Goal: Task Accomplishment & Management: Manage account settings

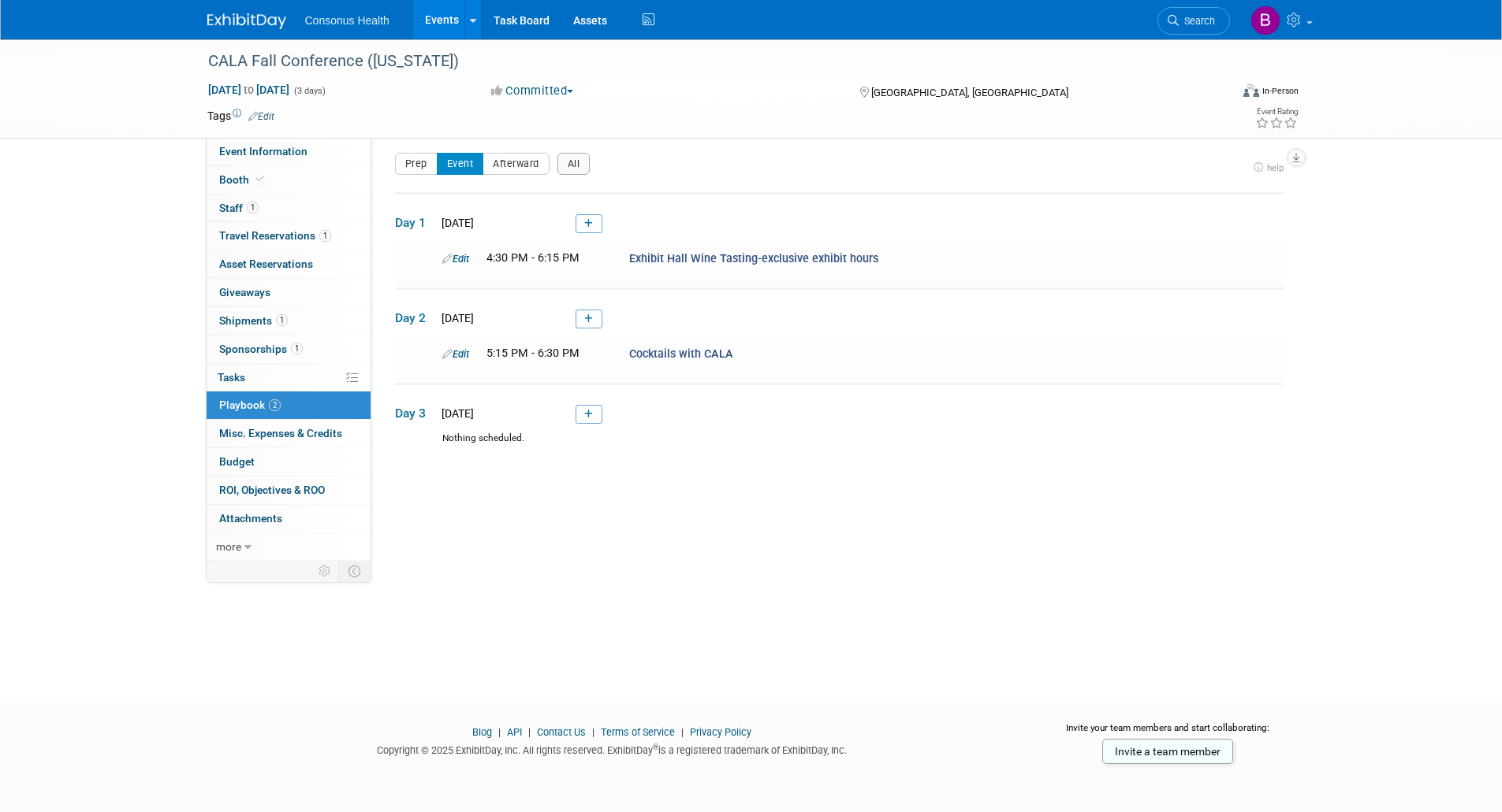
click at [446, 18] on link "Events" at bounding box center [442, 20] width 57 height 39
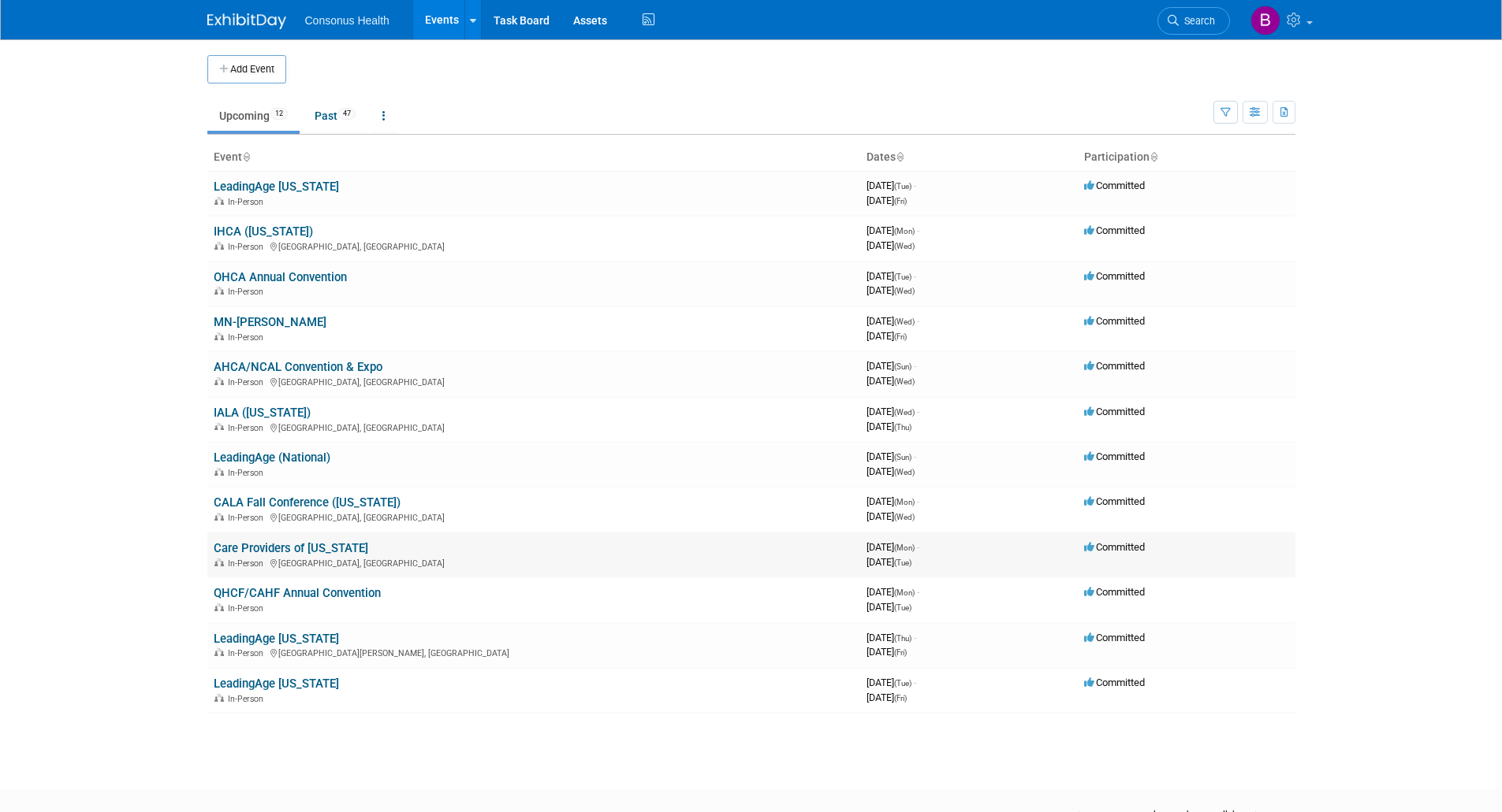
click at [245, 543] on link "Care Providers of [US_STATE]" at bounding box center [291, 549] width 155 height 14
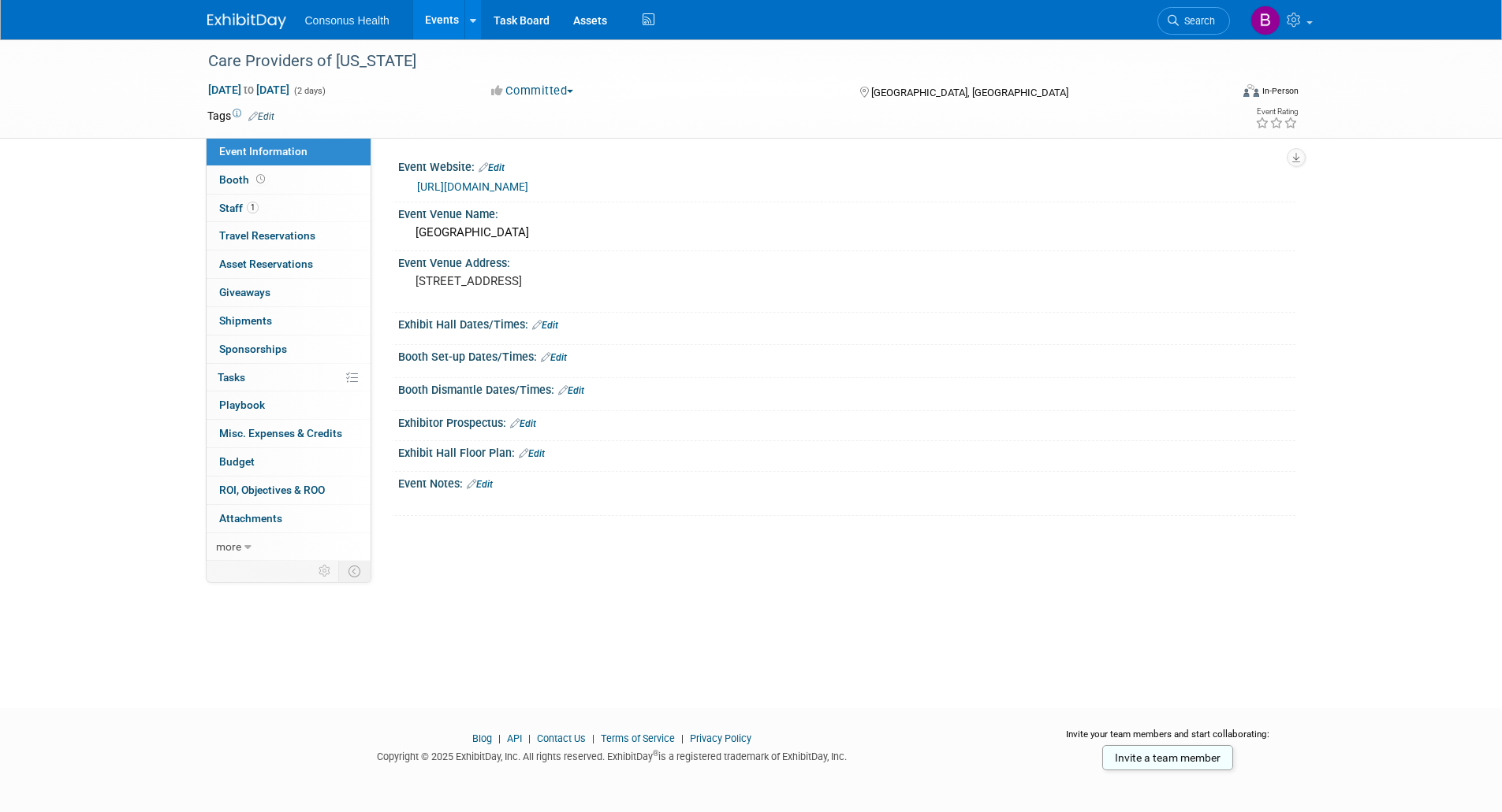
click at [562, 353] on link "Edit" at bounding box center [554, 357] width 26 height 11
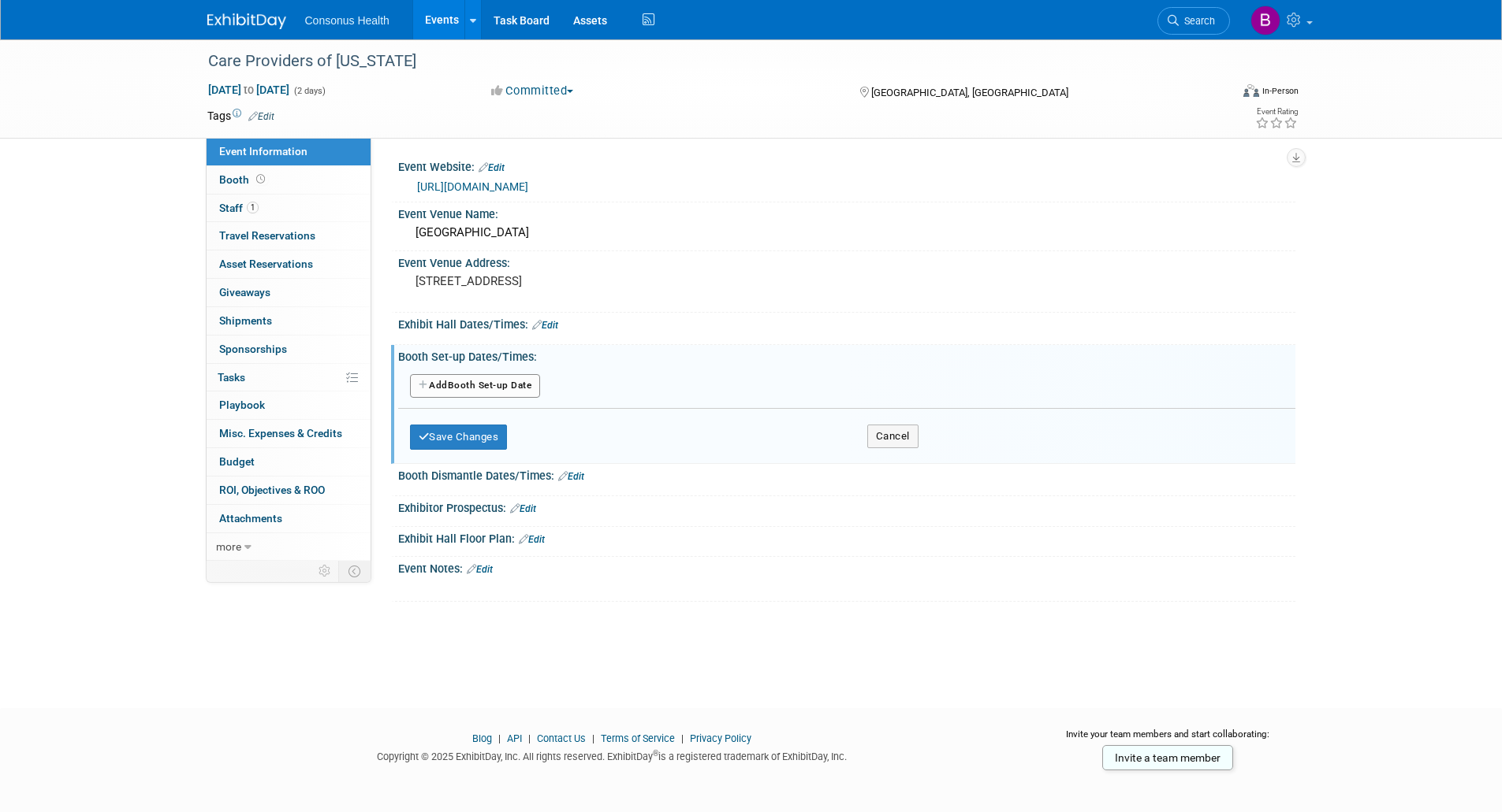
click at [480, 386] on button "Add Another Booth Set-up Date" at bounding box center [476, 386] width 131 height 23
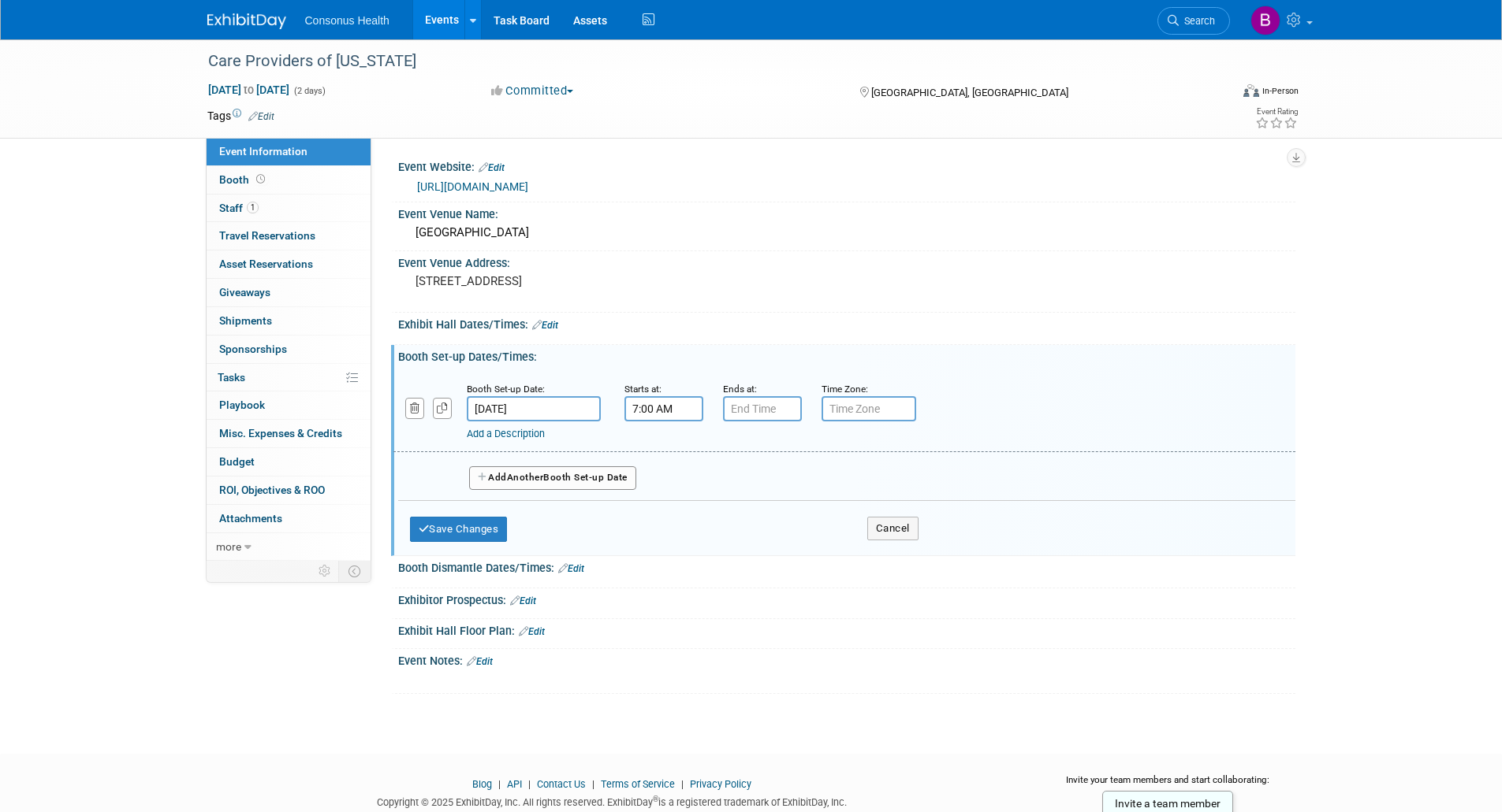
click at [655, 407] on input "7:00 AM" at bounding box center [664, 409] width 79 height 25
click at [657, 475] on span "07" at bounding box center [660, 482] width 30 height 29
click at [811, 529] on td "11" at bounding box center [804, 534] width 50 height 43
click at [731, 482] on span "00" at bounding box center [734, 482] width 30 height 29
click at [748, 487] on td "30" at bounding box center [754, 491] width 50 height 43
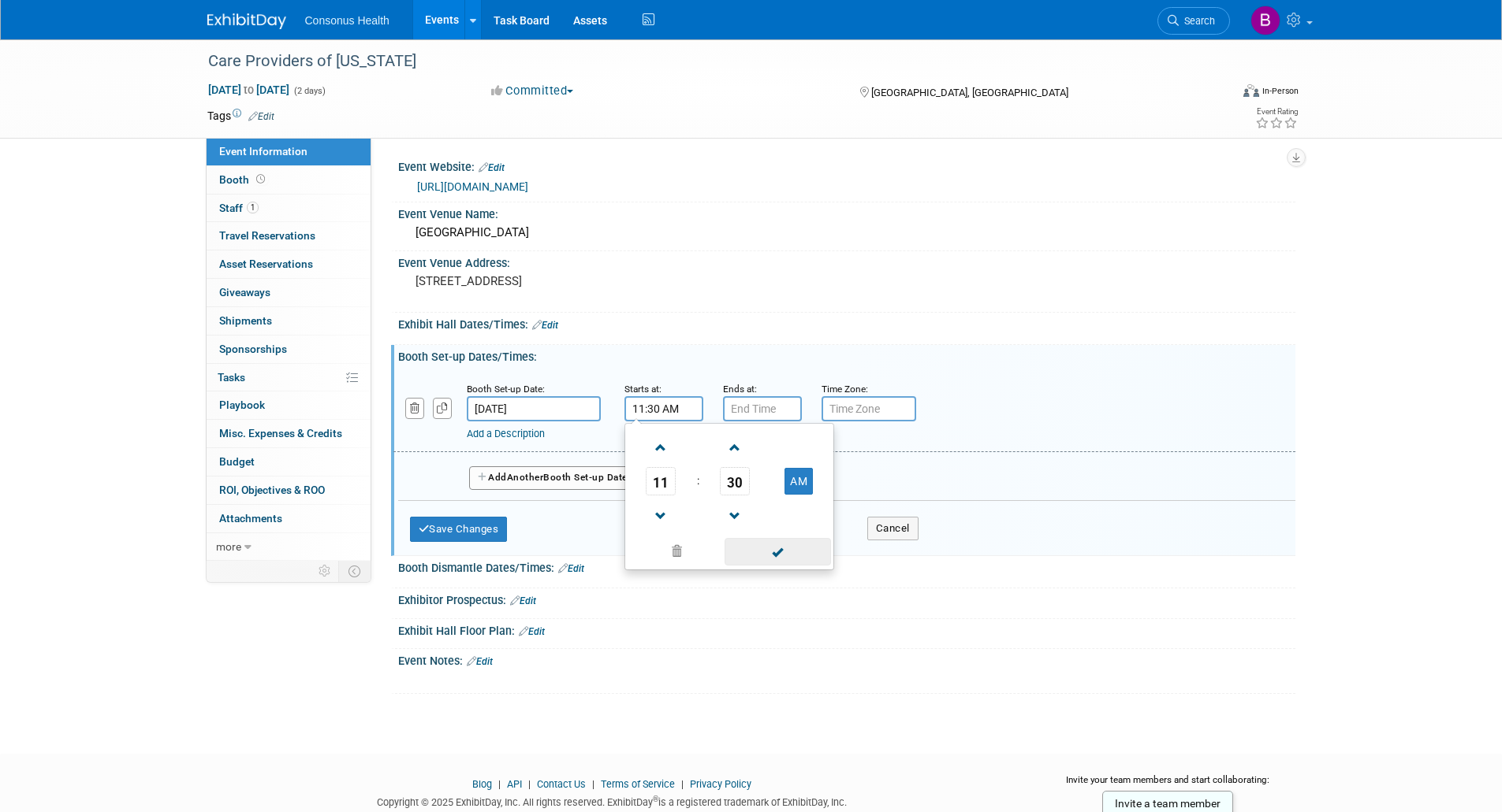
click at [782, 551] on span at bounding box center [777, 551] width 107 height 28
type input "11:30 AM"
click at [484, 530] on button "Save Changes" at bounding box center [459, 529] width 98 height 25
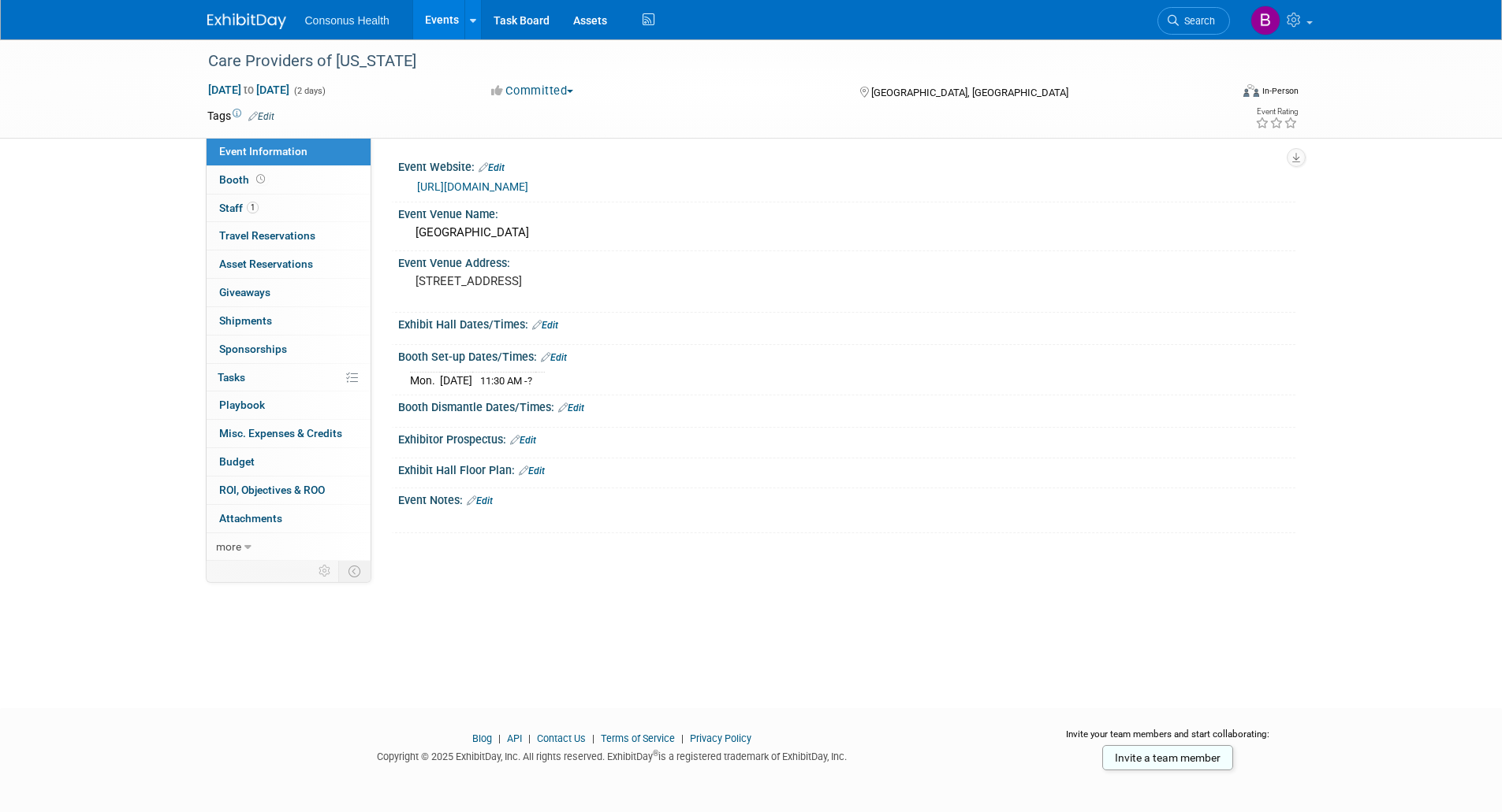
click at [545, 321] on link "Edit" at bounding box center [545, 325] width 26 height 11
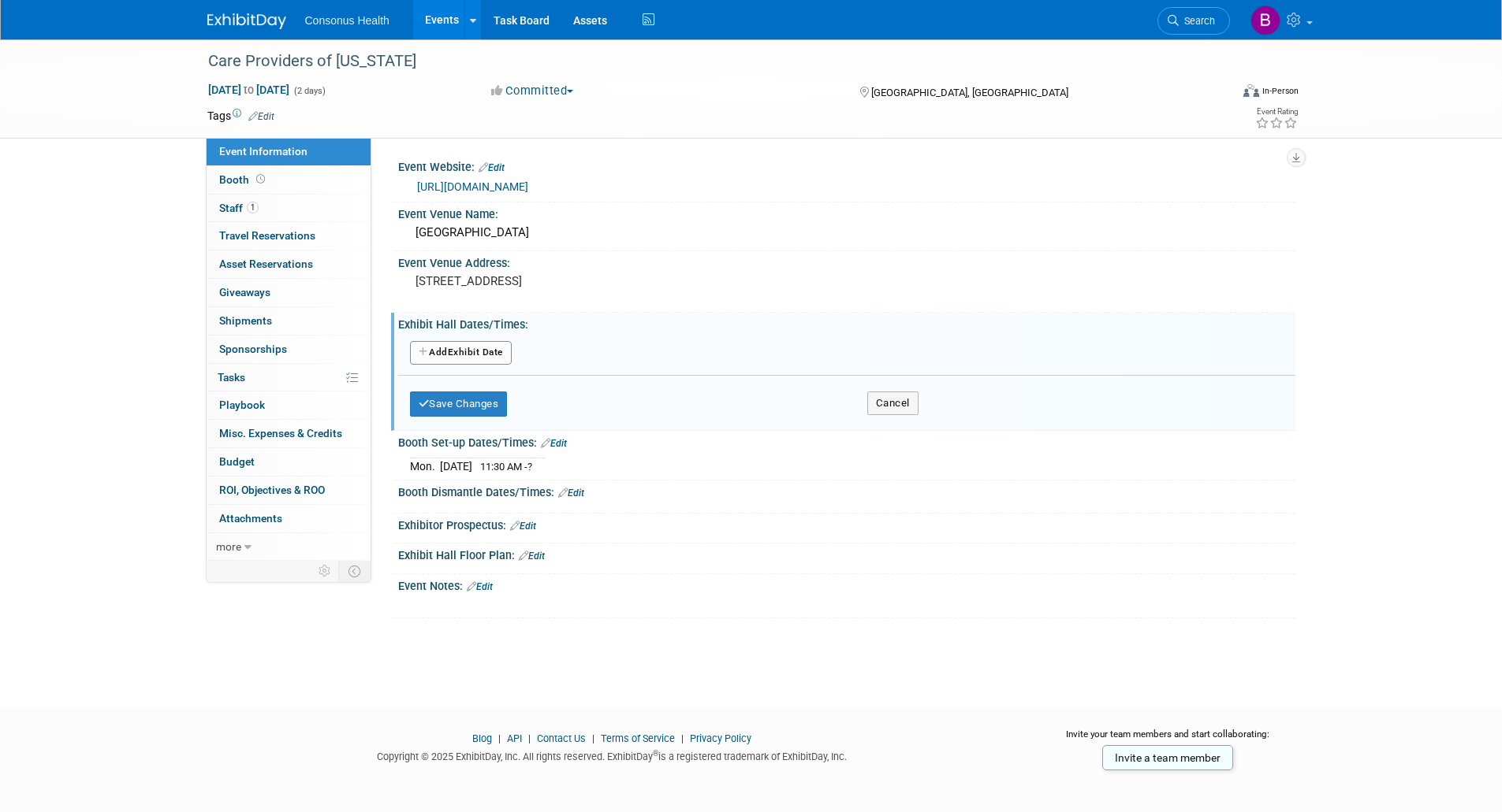
click at [477, 351] on button "Add Another Exhibit Date" at bounding box center [461, 353] width 102 height 23
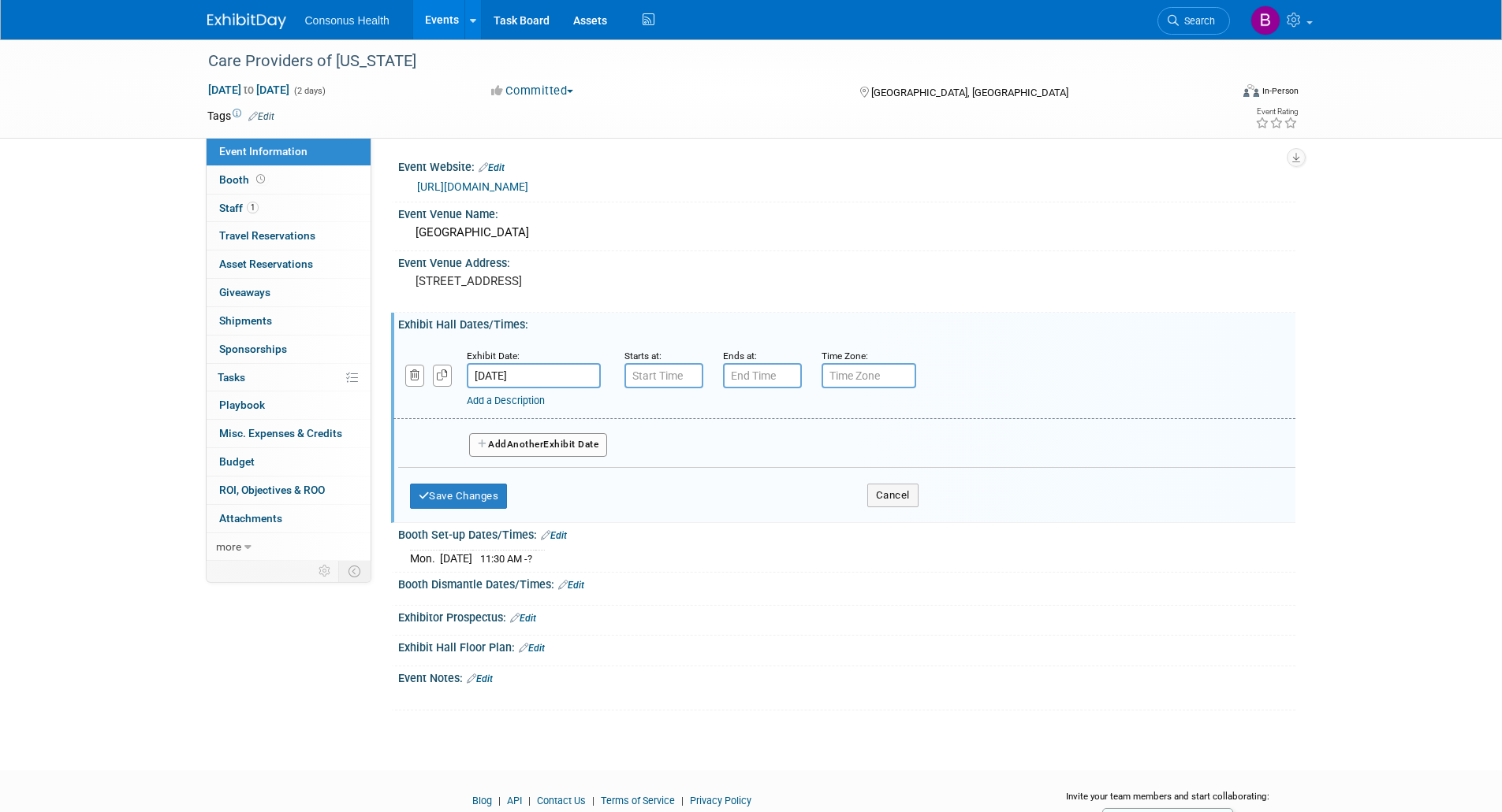
click at [532, 368] on input "Nov 10, 2025" at bounding box center [534, 376] width 134 height 25
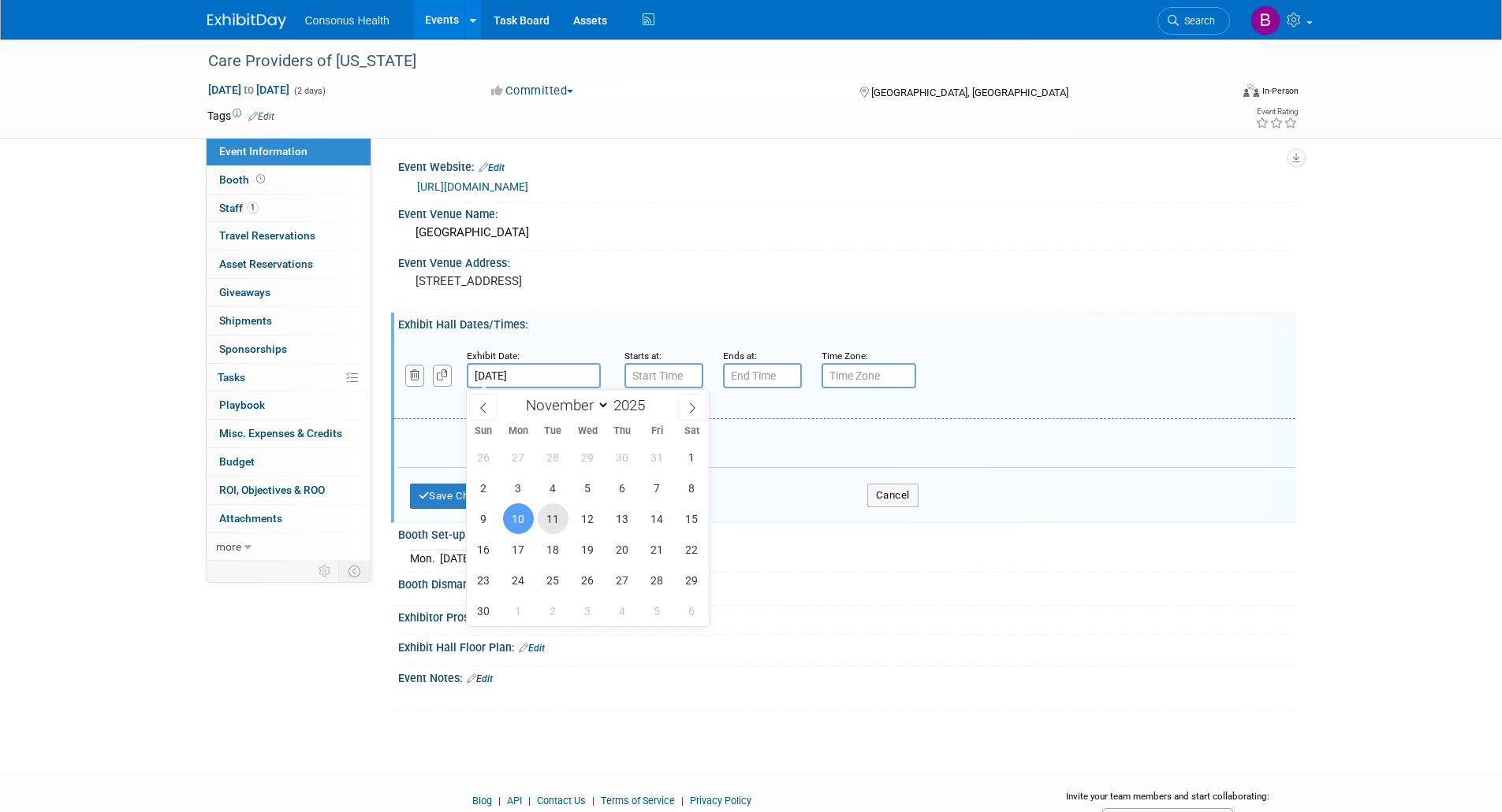
click at [551, 513] on span "11" at bounding box center [553, 518] width 30 height 30
type input "Nov 11, 2025"
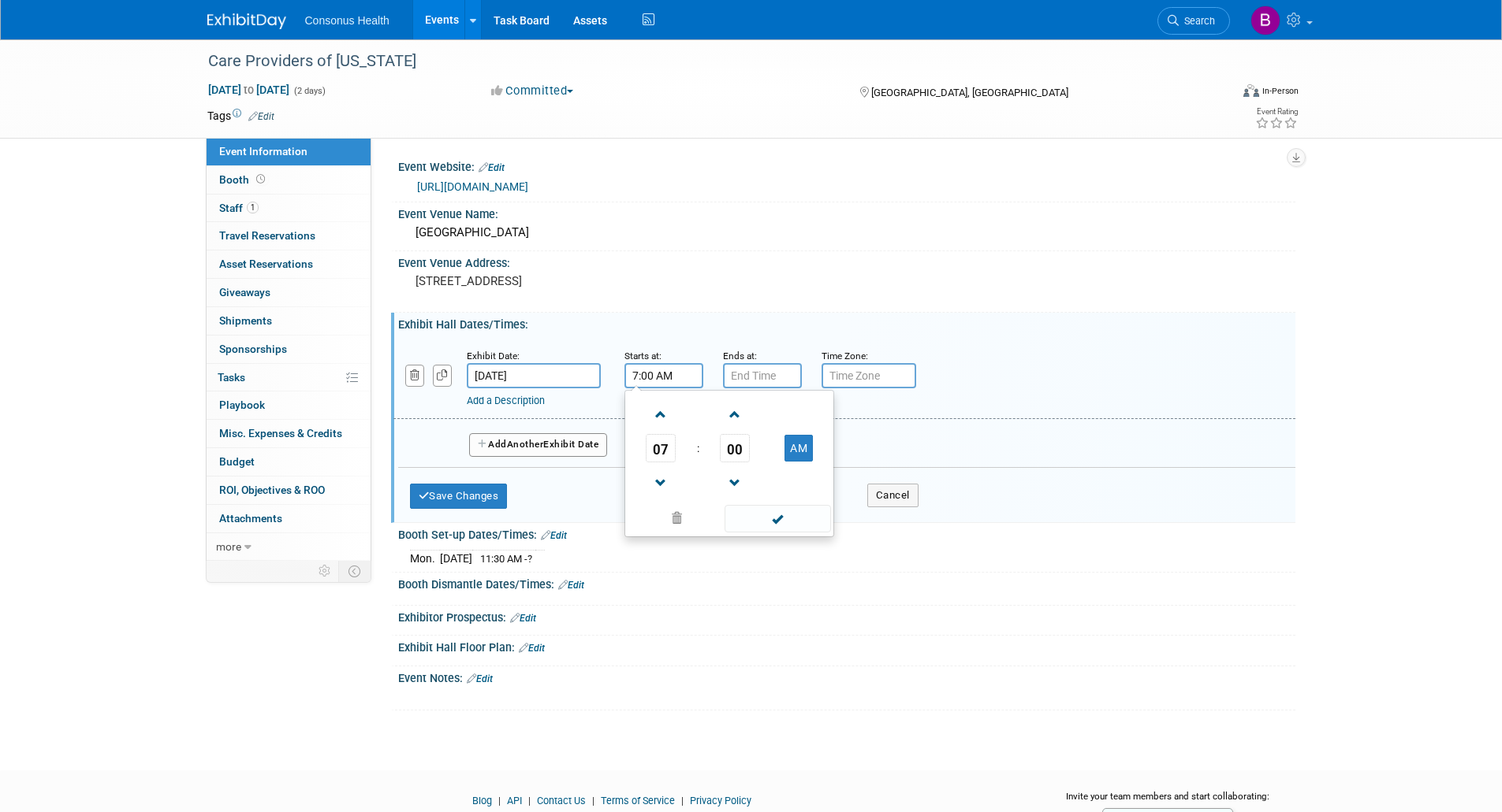
click at [674, 378] on input "7:00 AM" at bounding box center [664, 376] width 79 height 25
click at [661, 411] on span at bounding box center [661, 415] width 28 height 28
click at [737, 442] on span "00" at bounding box center [734, 449] width 30 height 29
click at [757, 454] on td "30" at bounding box center [754, 458] width 50 height 43
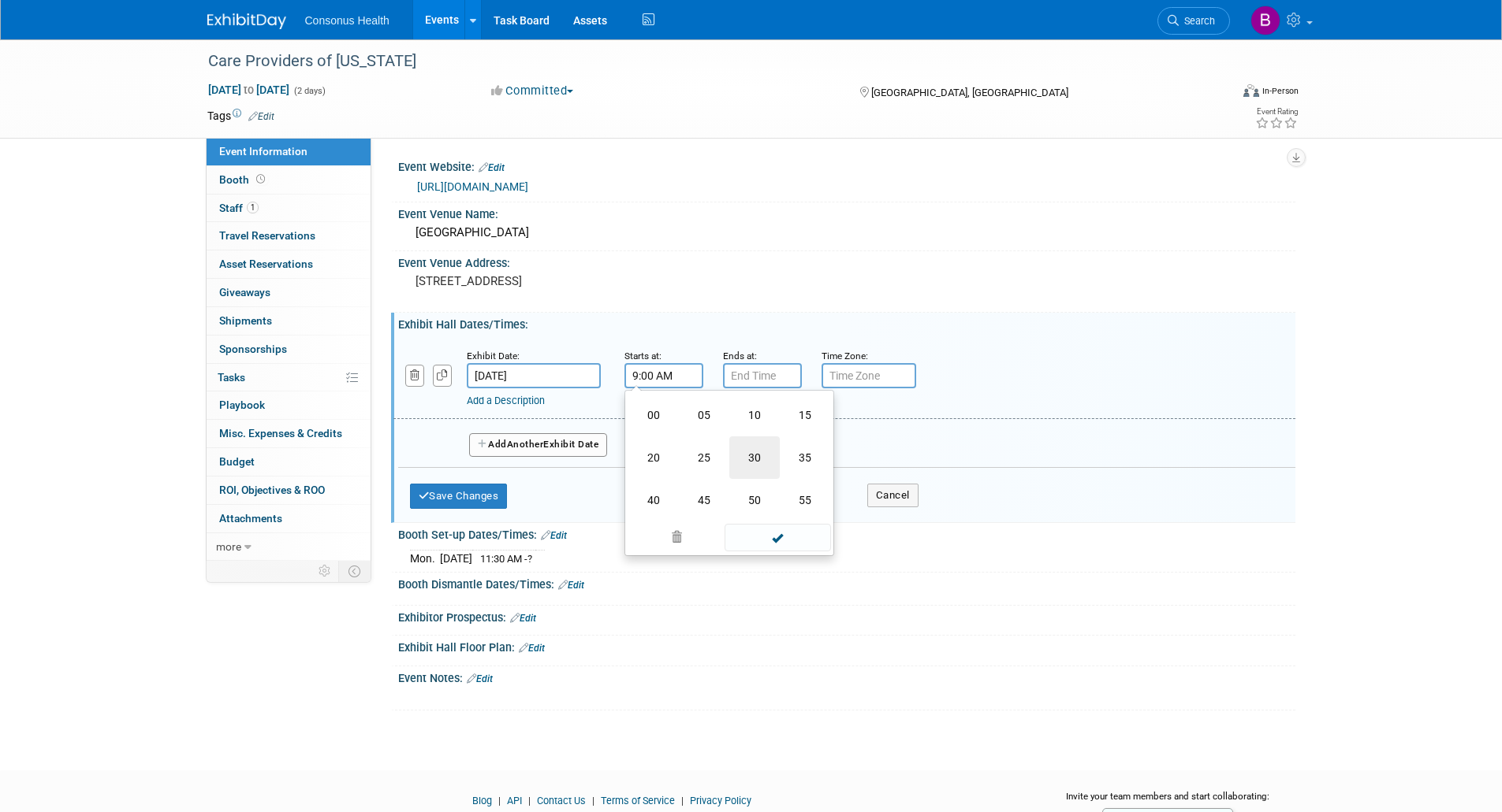
type input "9:30 AM"
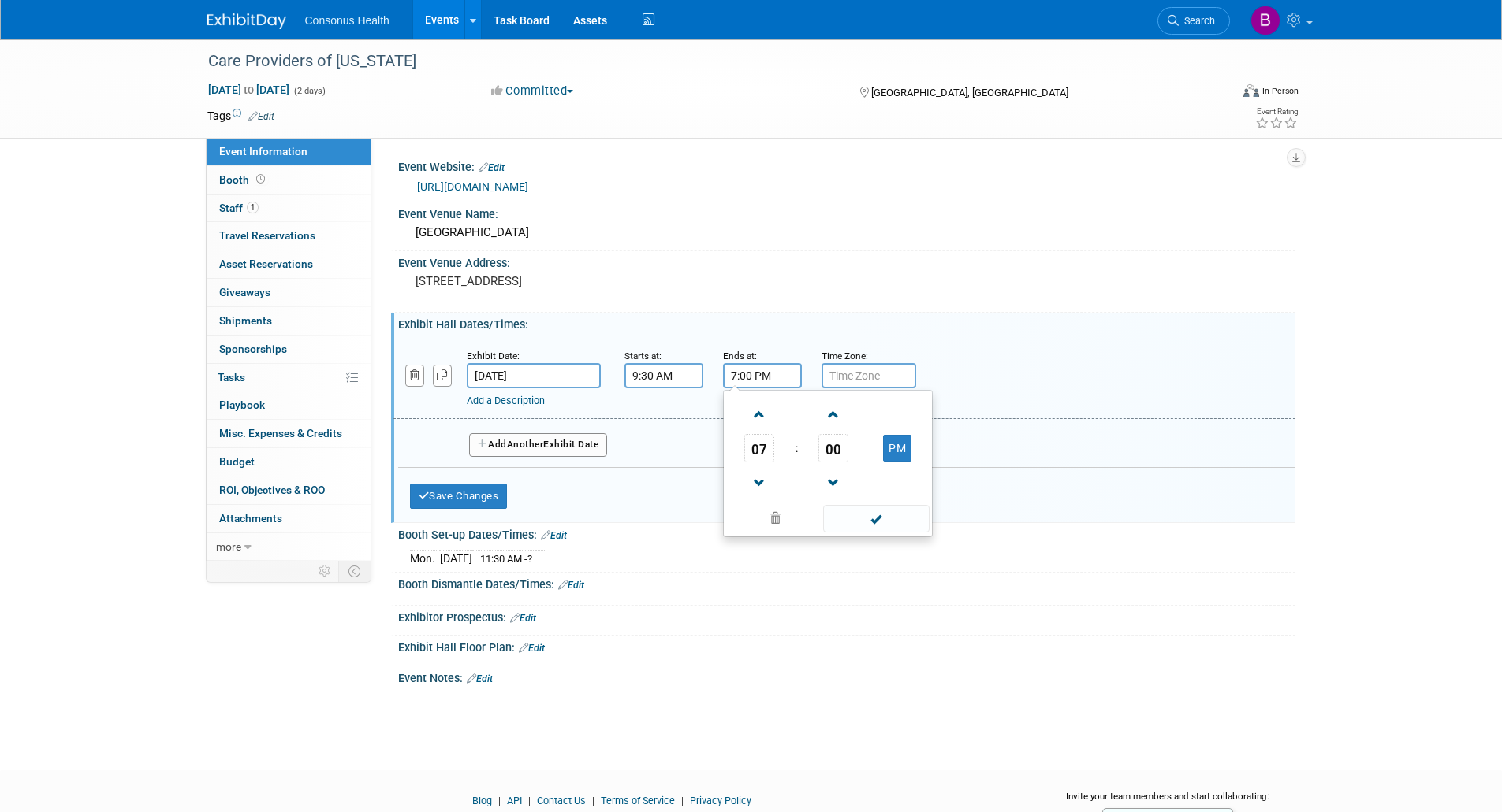
click at [737, 379] on input "7:00 PM" at bounding box center [762, 376] width 79 height 25
click at [763, 445] on span "07" at bounding box center [759, 449] width 30 height 29
click at [807, 417] on td "01" at bounding box center [802, 415] width 50 height 43
click at [834, 441] on span "00" at bounding box center [833, 449] width 30 height 29
click at [852, 453] on td "30" at bounding box center [853, 458] width 50 height 43
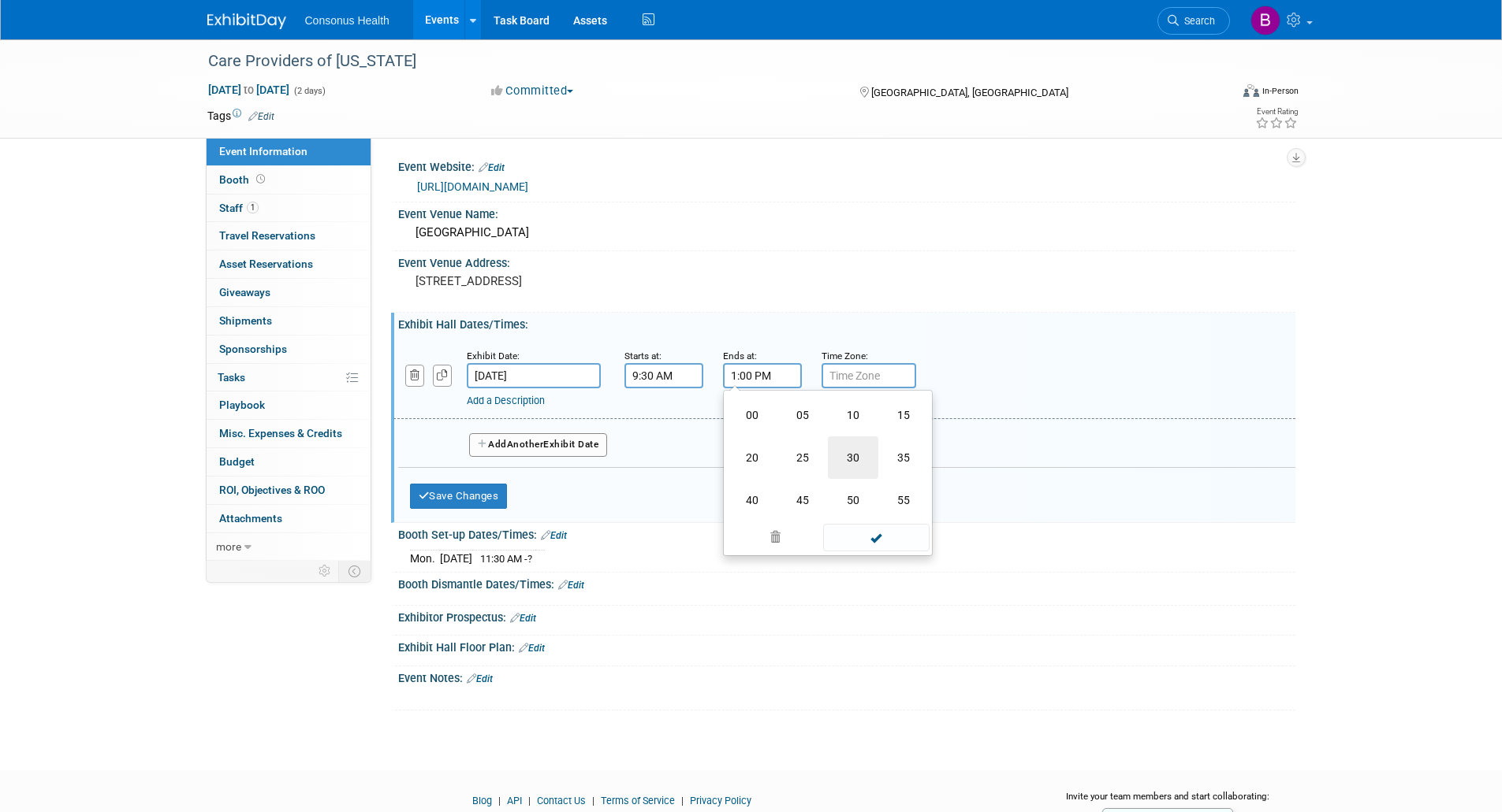
type input "1:30 PM"
click at [874, 519] on span at bounding box center [876, 518] width 107 height 28
click at [480, 498] on button "Save Changes" at bounding box center [459, 496] width 98 height 25
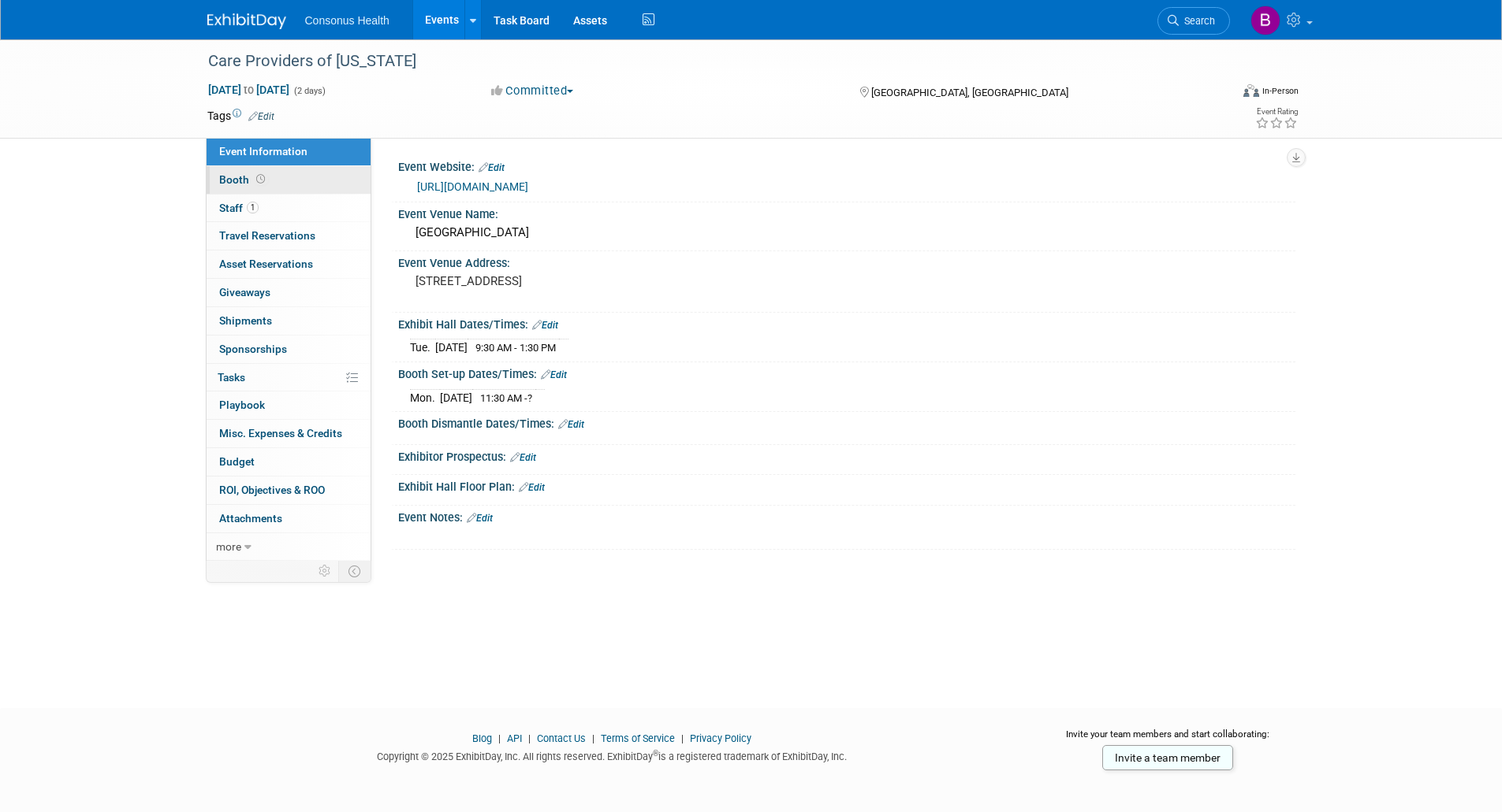
click at [241, 181] on span "Booth" at bounding box center [244, 180] width 49 height 13
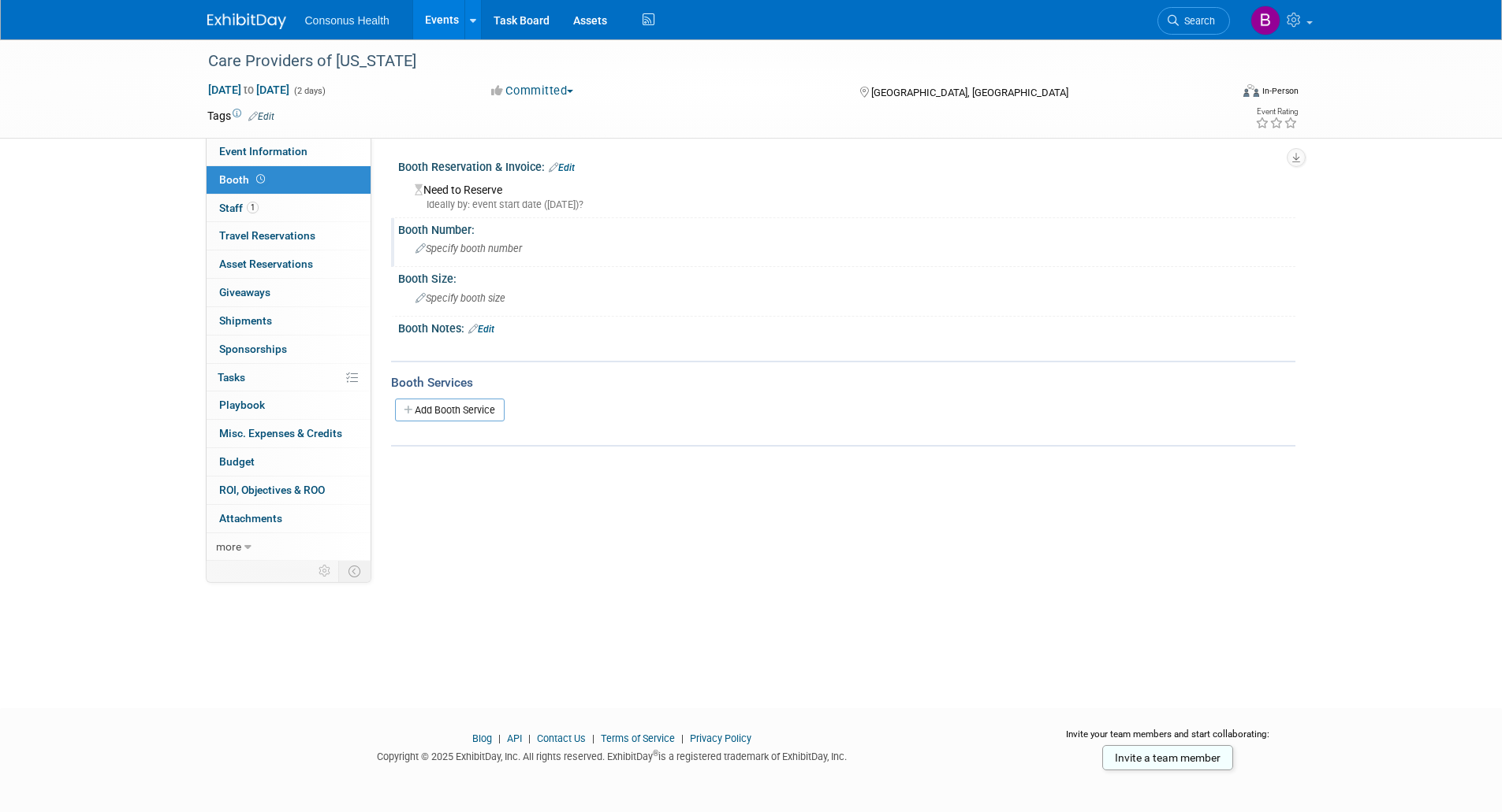
click at [426, 251] on span "Specify booth number" at bounding box center [468, 248] width 107 height 12
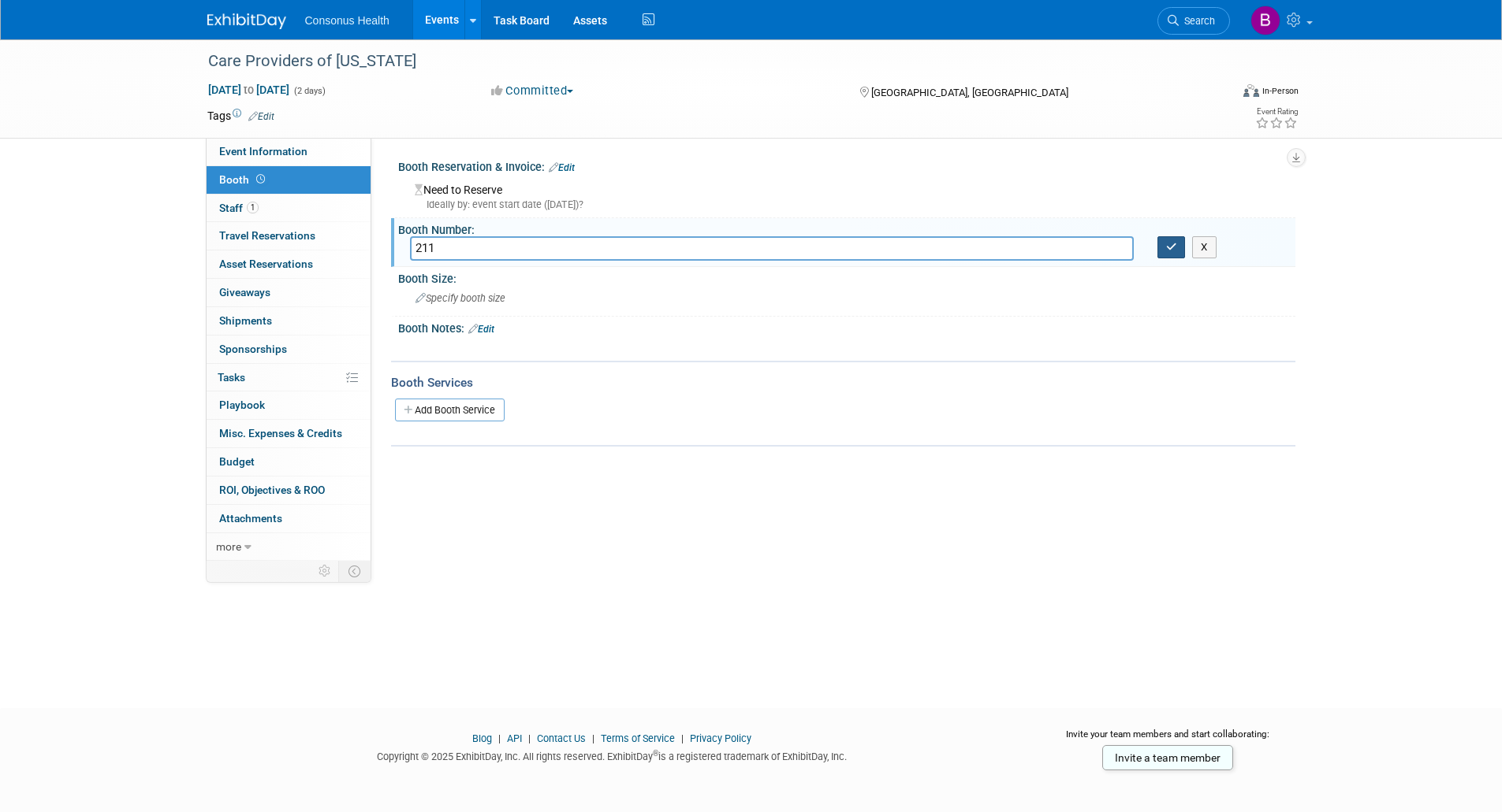
type input "211"
click at [1174, 242] on icon "button" at bounding box center [1172, 246] width 11 height 10
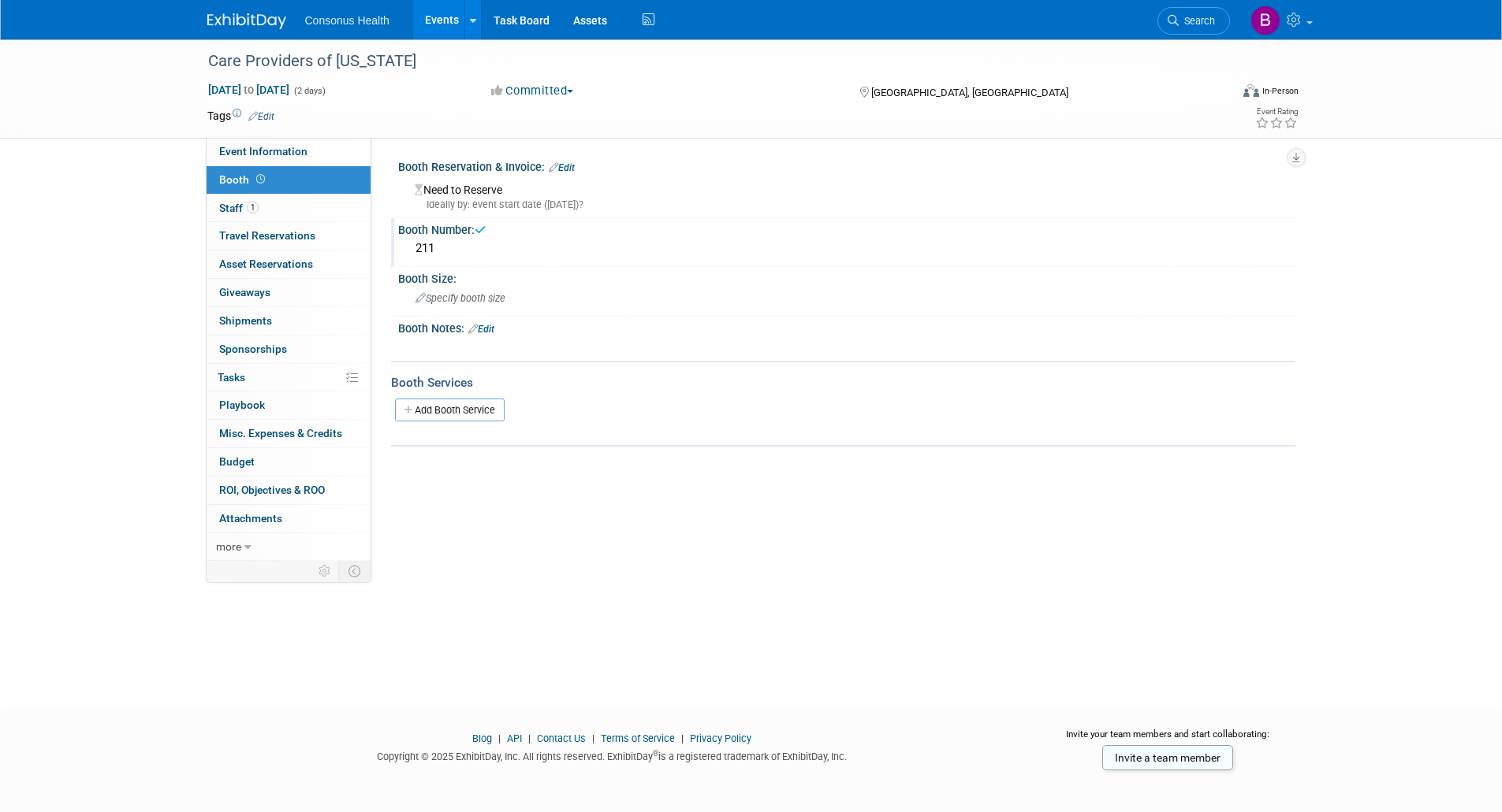
click at [466, 201] on div "Ideally by: event start date ([DATE])?" at bounding box center [849, 205] width 869 height 14
click at [562, 167] on link "Edit" at bounding box center [562, 167] width 26 height 11
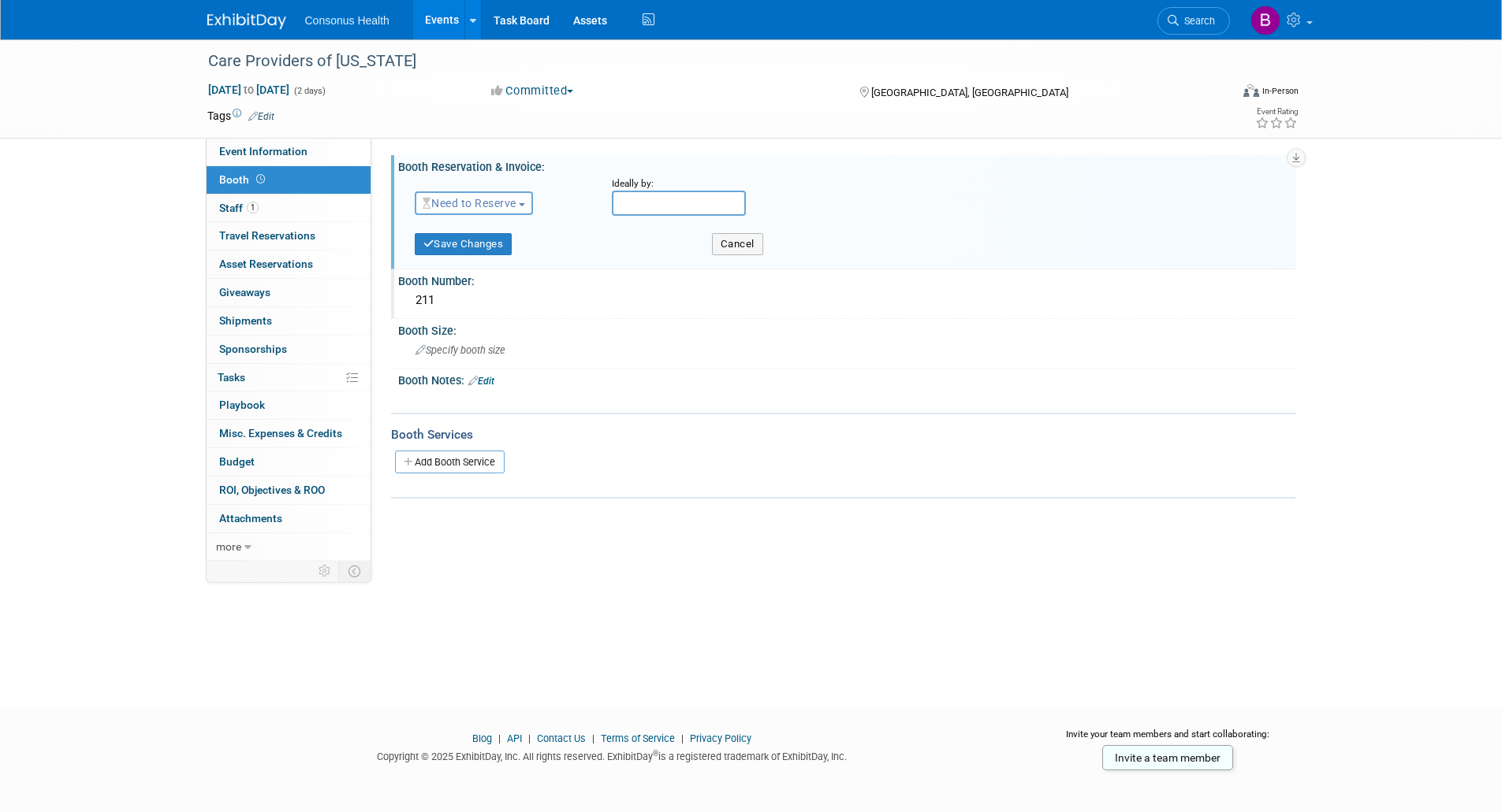
click at [496, 198] on span "Need to Reserve" at bounding box center [469, 203] width 94 height 13
click at [465, 249] on link "Reserved" at bounding box center [500, 252] width 168 height 22
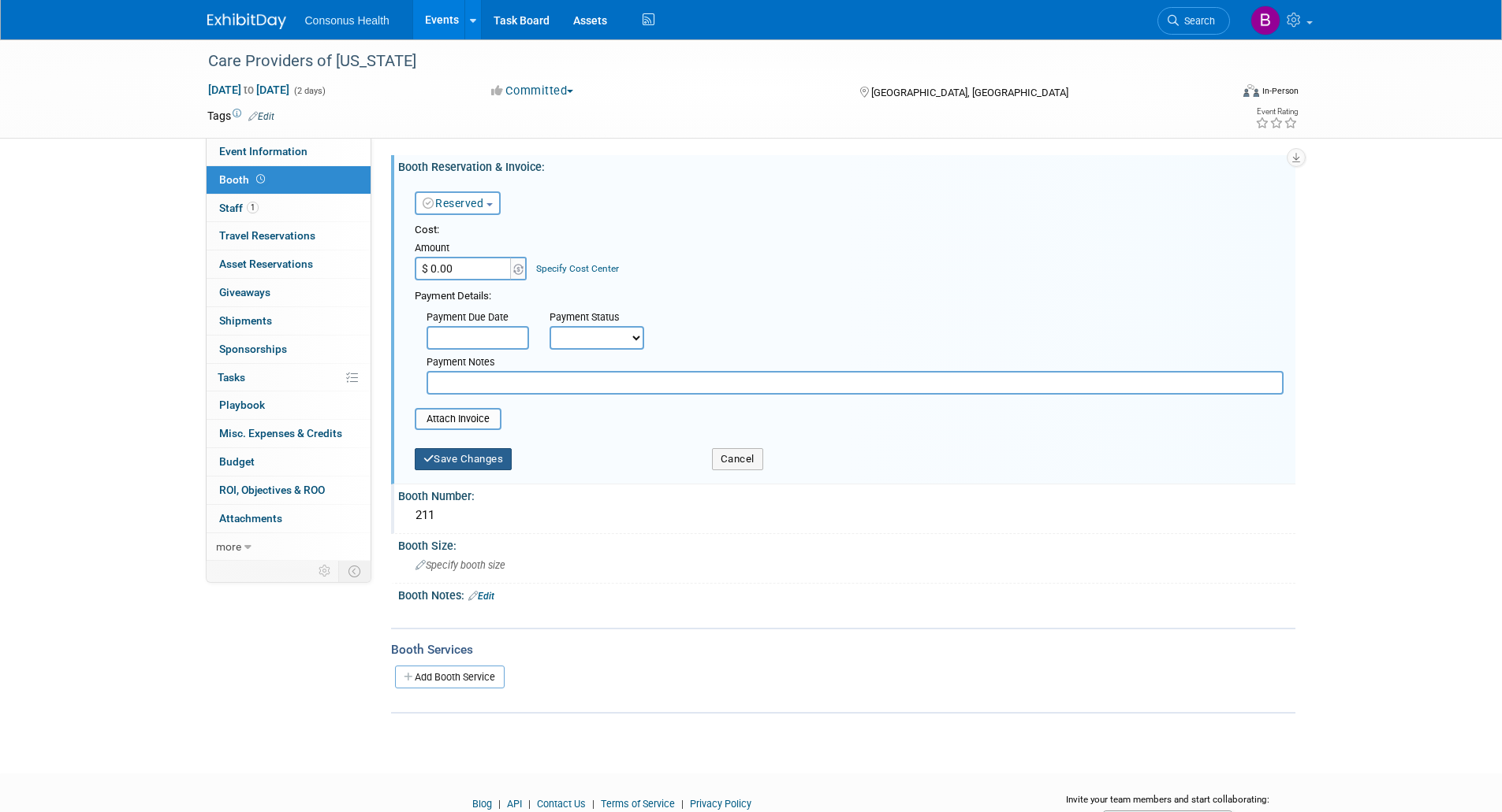
click at [471, 454] on button "Save Changes" at bounding box center [463, 459] width 98 height 22
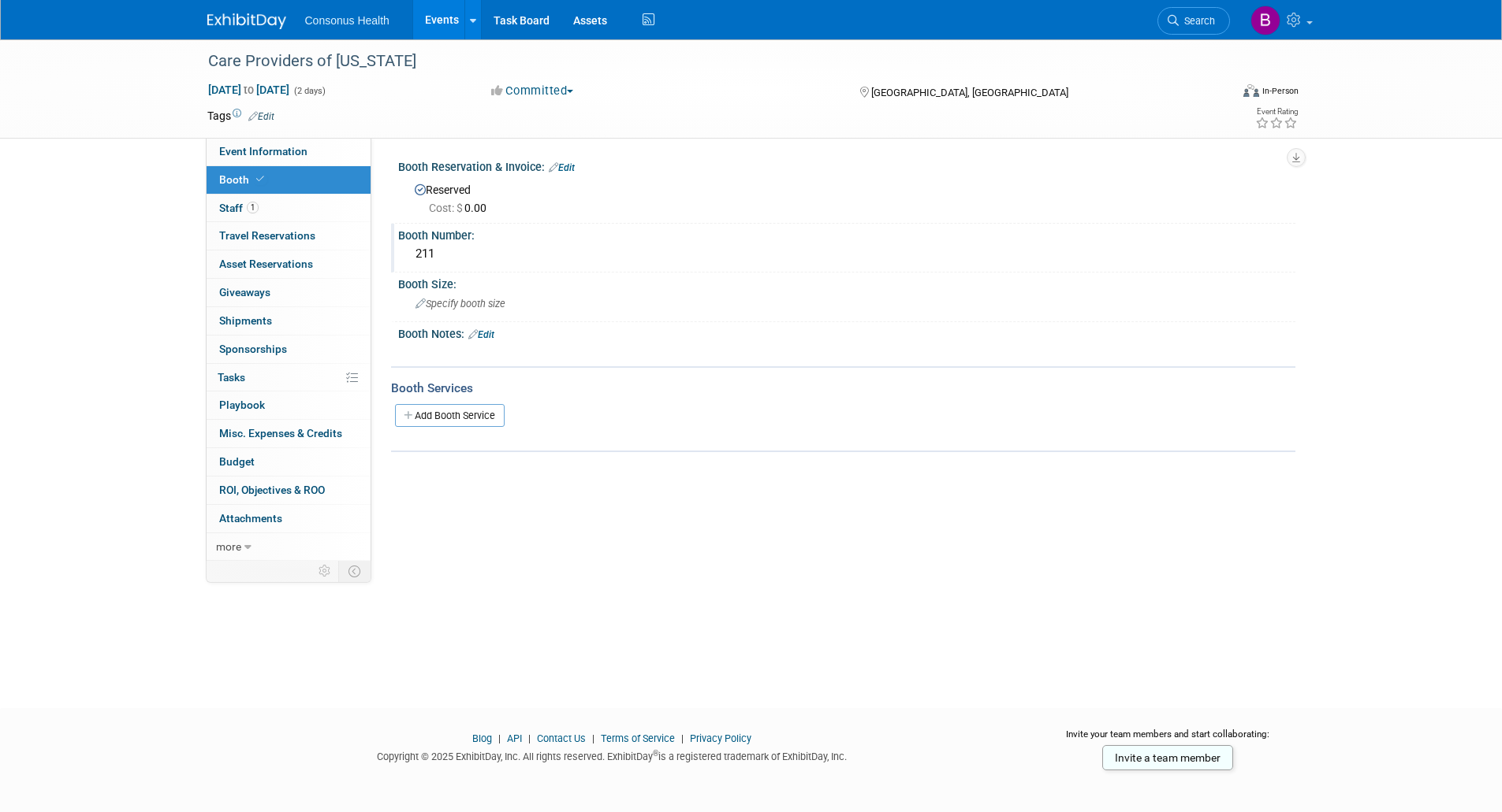
click at [492, 334] on link "Edit" at bounding box center [481, 335] width 26 height 11
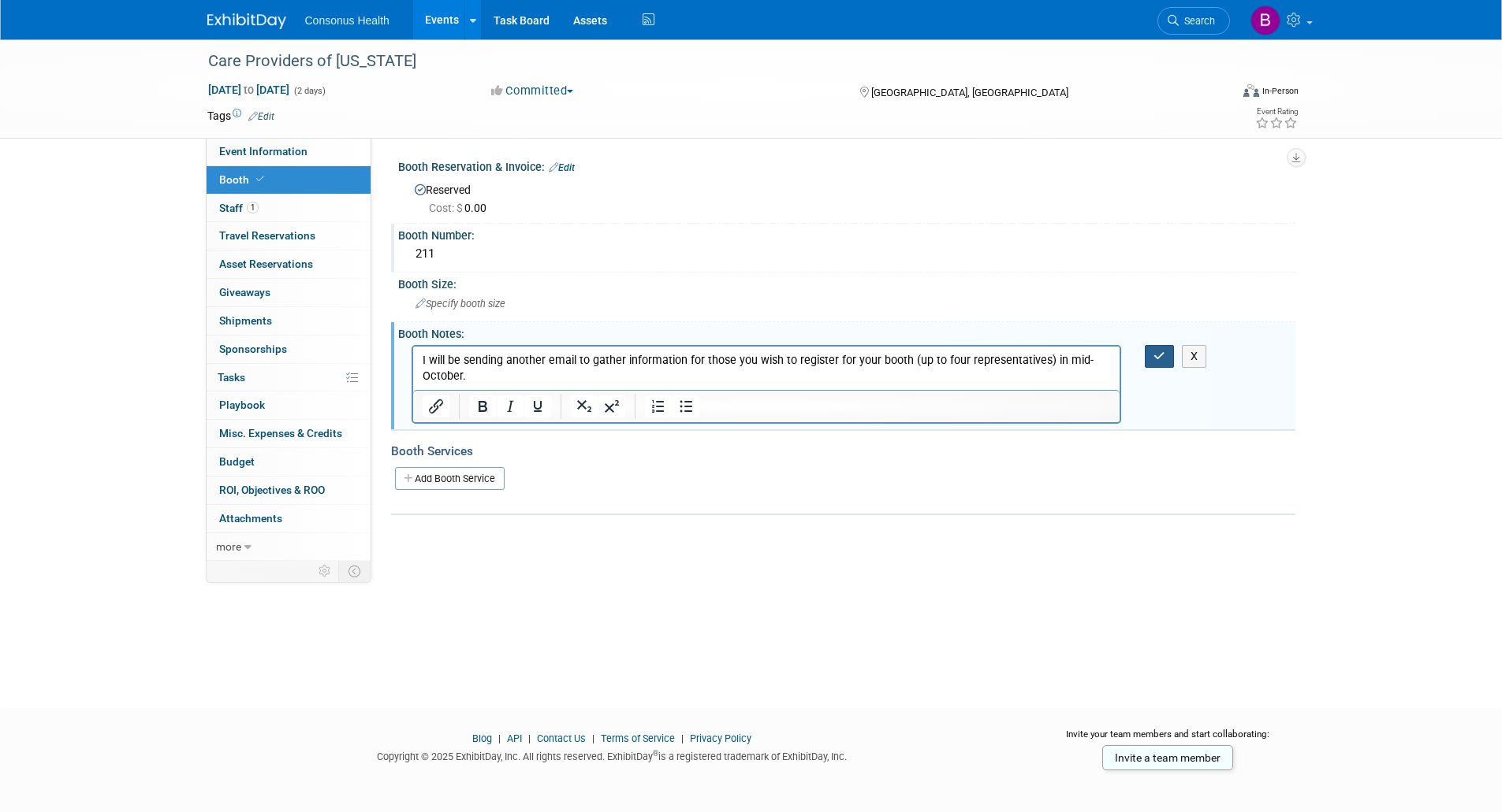
click at [1161, 352] on icon "button" at bounding box center [1159, 356] width 12 height 11
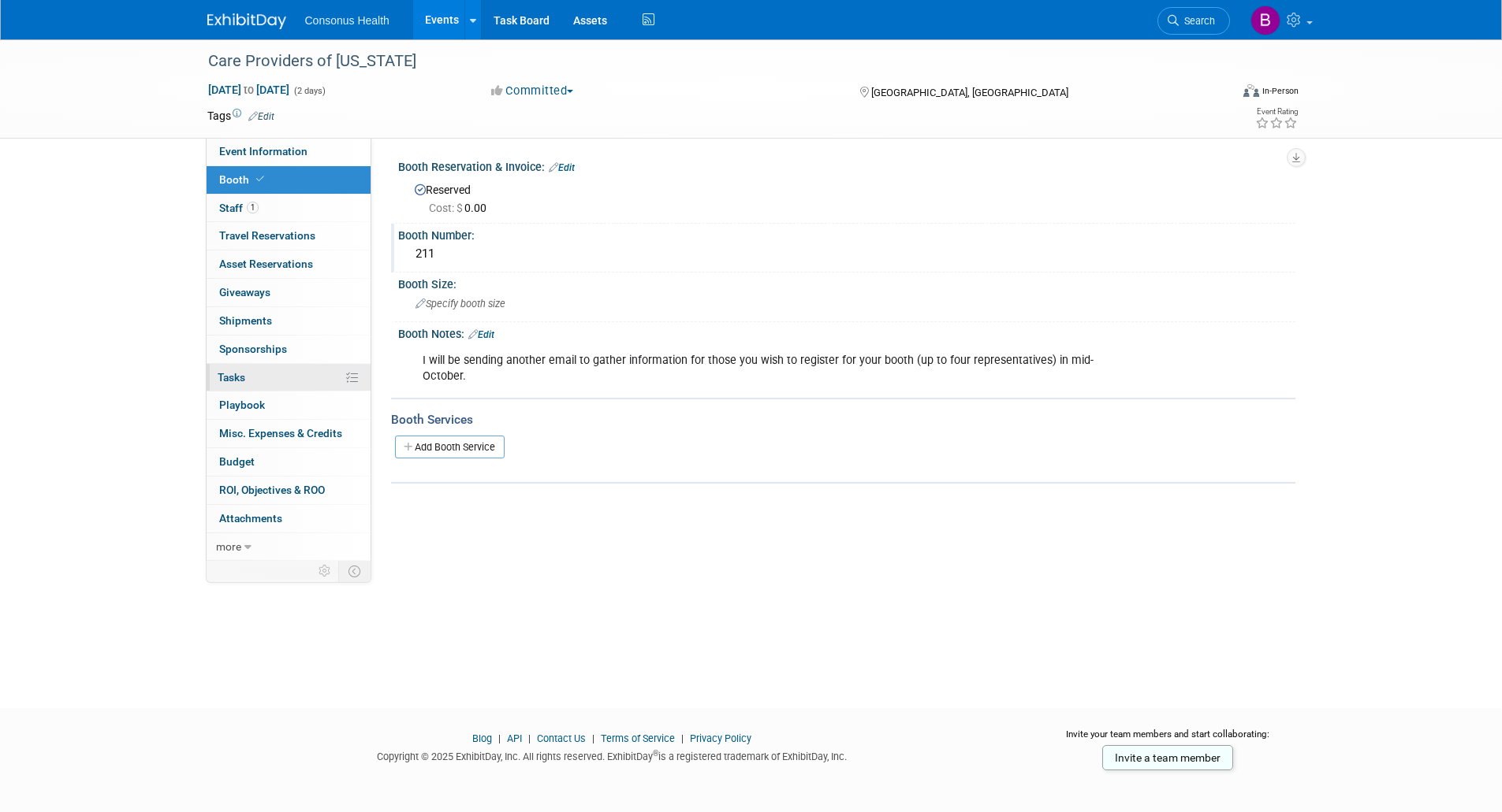
click at [240, 372] on span "Tasks 0%" at bounding box center [231, 378] width 28 height 13
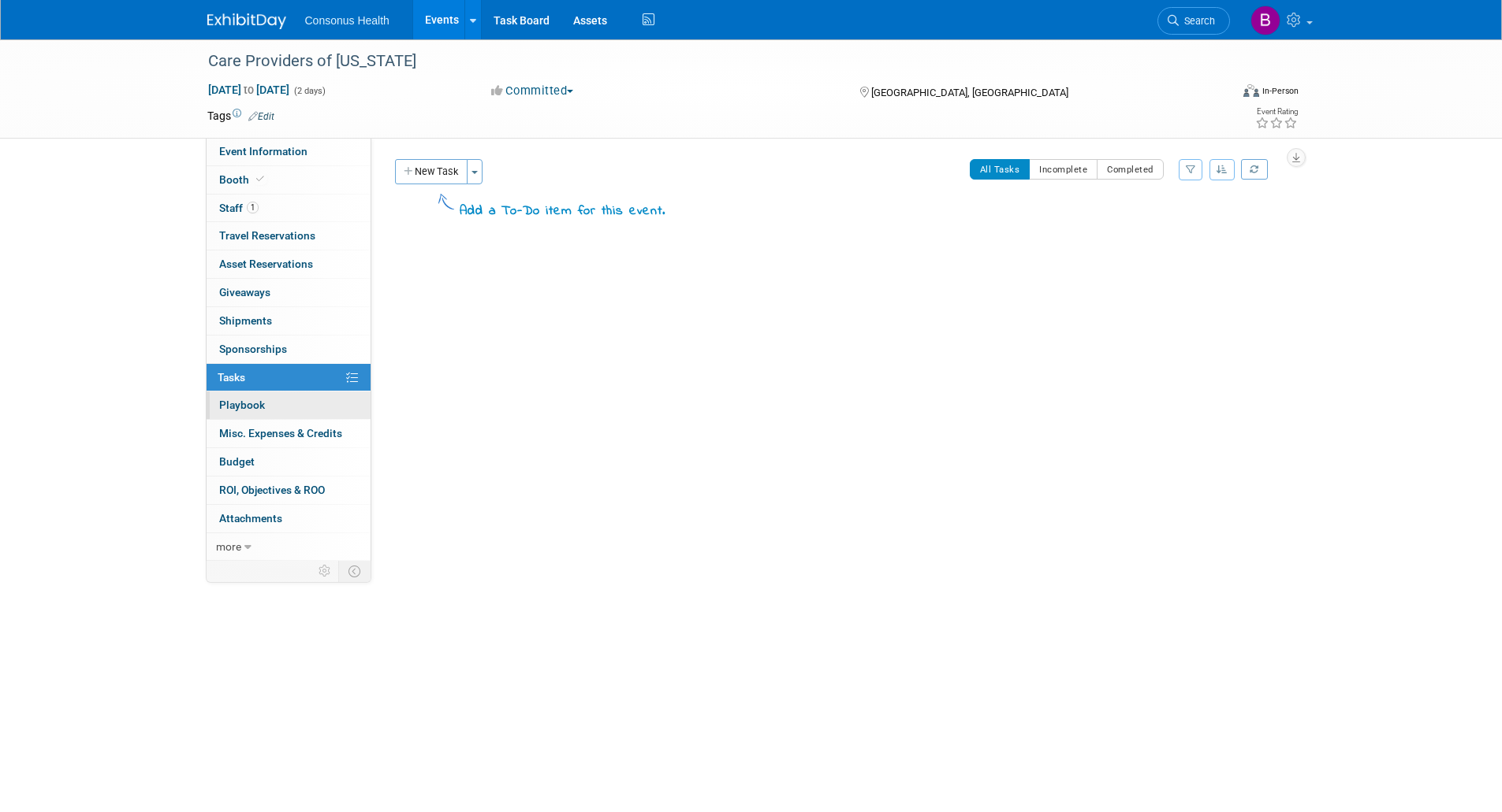
click at [238, 398] on link "0 Playbook 0" at bounding box center [288, 405] width 164 height 28
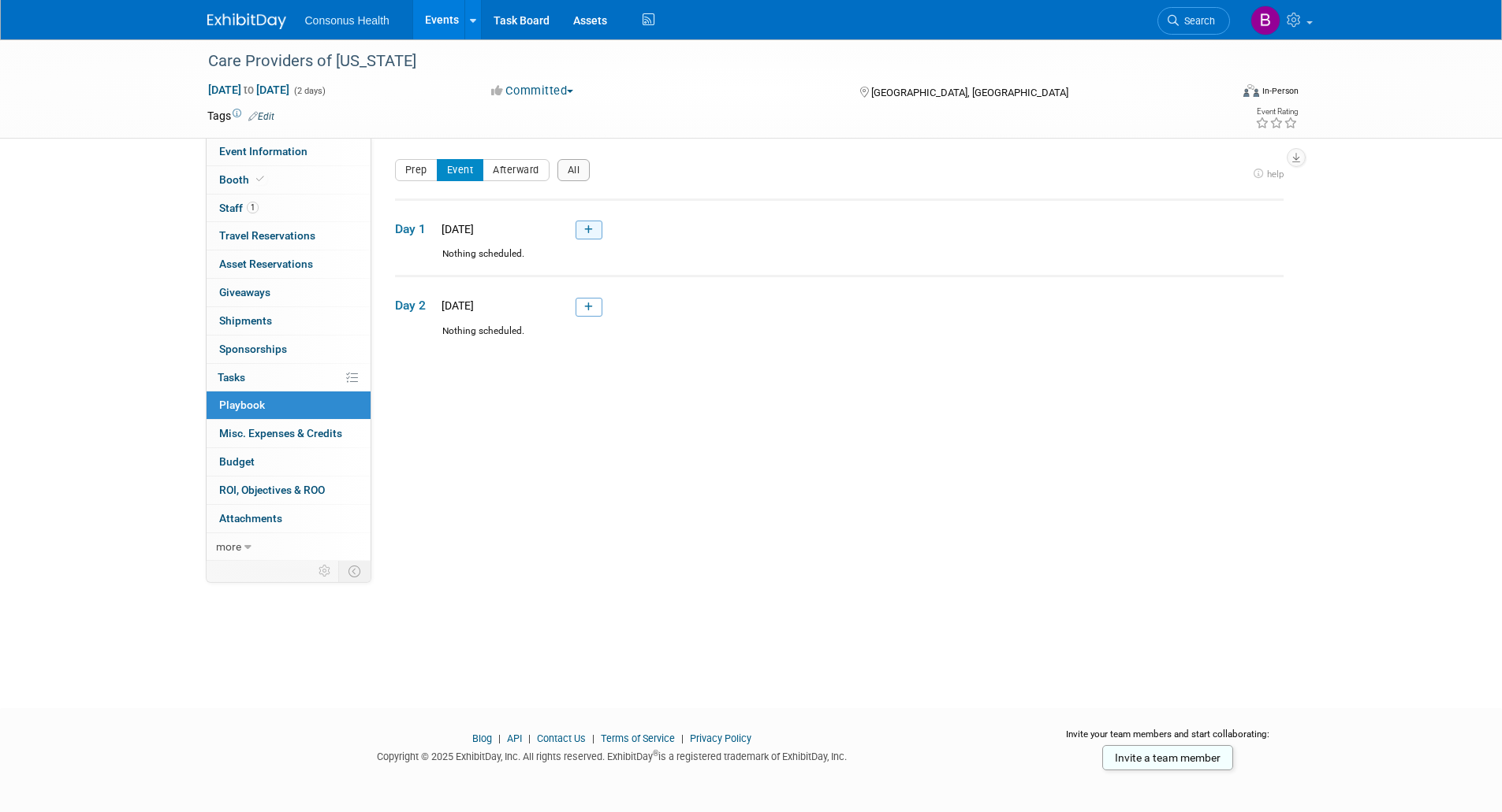
click at [586, 227] on icon at bounding box center [588, 230] width 9 height 10
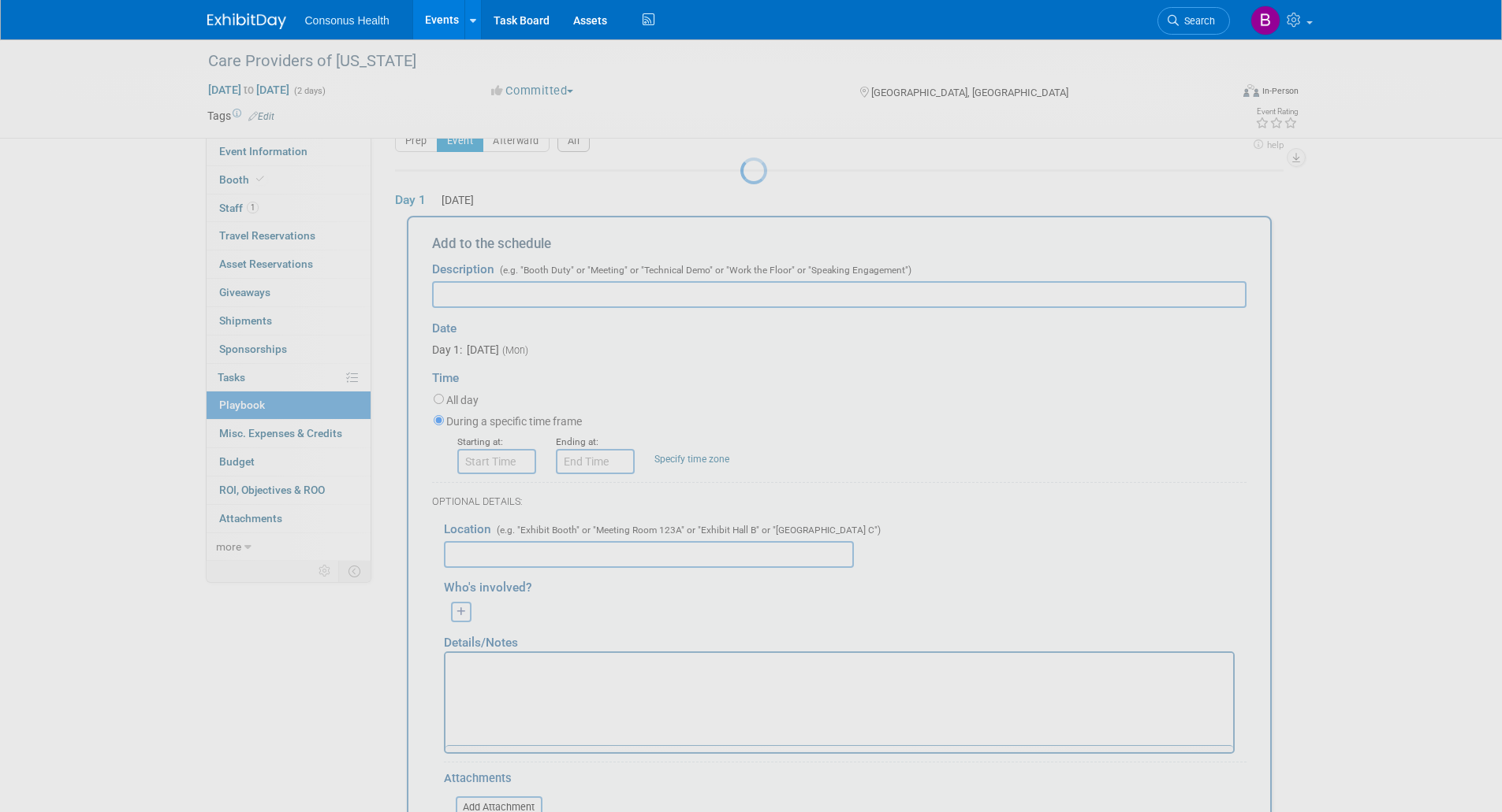
scroll to position [52, 0]
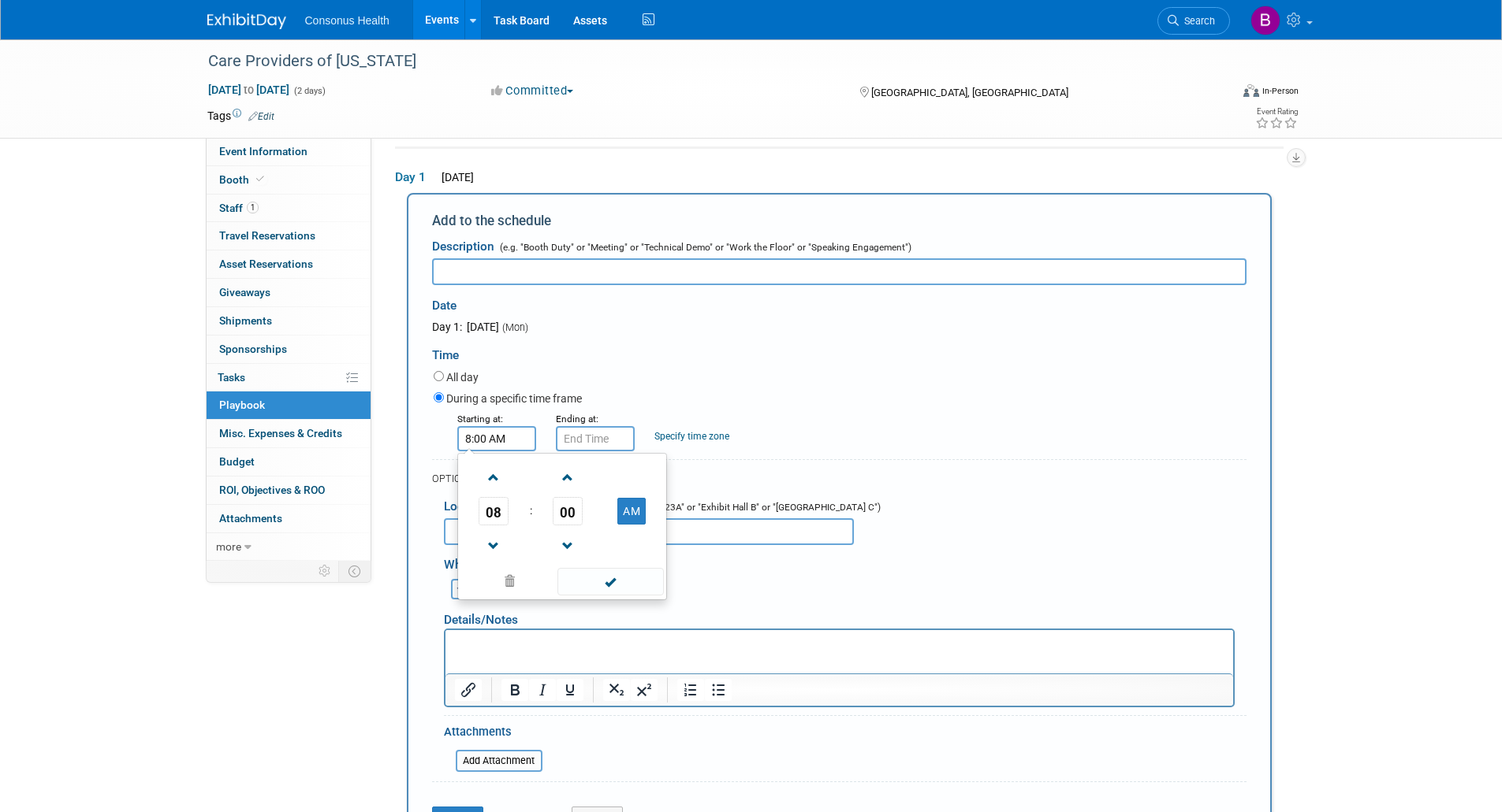
click at [492, 438] on input "8:00 AM" at bounding box center [496, 439] width 79 height 25
click at [494, 509] on span "08" at bounding box center [493, 511] width 30 height 29
click at [493, 510] on td "04" at bounding box center [486, 521] width 50 height 43
click at [564, 509] on span "00" at bounding box center [567, 511] width 30 height 29
click at [581, 517] on td "30" at bounding box center [588, 521] width 50 height 43
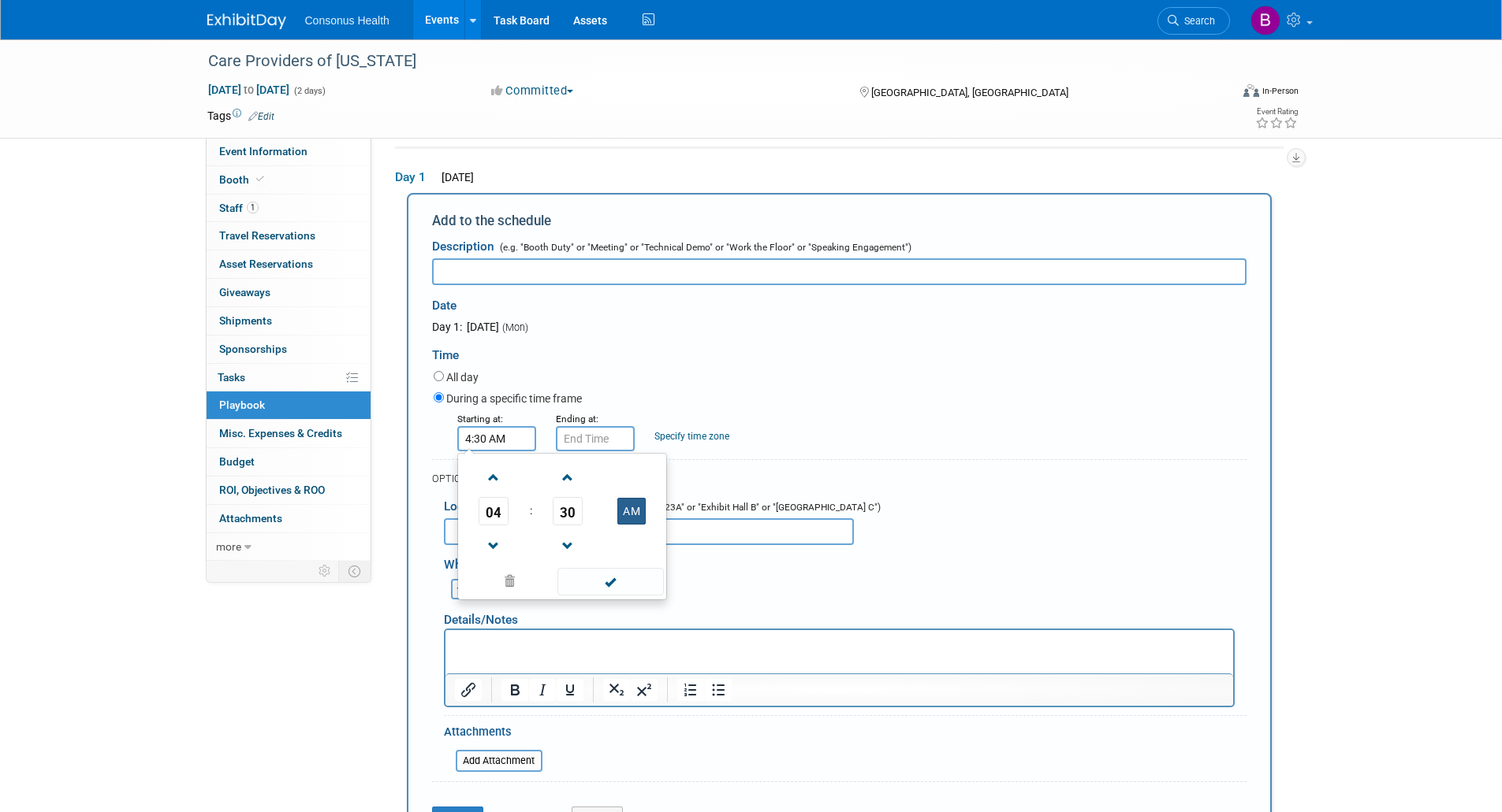
click at [627, 509] on button "AM" at bounding box center [631, 511] width 29 height 27
type input "4:30 PM"
click at [607, 581] on span at bounding box center [610, 582] width 107 height 28
click at [502, 271] on input "text" at bounding box center [838, 272] width 814 height 27
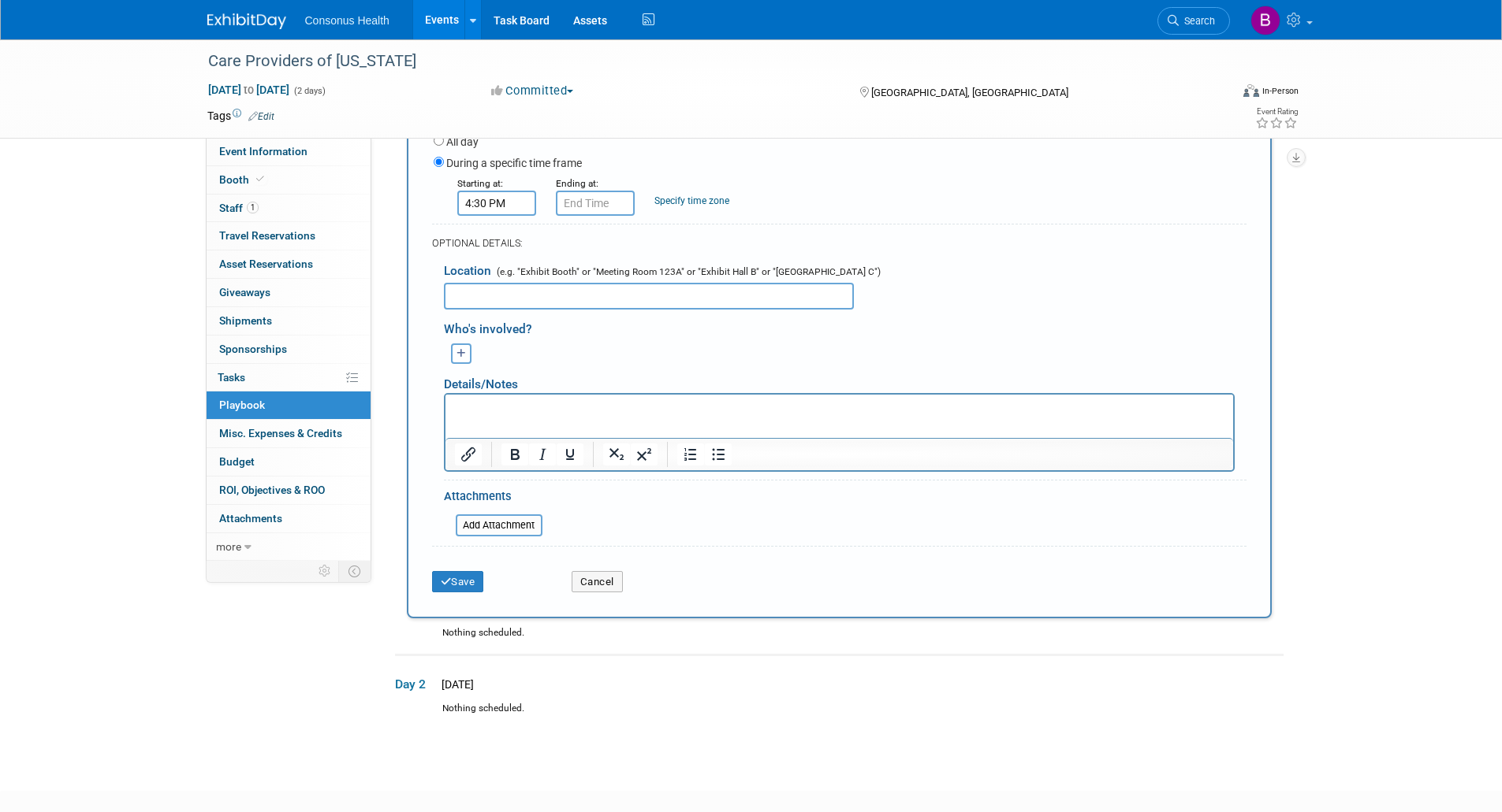
scroll to position [288, 0]
type input "Grand Opening Reception (in the Expo Hall)"
click at [458, 576] on button "Save" at bounding box center [458, 581] width 52 height 22
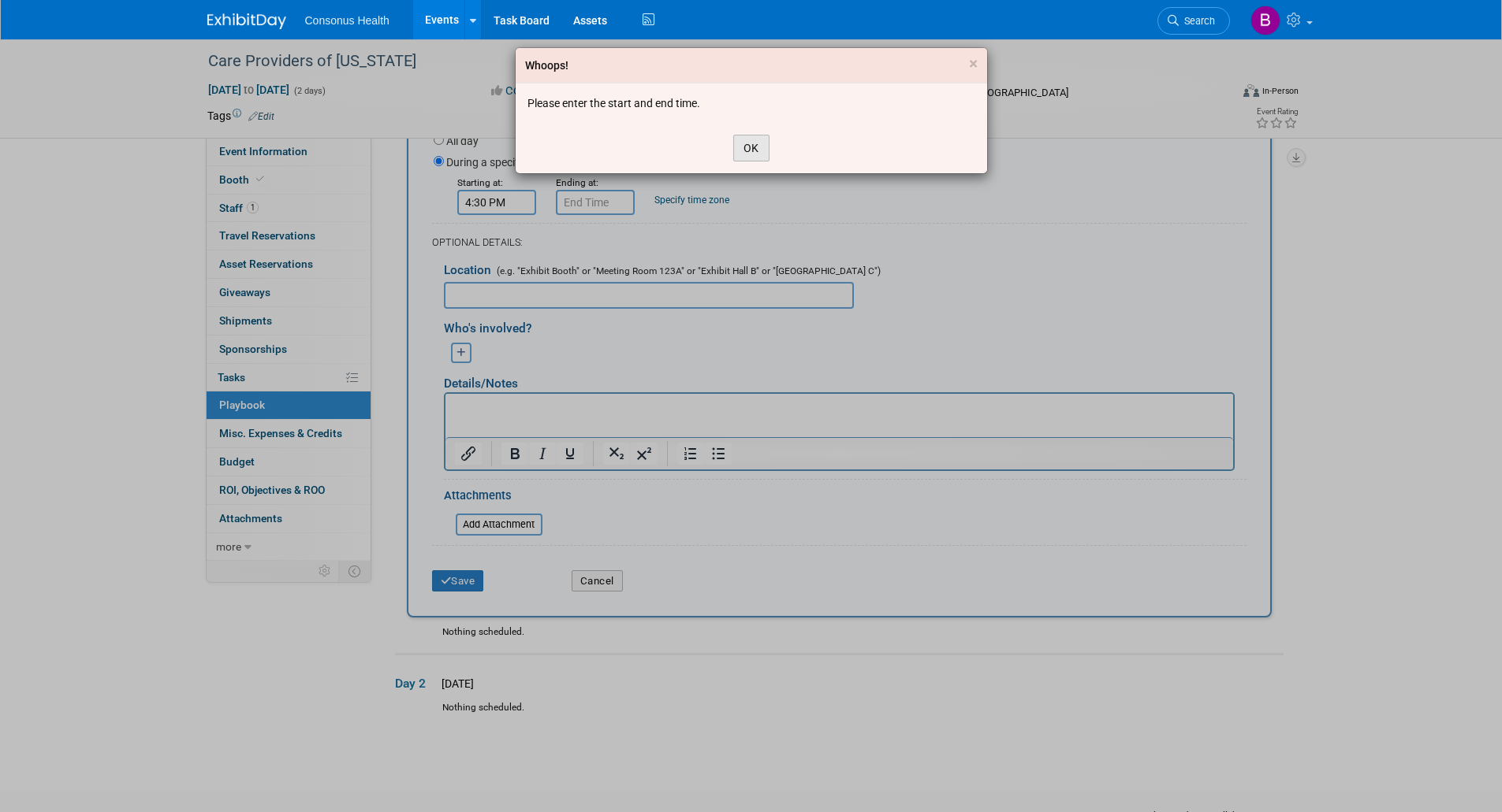
click at [760, 147] on button "OK" at bounding box center [751, 149] width 36 height 27
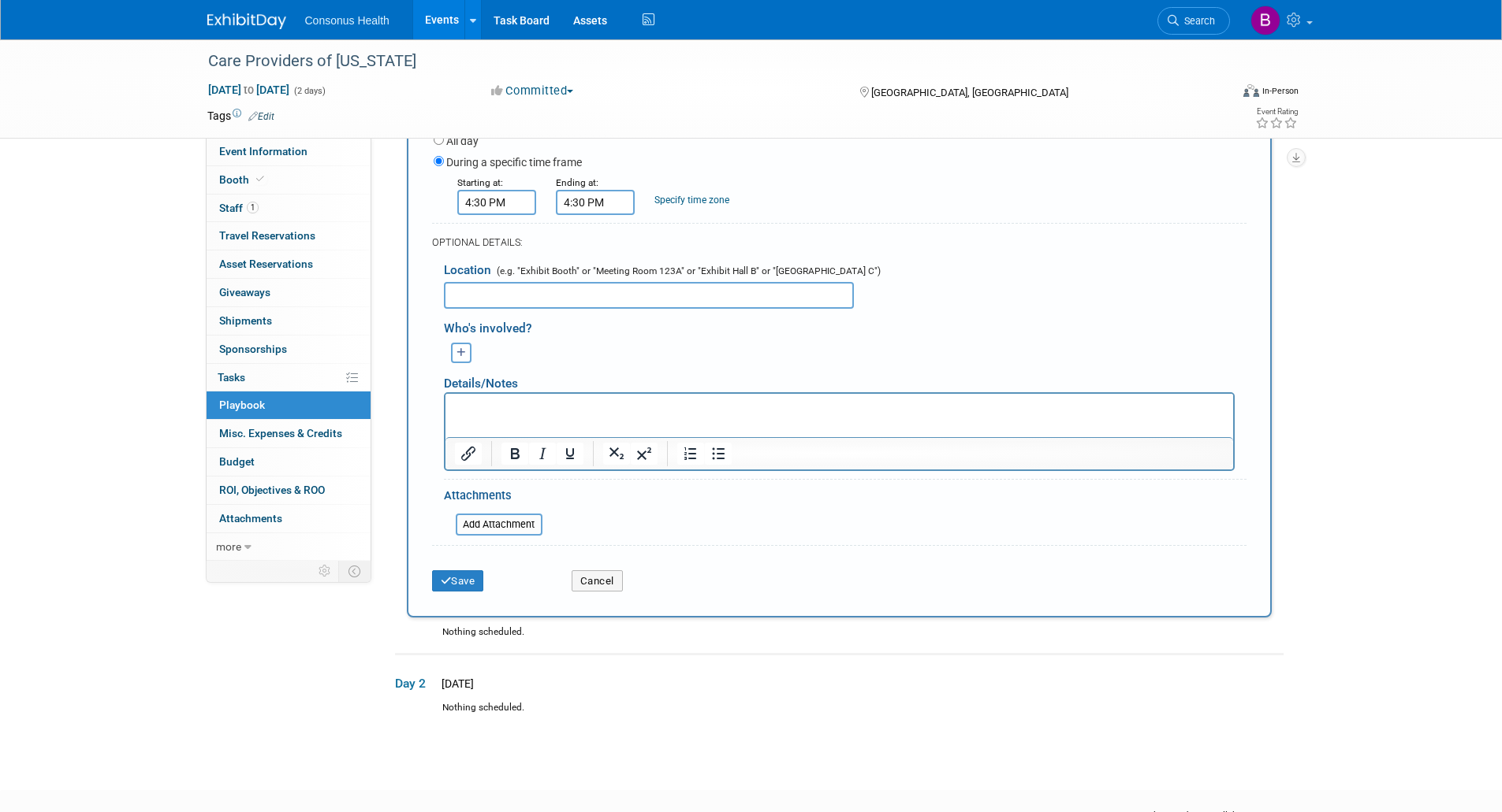
click at [588, 196] on input "4:30 PM" at bounding box center [596, 202] width 79 height 25
click at [594, 241] on span at bounding box center [592, 241] width 28 height 28
type input "5:30 PM"
click at [720, 346] on span at bounding box center [708, 346] width 107 height 28
click at [464, 582] on button "Save" at bounding box center [458, 581] width 52 height 22
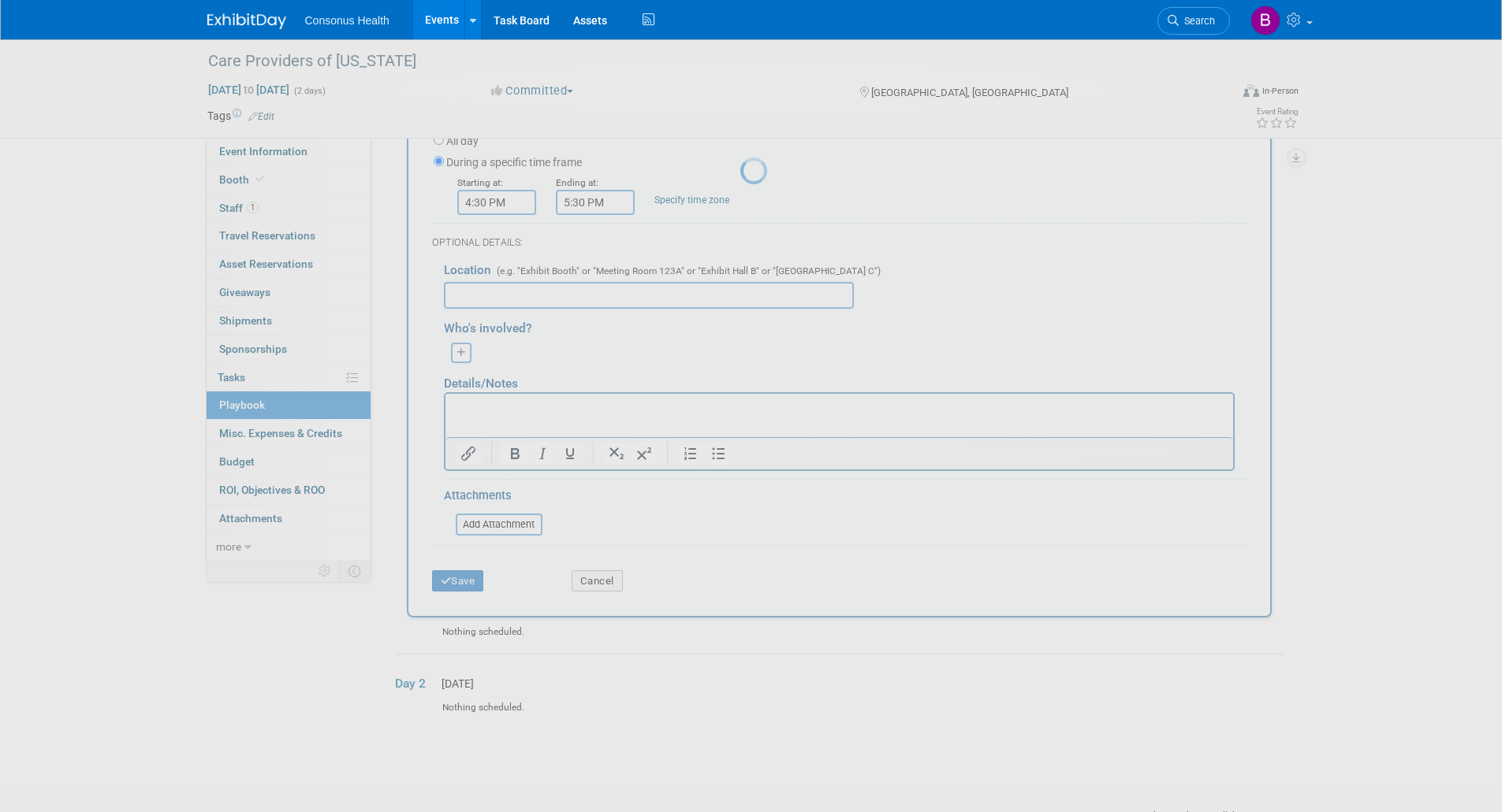
scroll to position [6, 0]
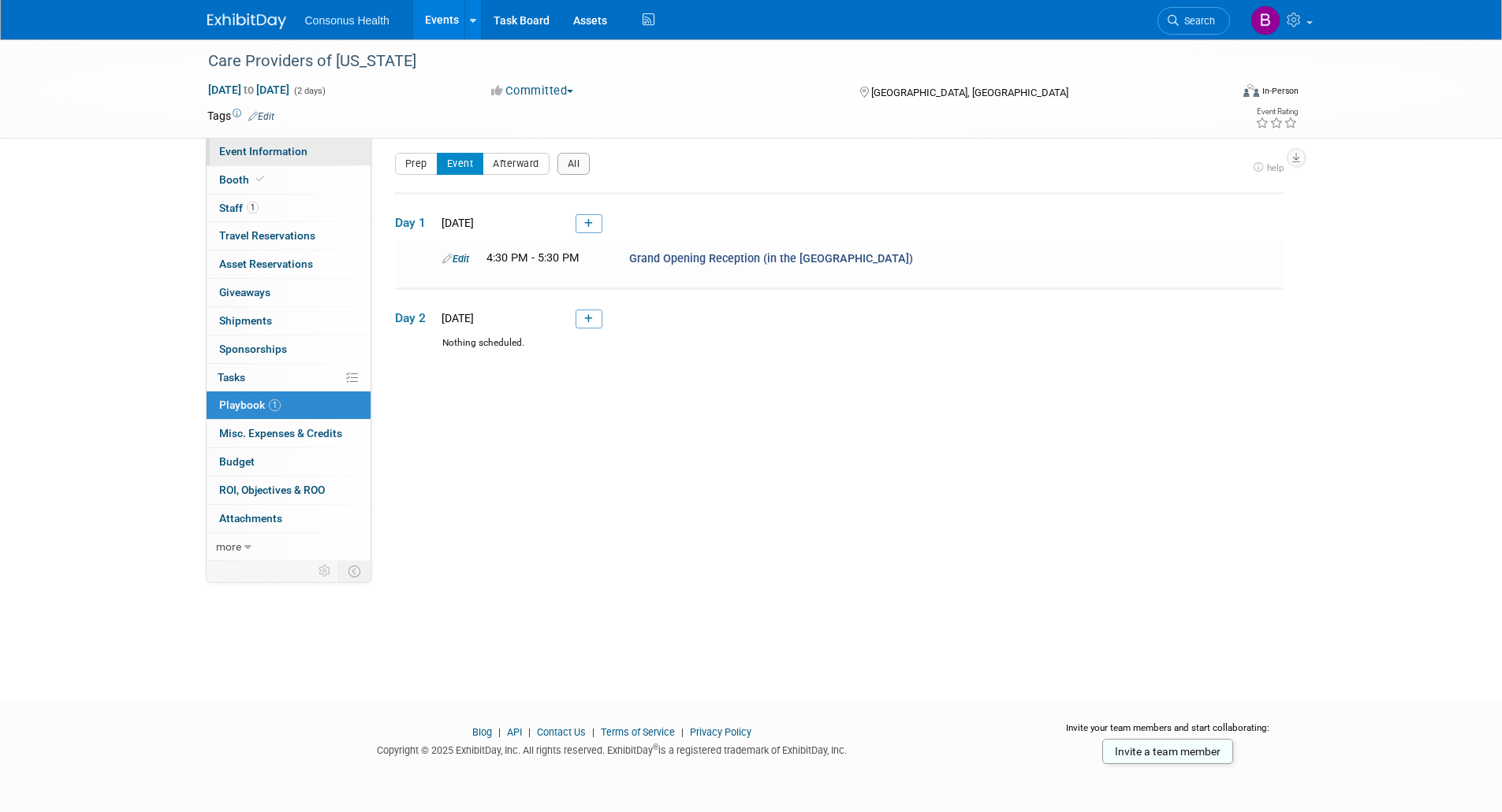
click at [254, 148] on span "Event Information" at bounding box center [263, 151] width 89 height 13
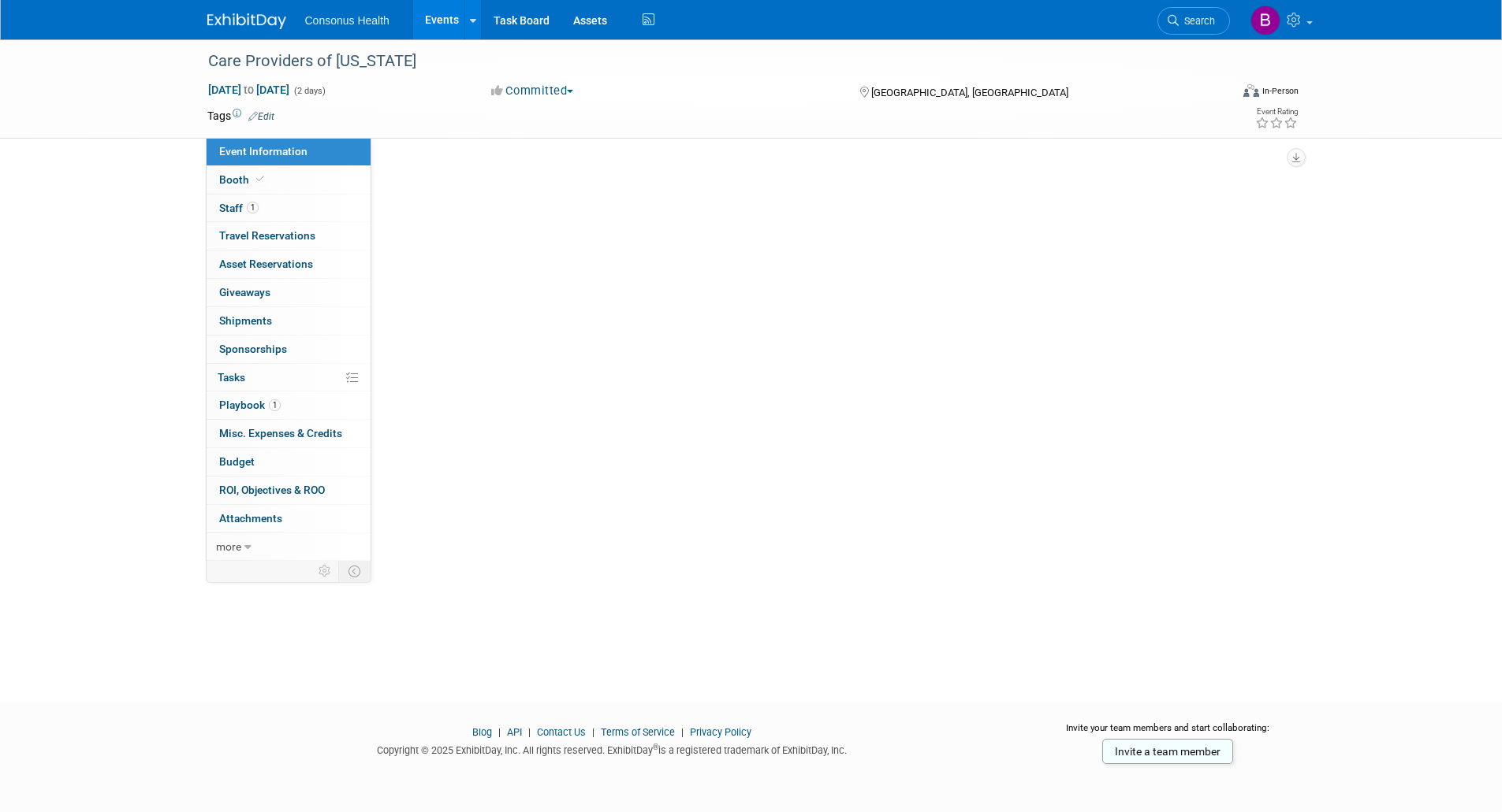
scroll to position [0, 0]
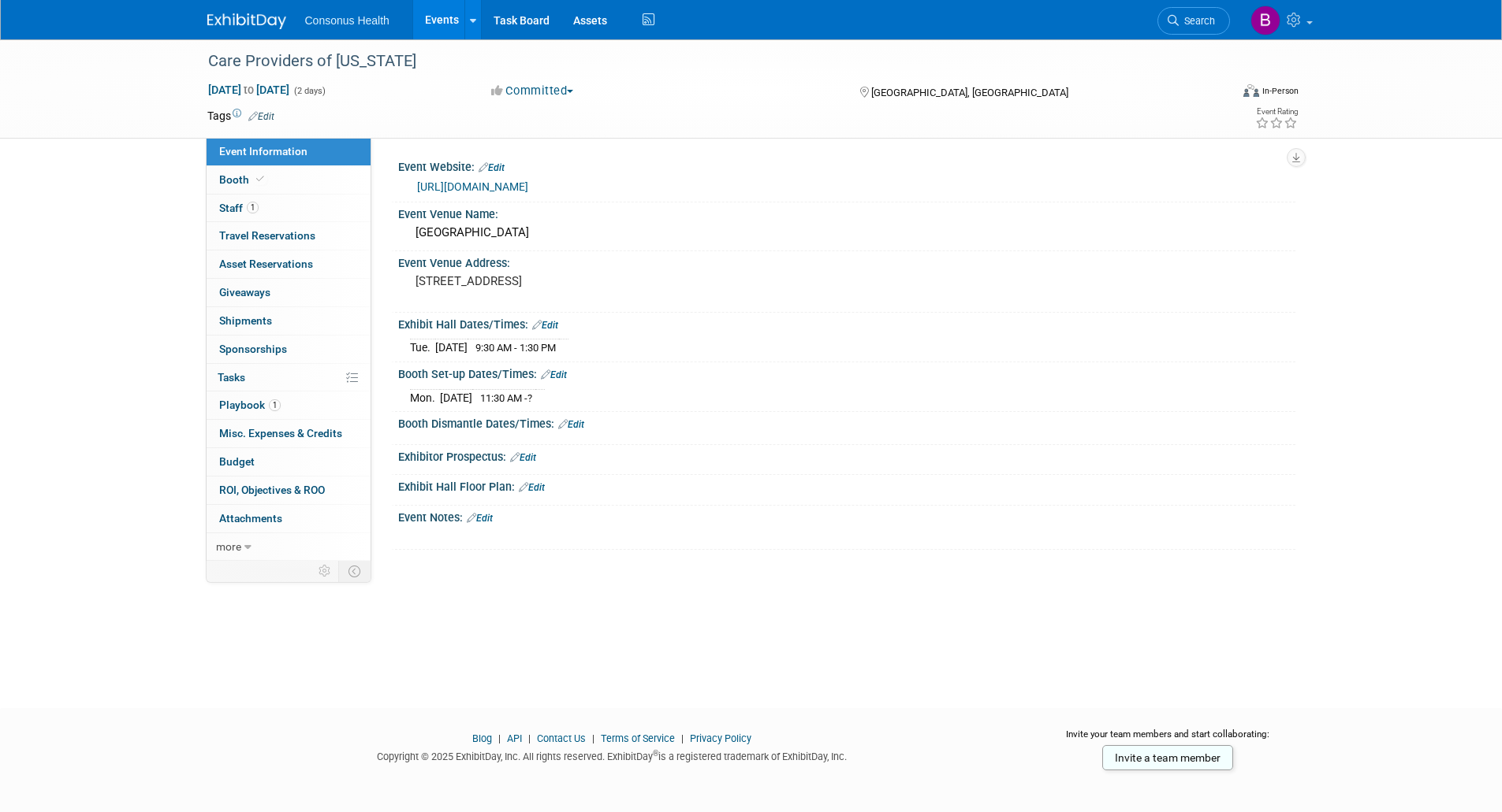
click at [536, 458] on link "Edit" at bounding box center [522, 457] width 26 height 11
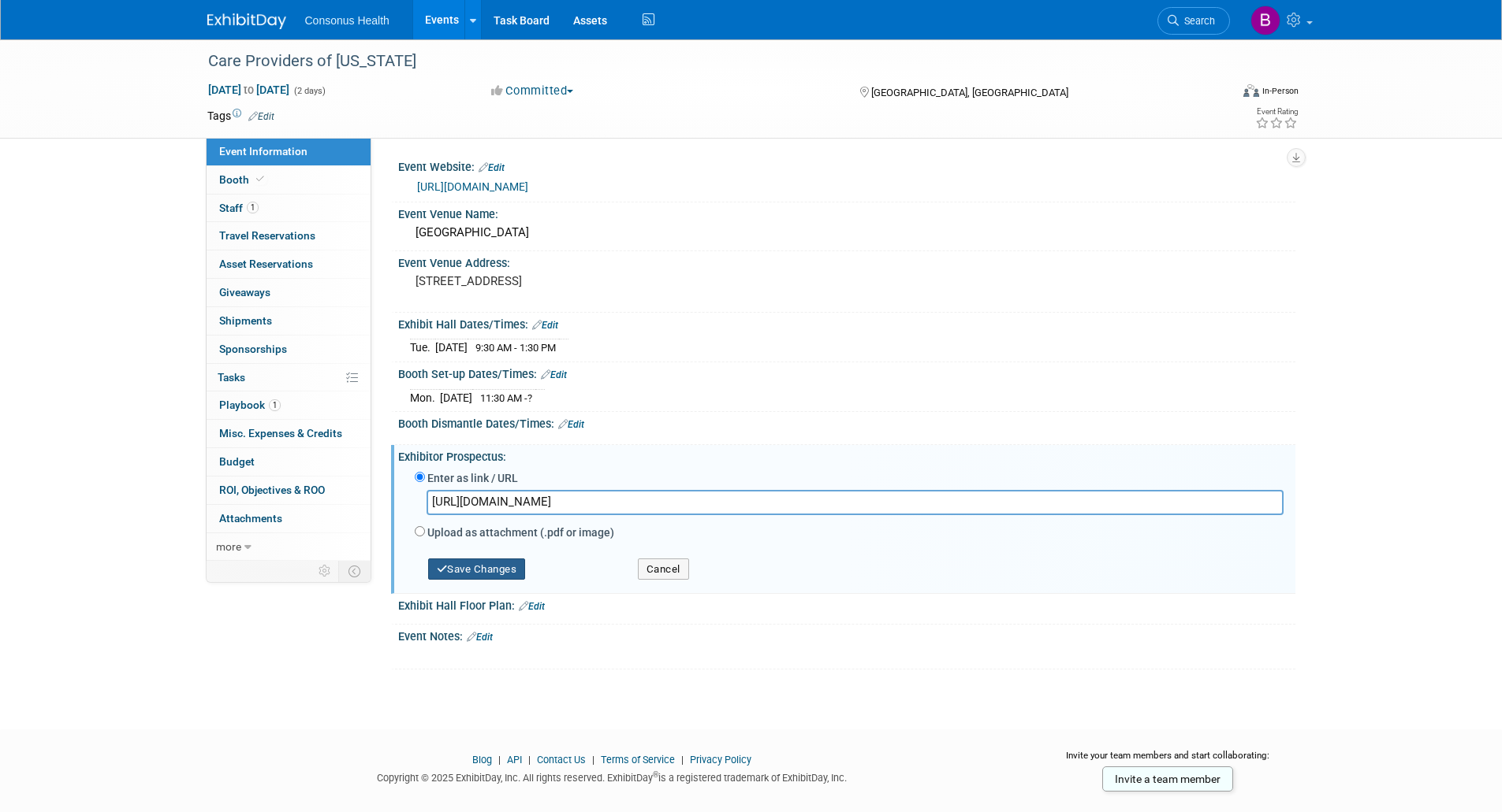
type input "https://www.careproviders.org/Common/Uploaded%20files/Members/2025/convention/P…"
click at [479, 567] on button "Save Changes" at bounding box center [476, 569] width 98 height 22
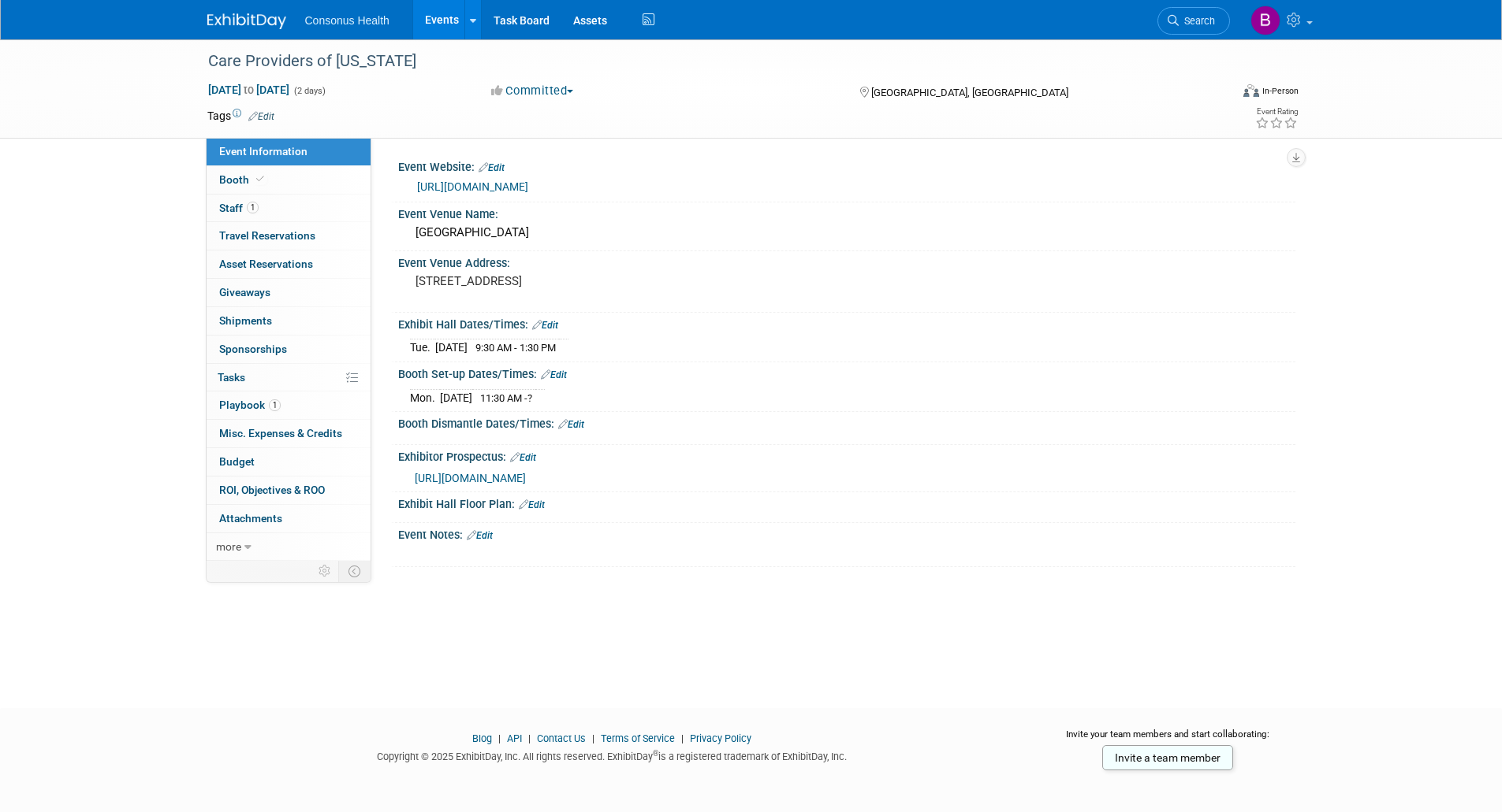
click at [329, 98] on div "Nov 10, 2025 to Nov 11, 2025 (2 days)" at bounding box center [334, 90] width 255 height 16
click at [290, 92] on span "Nov 10, 2025 to Nov 11, 2025" at bounding box center [248, 90] width 82 height 14
select select "10"
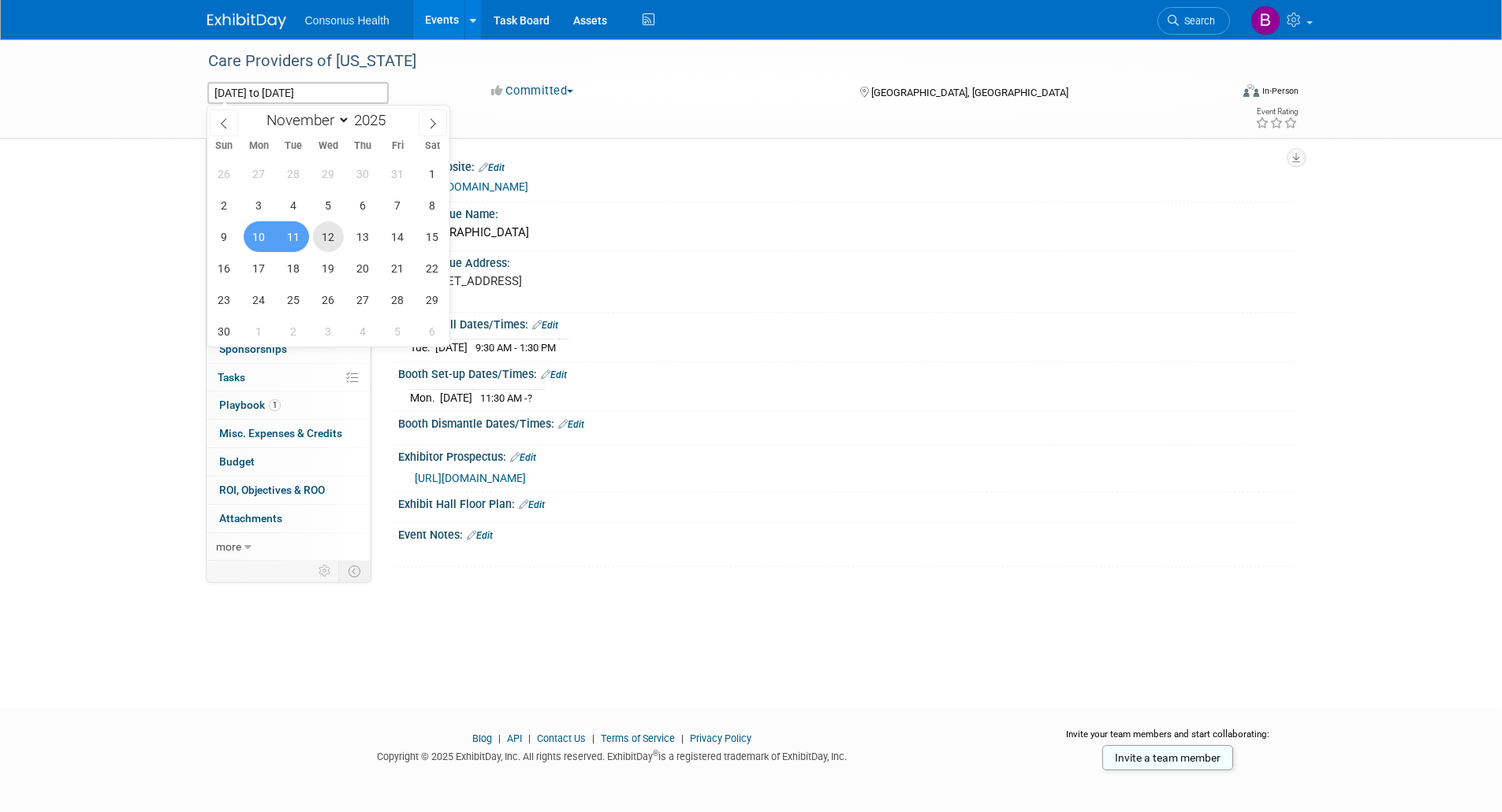
click at [326, 234] on span "12" at bounding box center [328, 236] width 30 height 30
type input "Nov 12, 2025"
click at [265, 240] on span "10" at bounding box center [259, 236] width 30 height 30
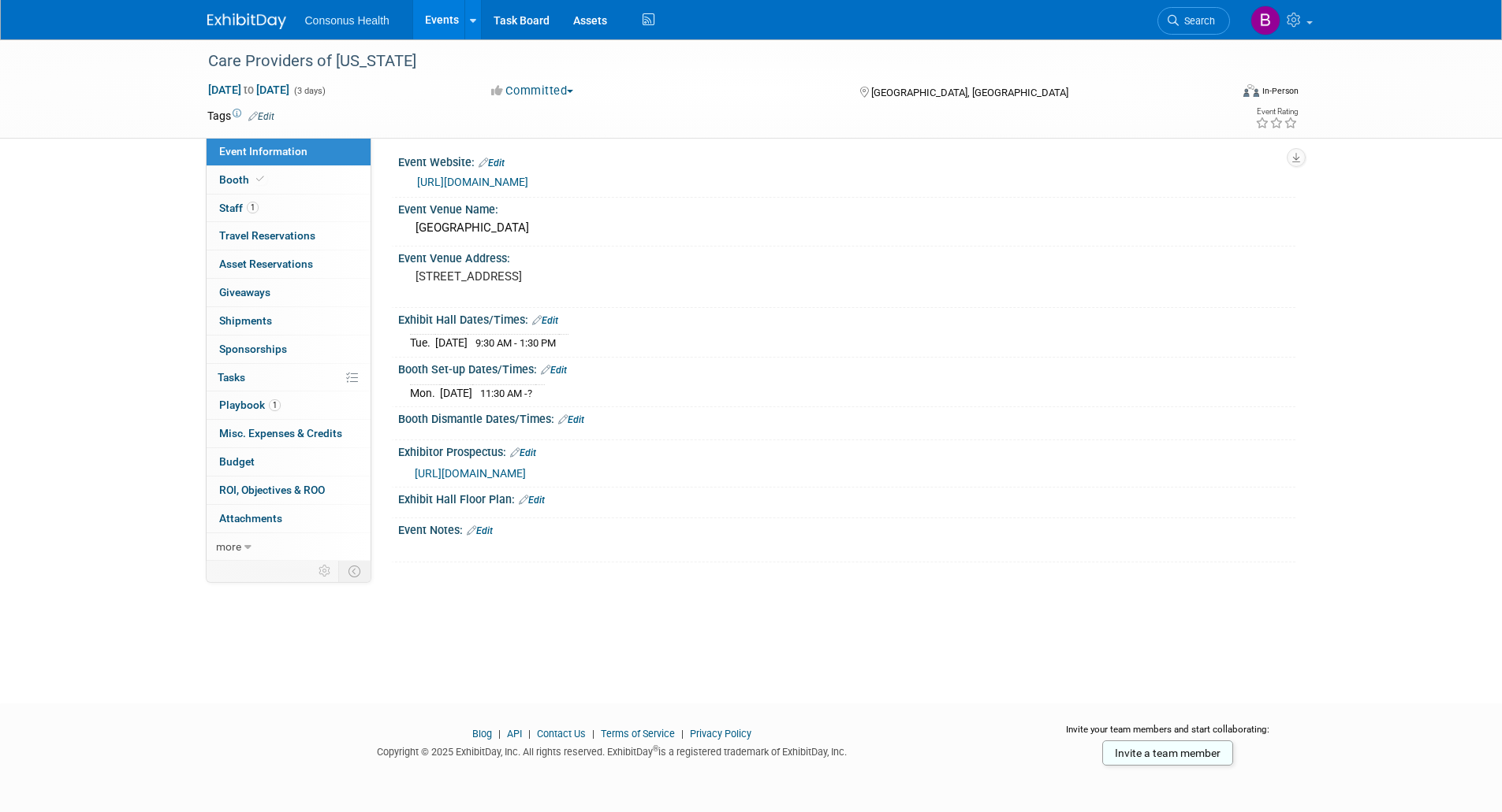
scroll to position [6, 0]
click at [235, 181] on span "Booth" at bounding box center [244, 180] width 48 height 13
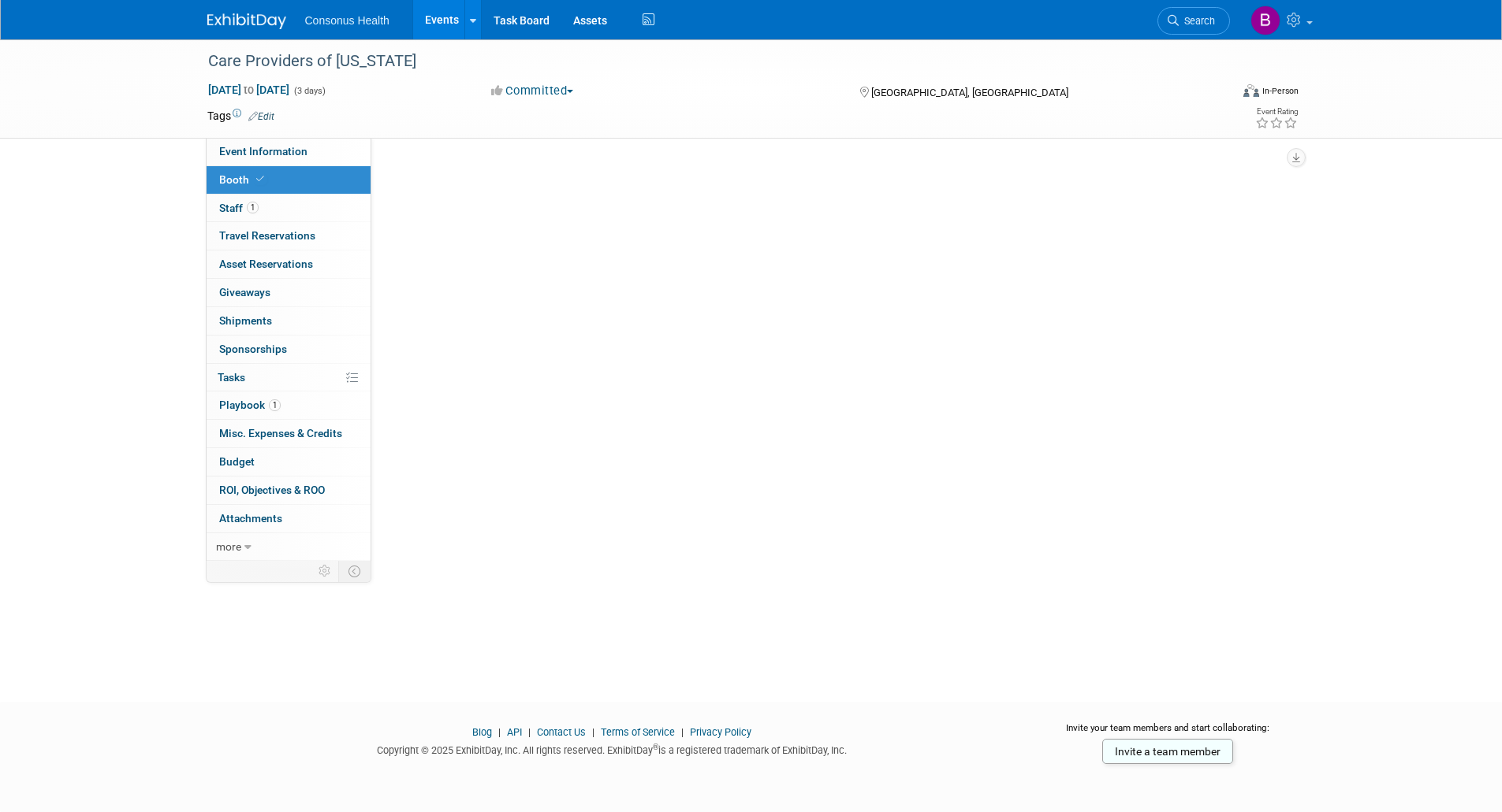
scroll to position [0, 0]
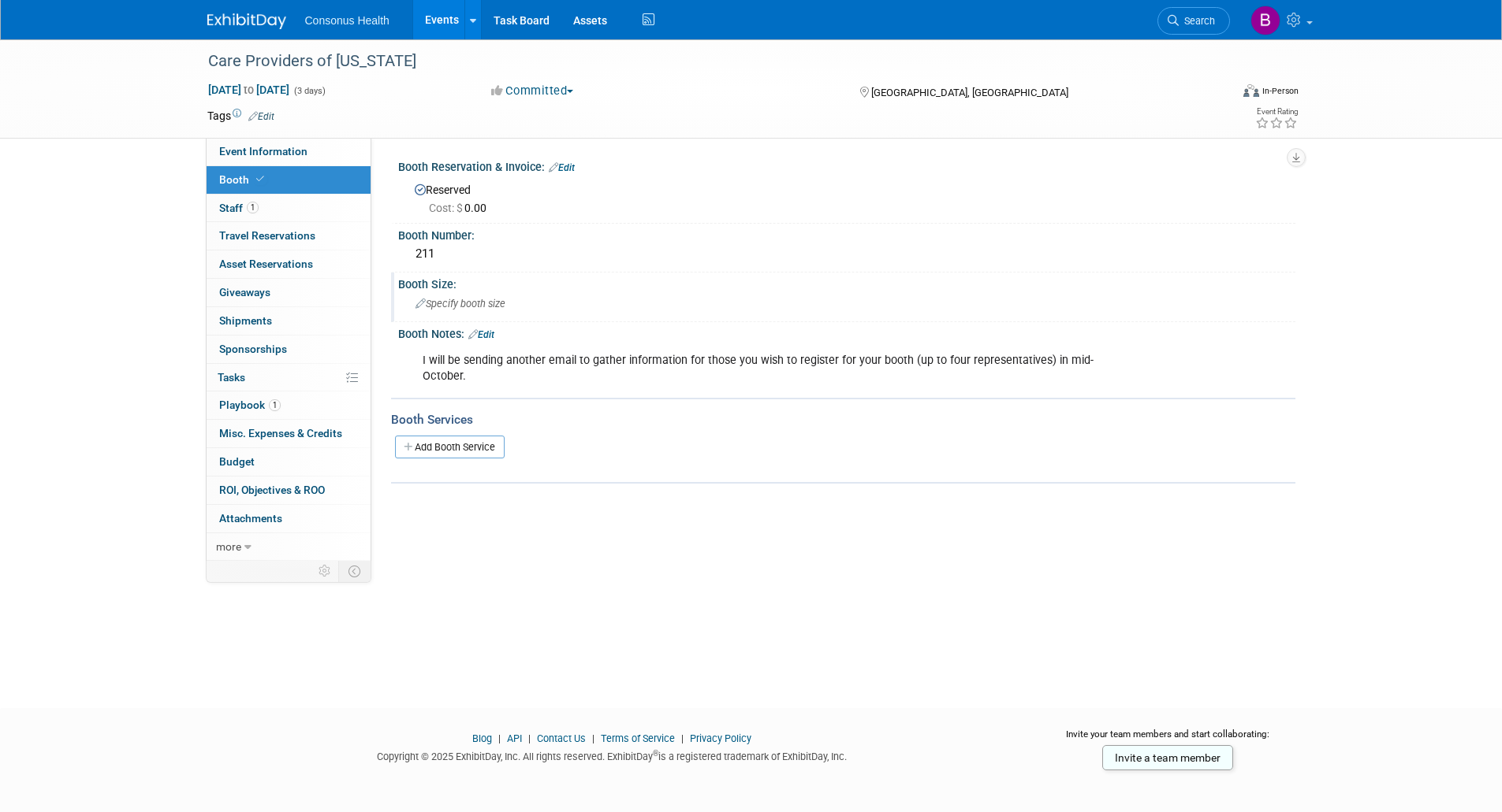
click at [451, 303] on span "Specify booth size" at bounding box center [460, 303] width 90 height 12
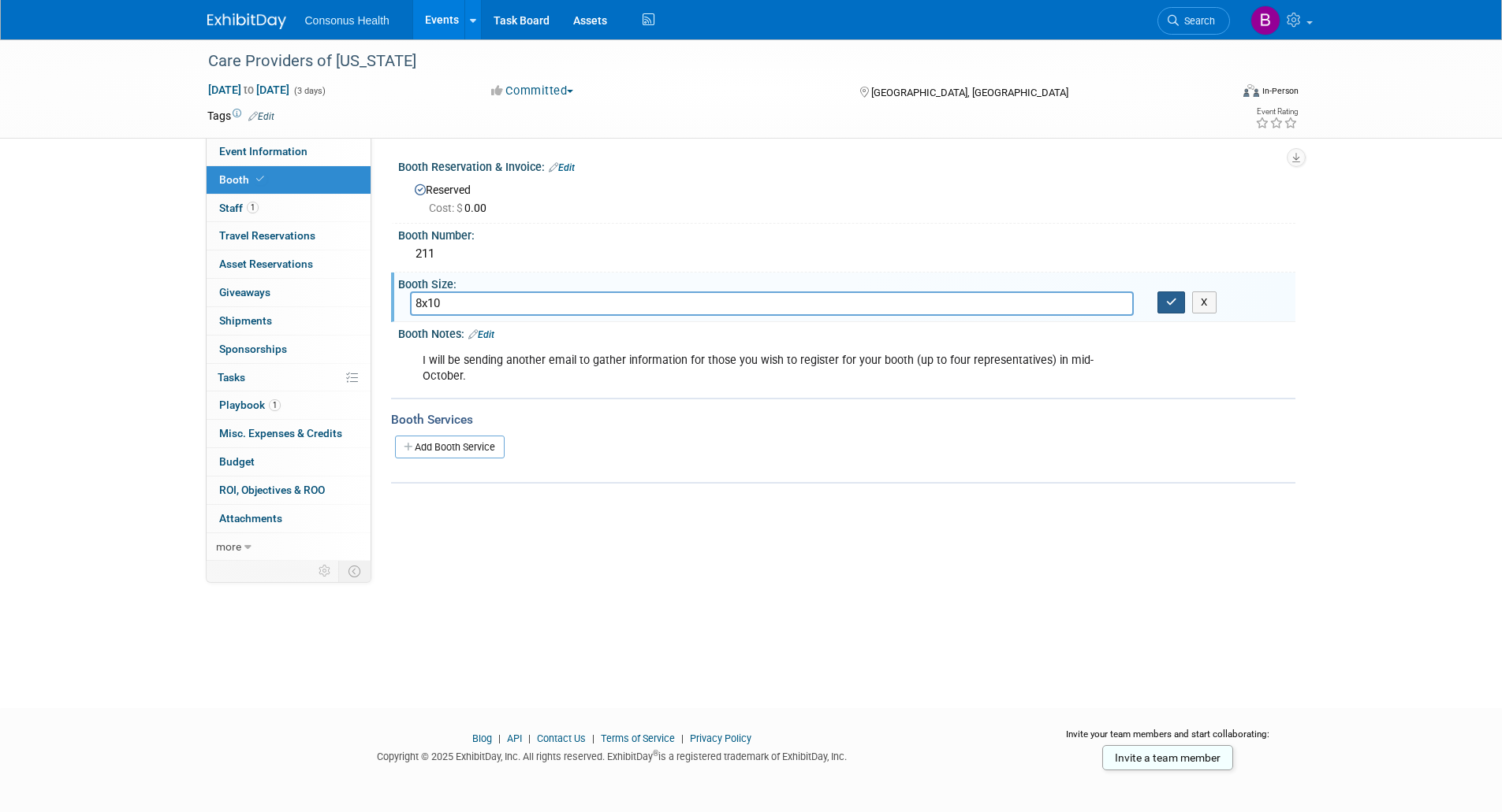
type input "8x10"
click at [1173, 301] on icon "button" at bounding box center [1172, 302] width 11 height 10
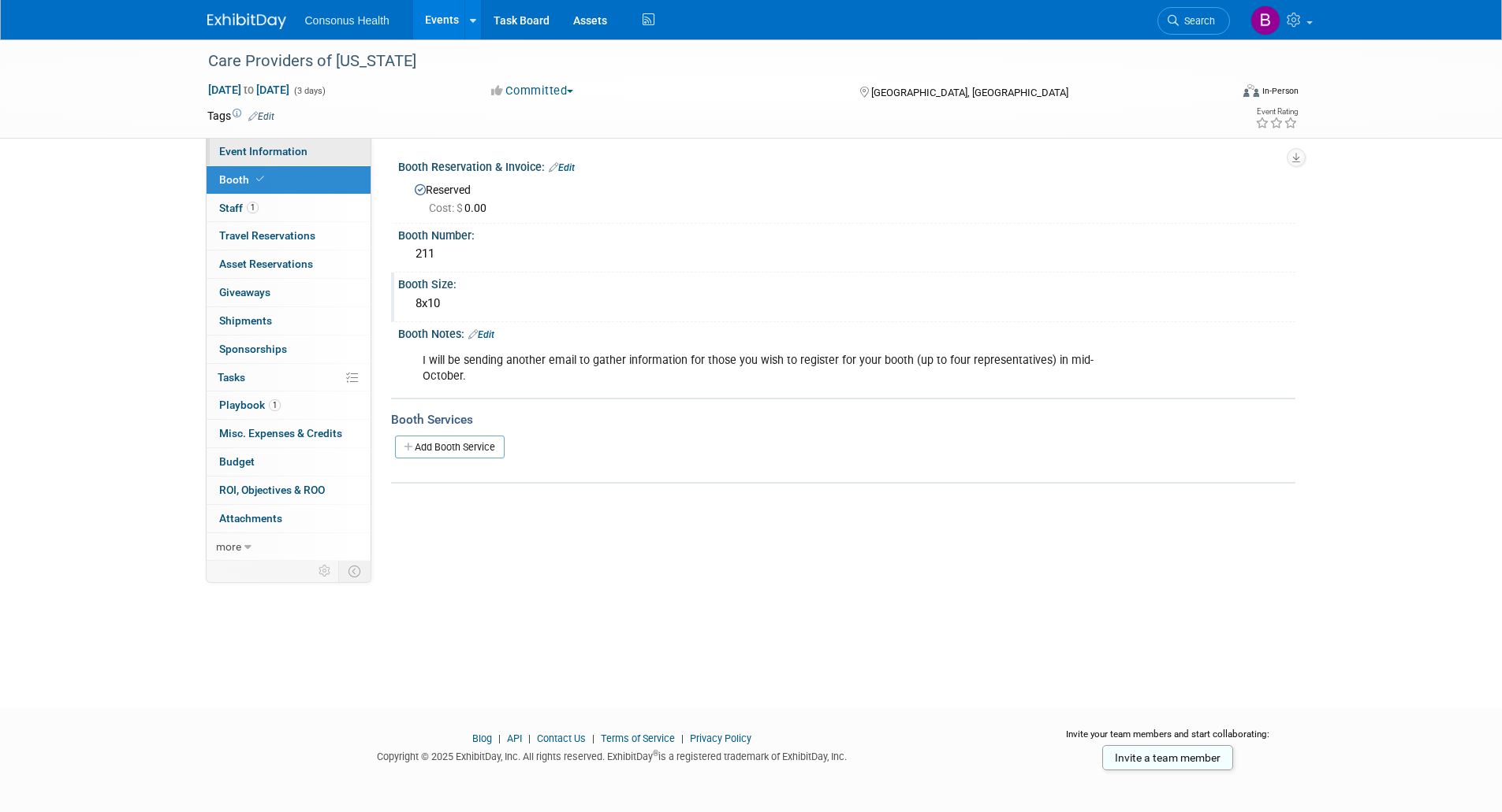
click at [263, 154] on span "Event Information" at bounding box center [263, 151] width 89 height 13
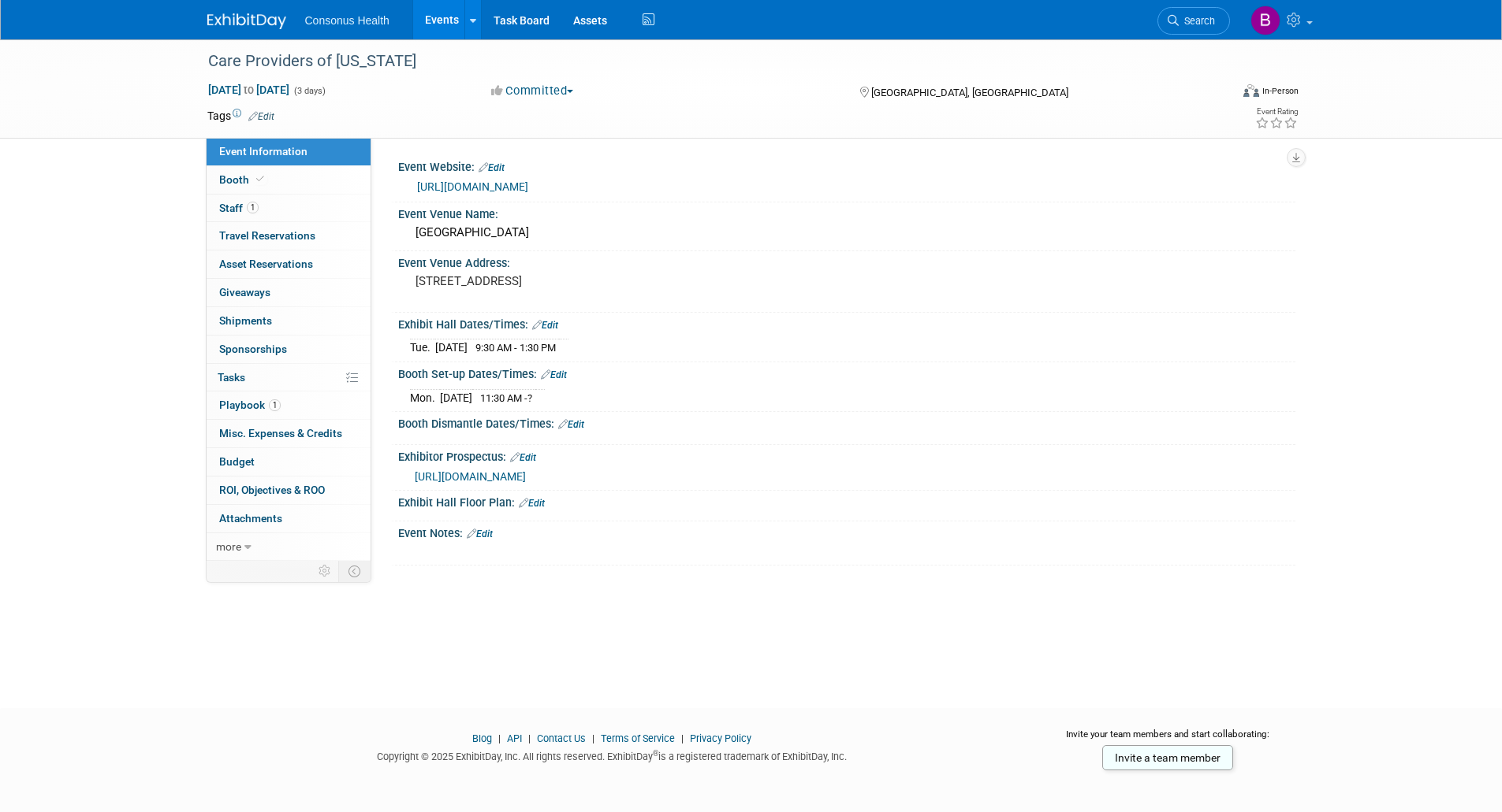
click at [559, 376] on link "Edit" at bounding box center [554, 375] width 26 height 11
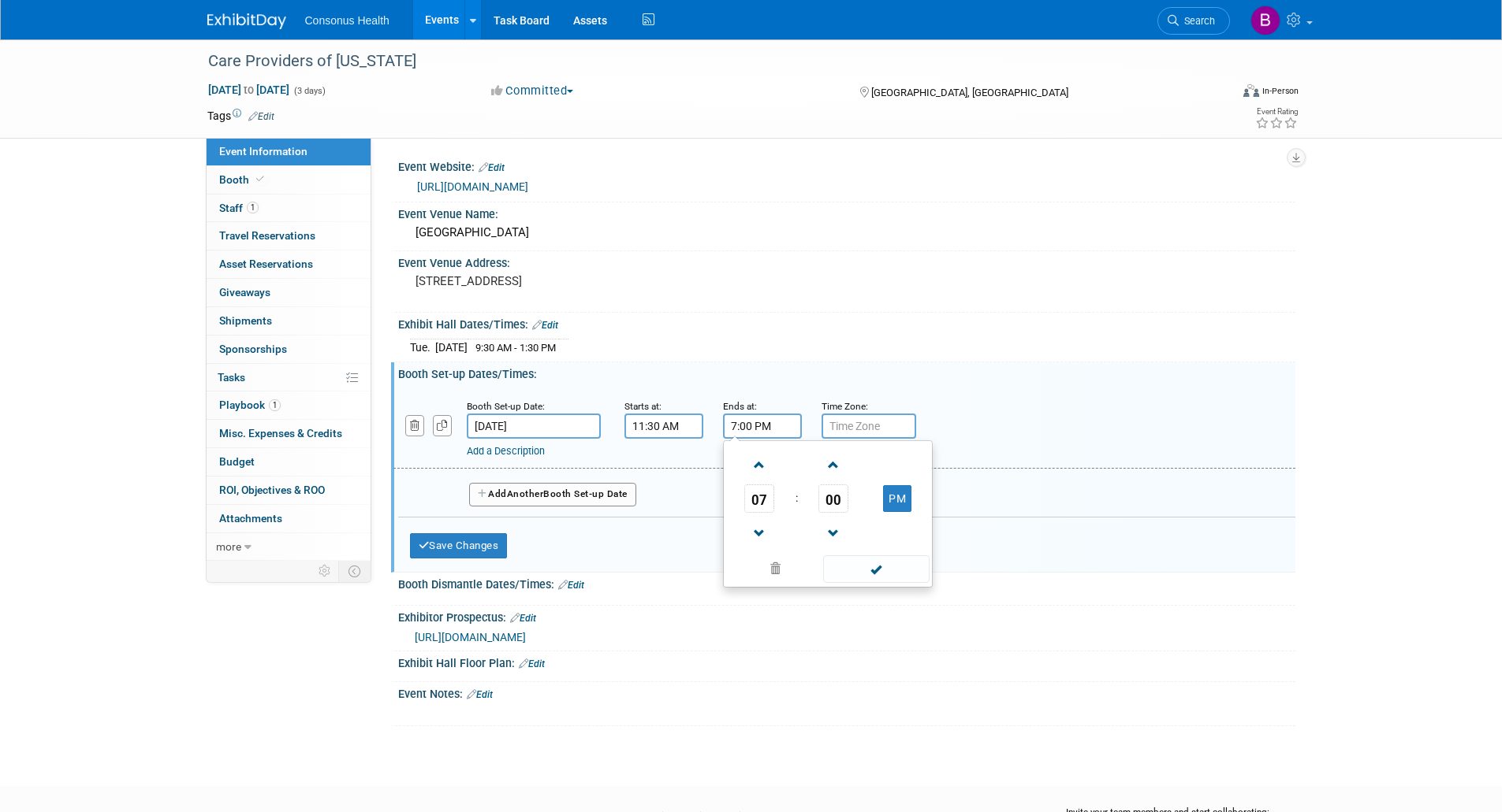
click at [744, 431] on input "7:00 PM" at bounding box center [762, 426] width 79 height 25
click at [760, 497] on span "07" at bounding box center [759, 499] width 30 height 29
click at [905, 465] on td "03" at bounding box center [904, 466] width 50 height 43
click at [818, 497] on td "00" at bounding box center [833, 499] width 65 height 29
click at [840, 490] on span "00" at bounding box center [833, 499] width 30 height 29
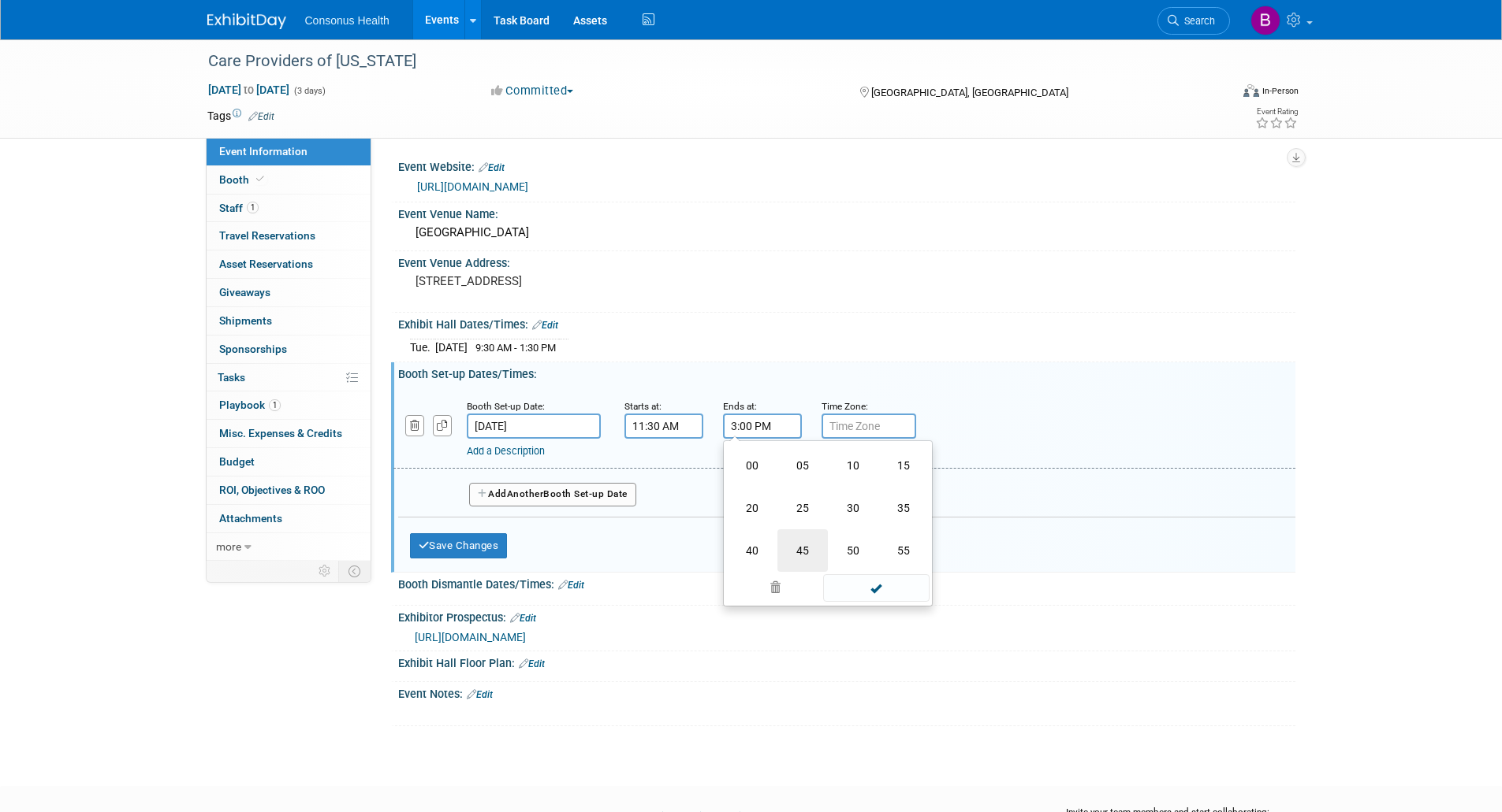
click at [805, 547] on td "45" at bounding box center [802, 551] width 50 height 43
type input "3:45 PM"
click at [893, 570] on span at bounding box center [876, 569] width 107 height 28
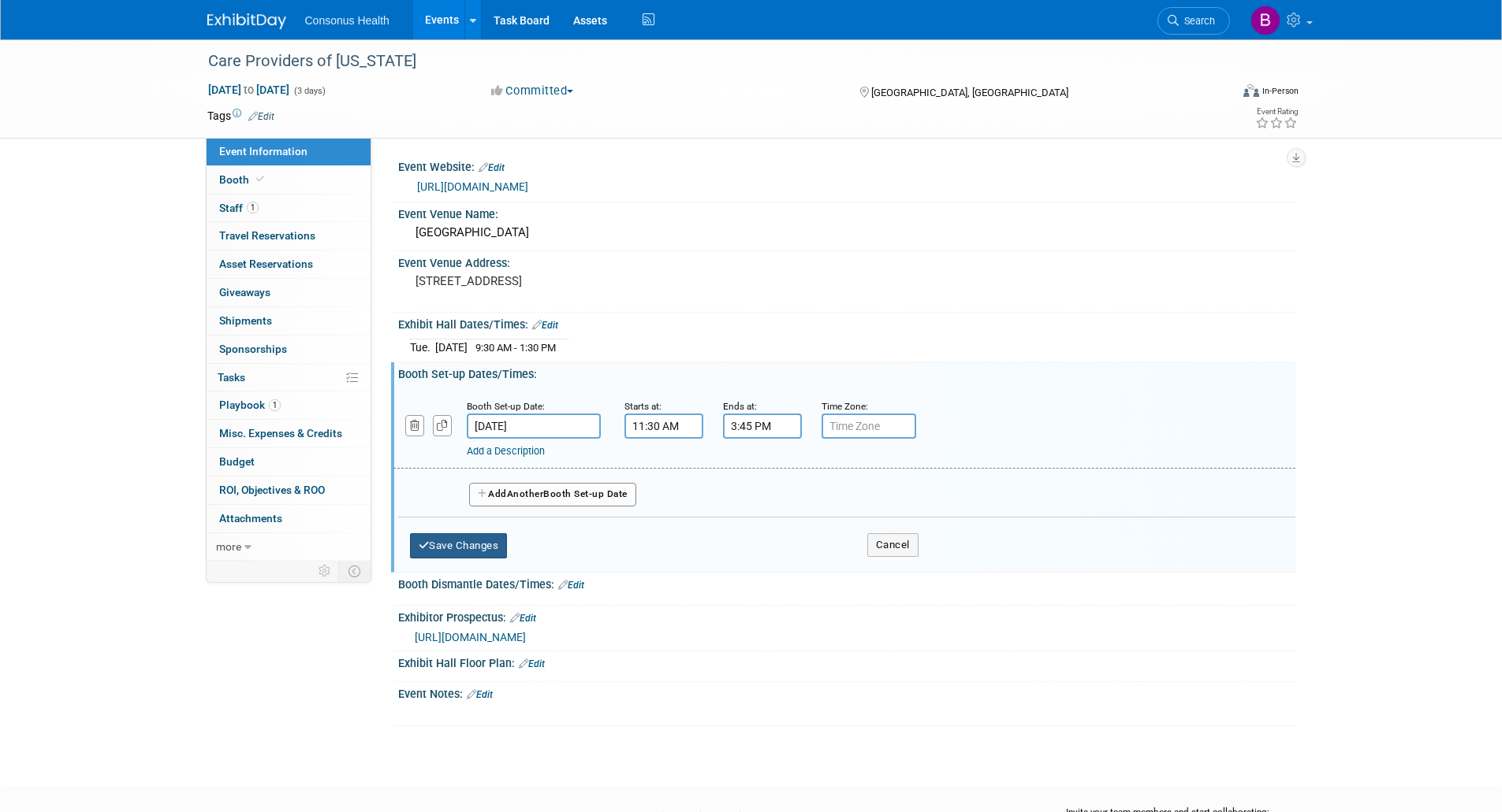
click at [493, 543] on button "Save Changes" at bounding box center [459, 546] width 98 height 25
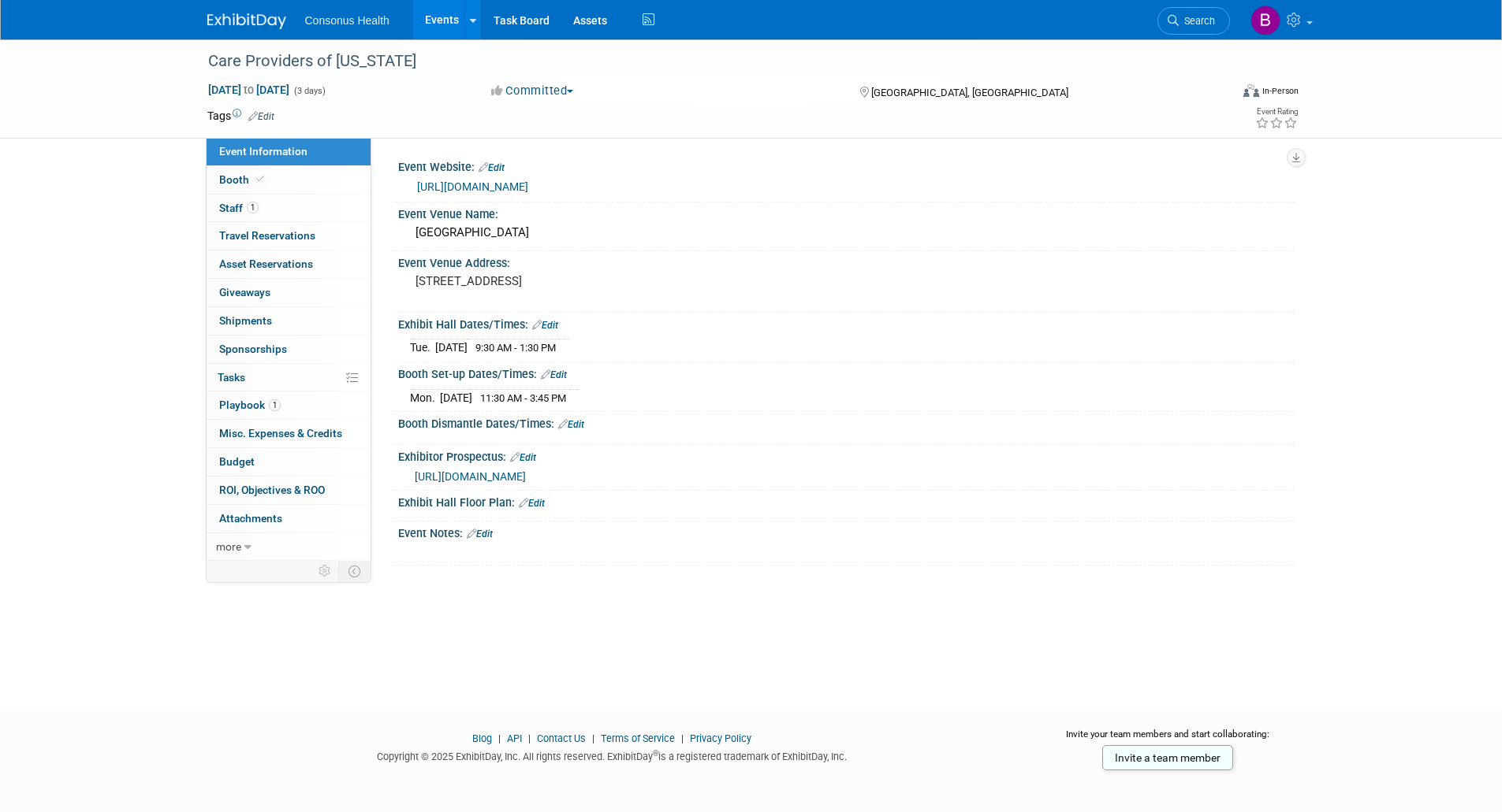
click at [578, 422] on link "Edit" at bounding box center [571, 424] width 26 height 11
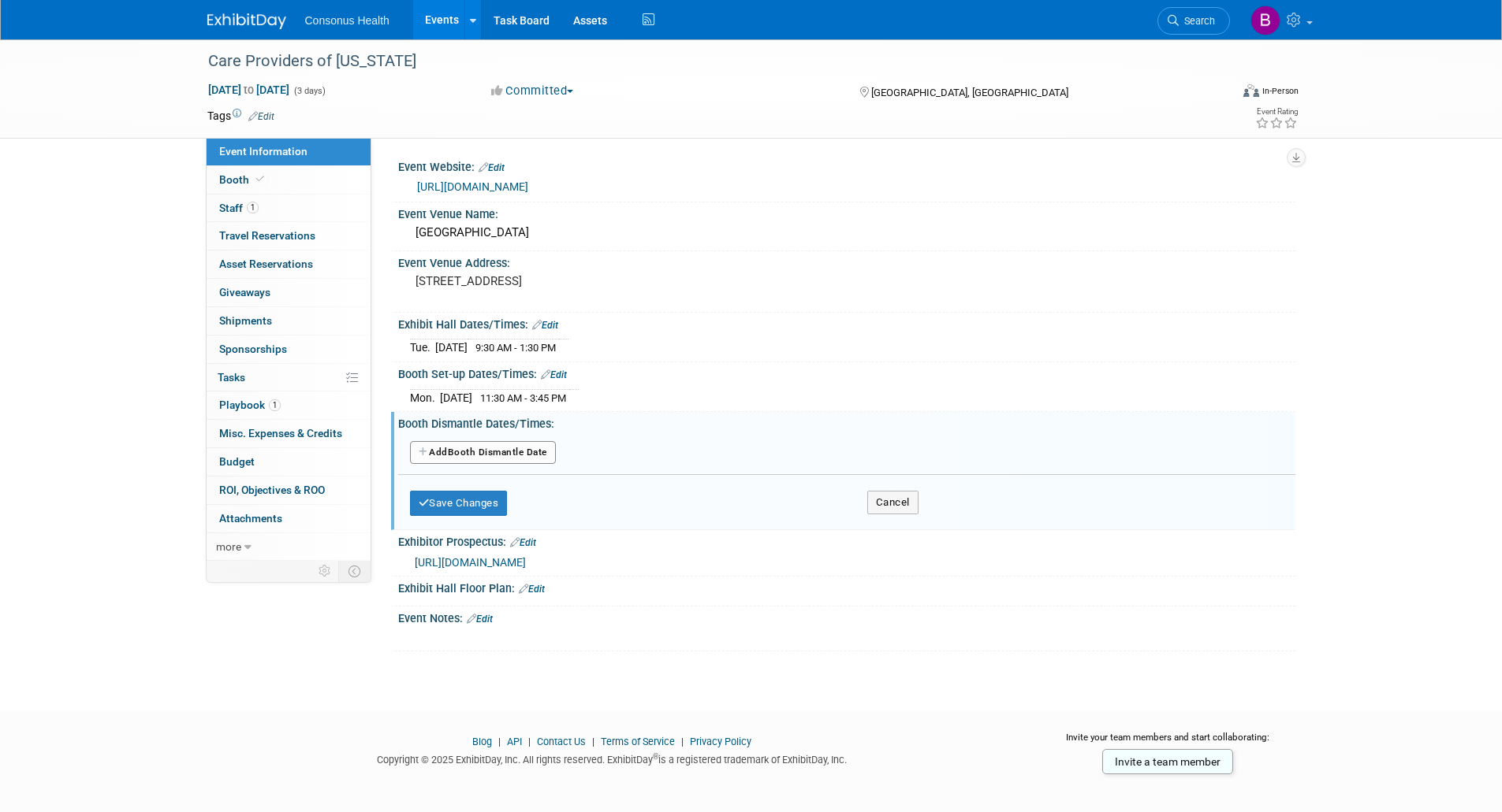
click at [481, 457] on button "Add Another Booth Dismantle Date" at bounding box center [483, 453] width 146 height 23
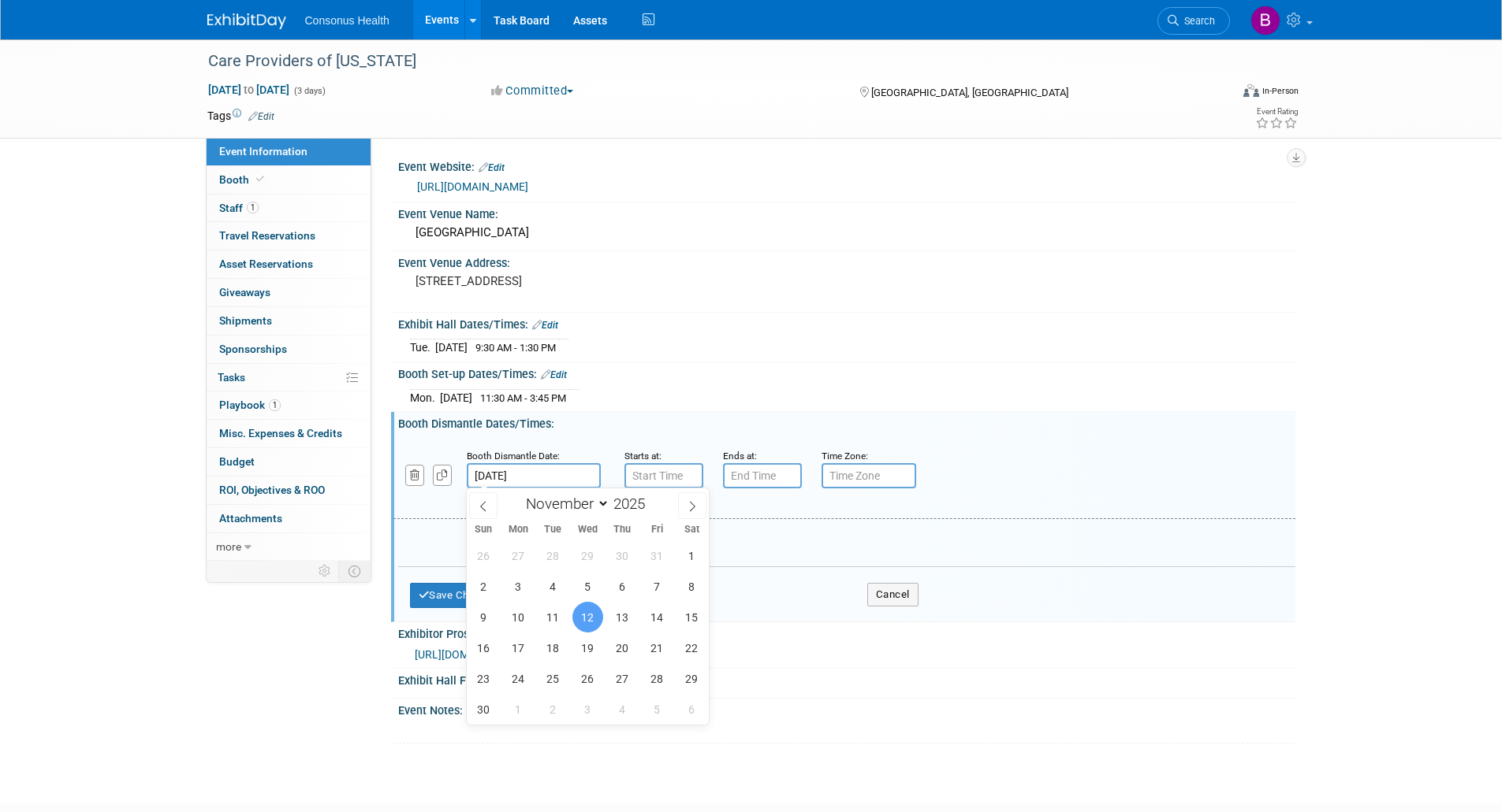
click at [559, 473] on input "Nov 12, 2025" at bounding box center [534, 476] width 134 height 25
click at [554, 613] on span "11" at bounding box center [553, 617] width 30 height 30
type input "Nov 11, 2025"
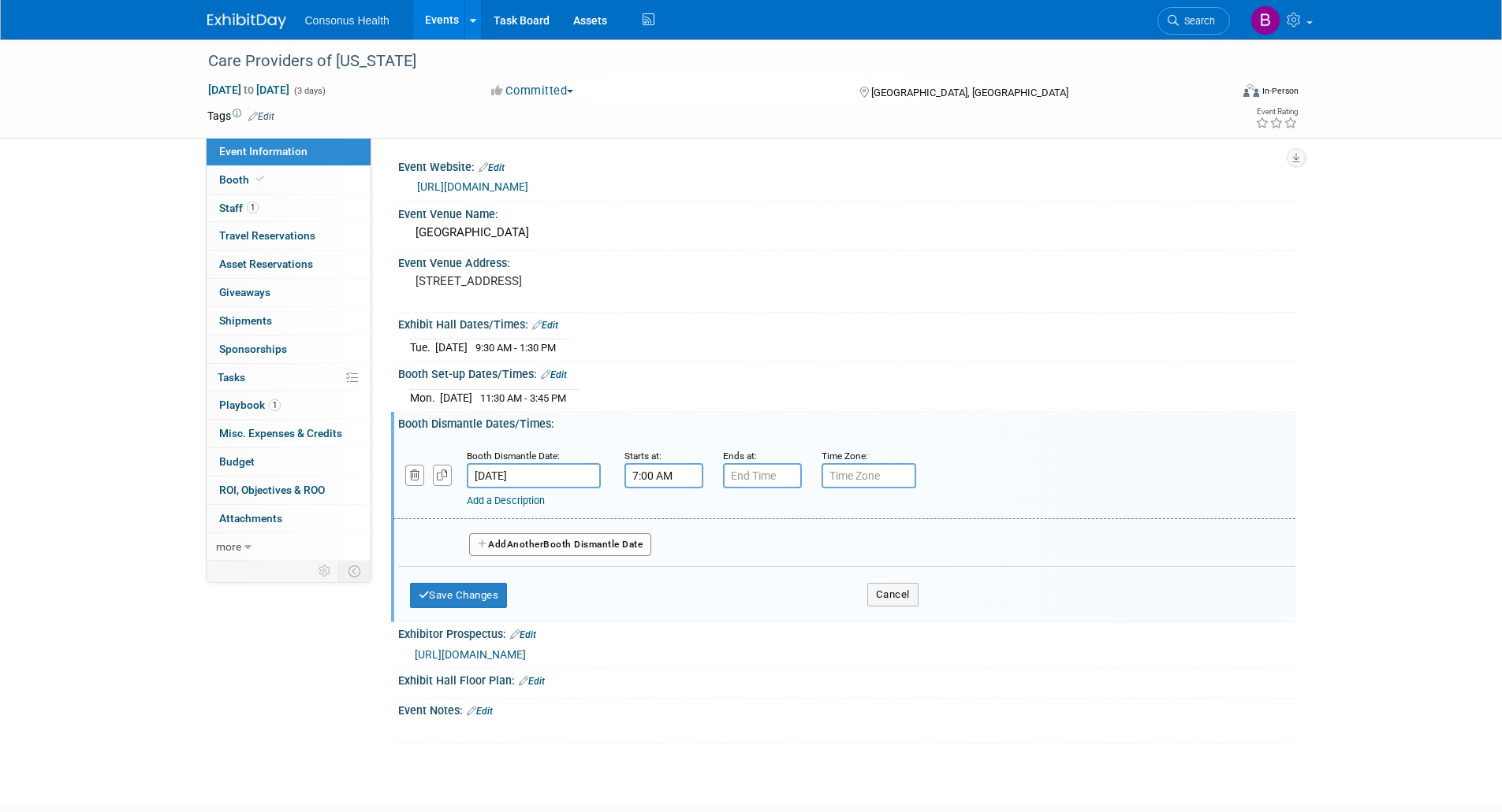
click at [653, 472] on input "7:00 AM" at bounding box center [664, 476] width 79 height 25
click at [658, 542] on span "07" at bounding box center [660, 549] width 30 height 29
click at [704, 517] on td "01" at bounding box center [704, 516] width 50 height 43
click at [734, 549] on span "00" at bounding box center [734, 549] width 30 height 29
click at [742, 563] on td "30" at bounding box center [754, 558] width 50 height 43
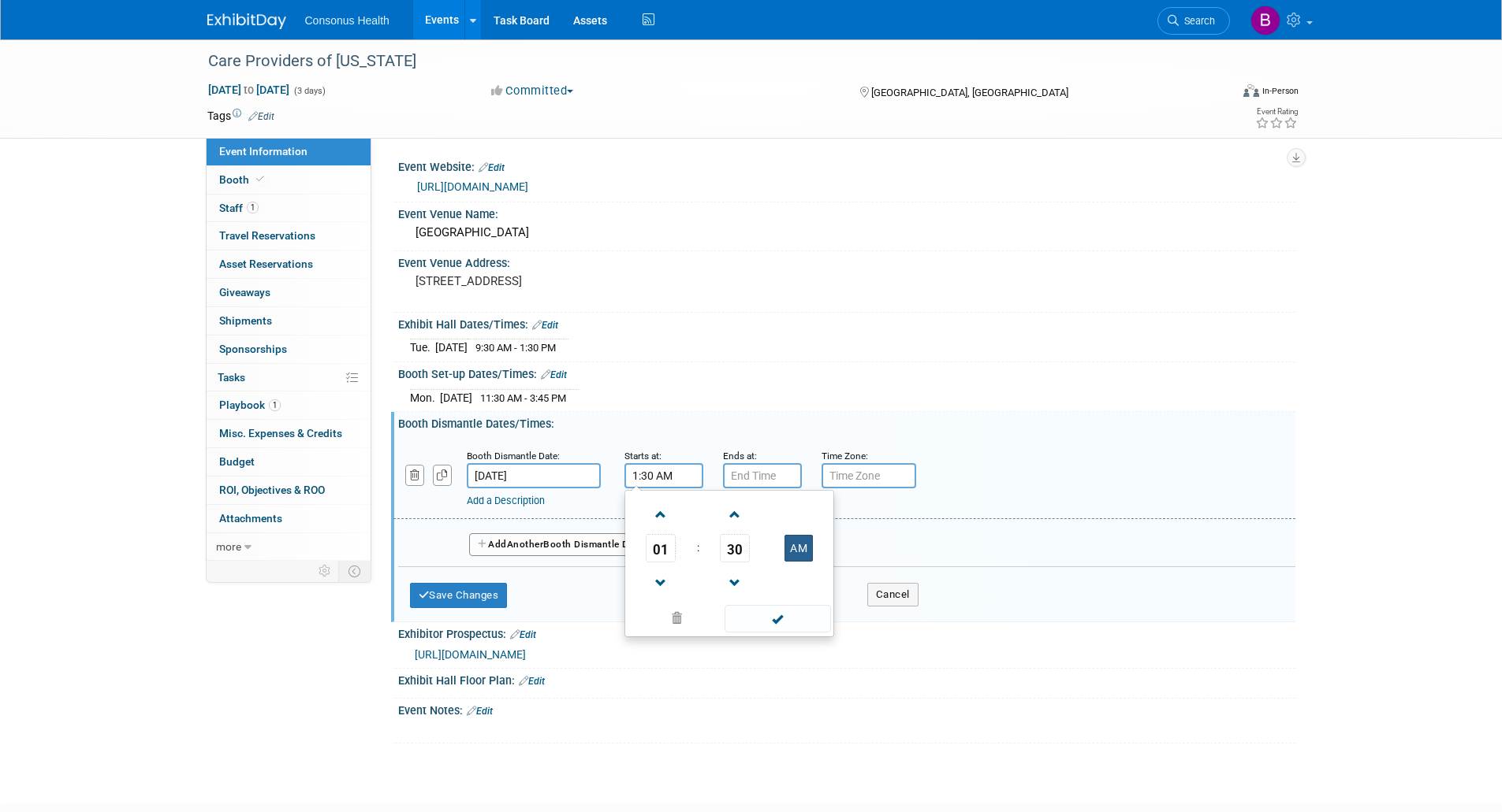
click at [795, 546] on button "AM" at bounding box center [799, 549] width 29 height 27
type input "1:30 PM"
click at [764, 625] on span at bounding box center [777, 619] width 107 height 28
click at [767, 470] on input "7:00 PM" at bounding box center [762, 476] width 79 height 25
click at [767, 542] on span "07" at bounding box center [759, 549] width 30 height 29
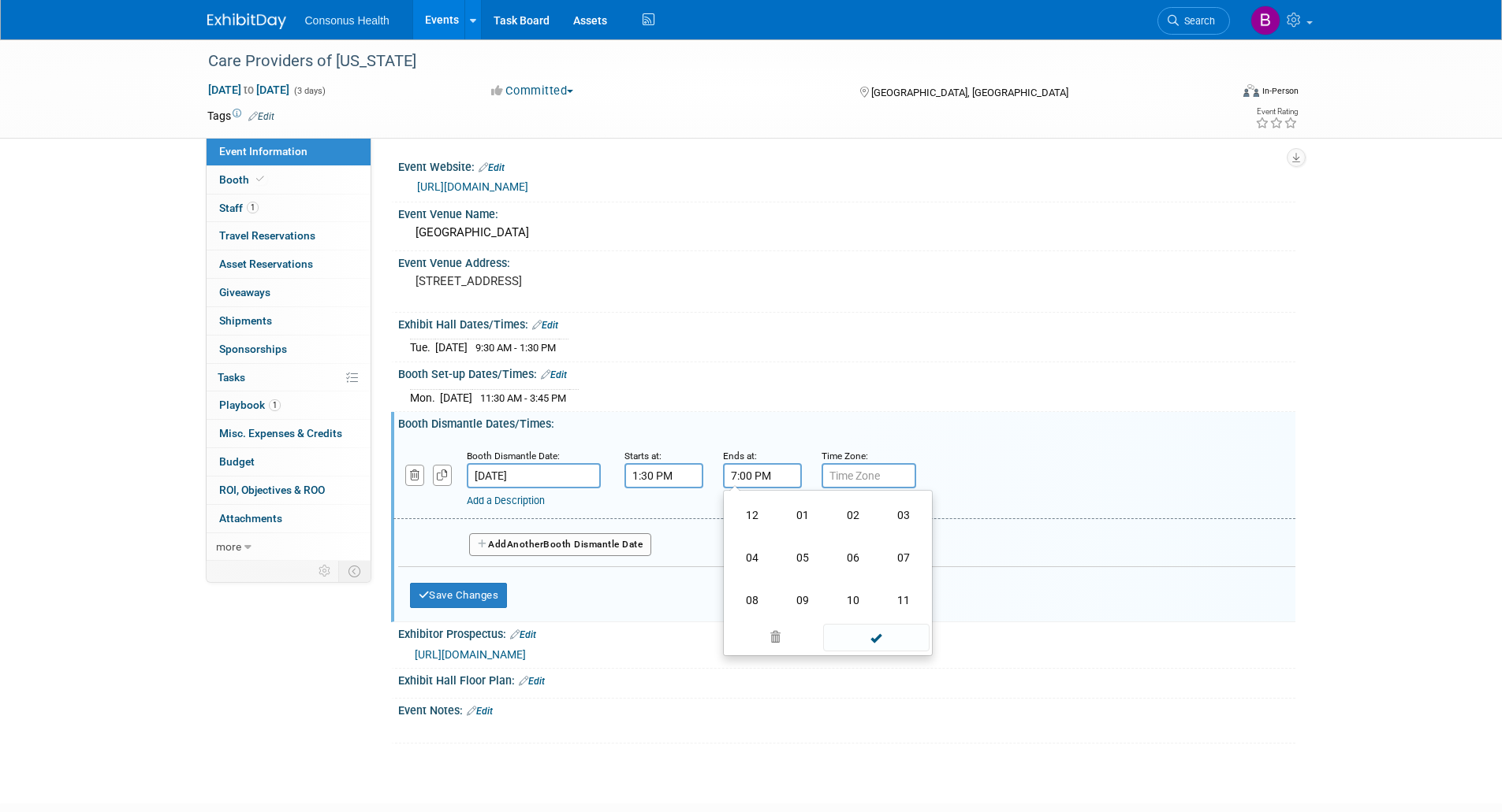
click at [911, 510] on td "03" at bounding box center [904, 516] width 50 height 43
type input "3:00 PM"
click at [871, 620] on span at bounding box center [876, 619] width 107 height 28
click at [464, 591] on button "Save Changes" at bounding box center [459, 595] width 98 height 25
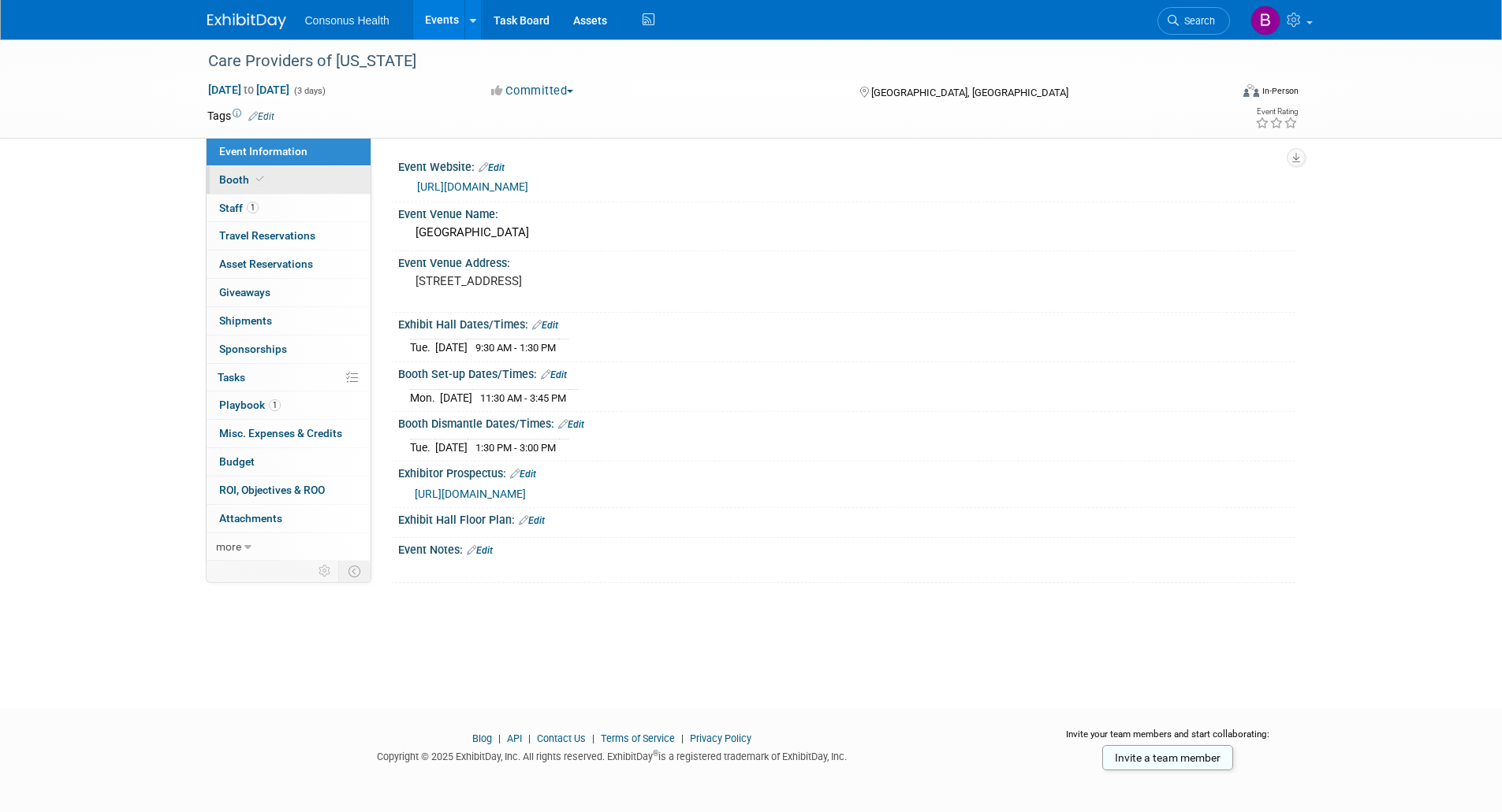
click at [235, 177] on span "Booth" at bounding box center [244, 180] width 48 height 13
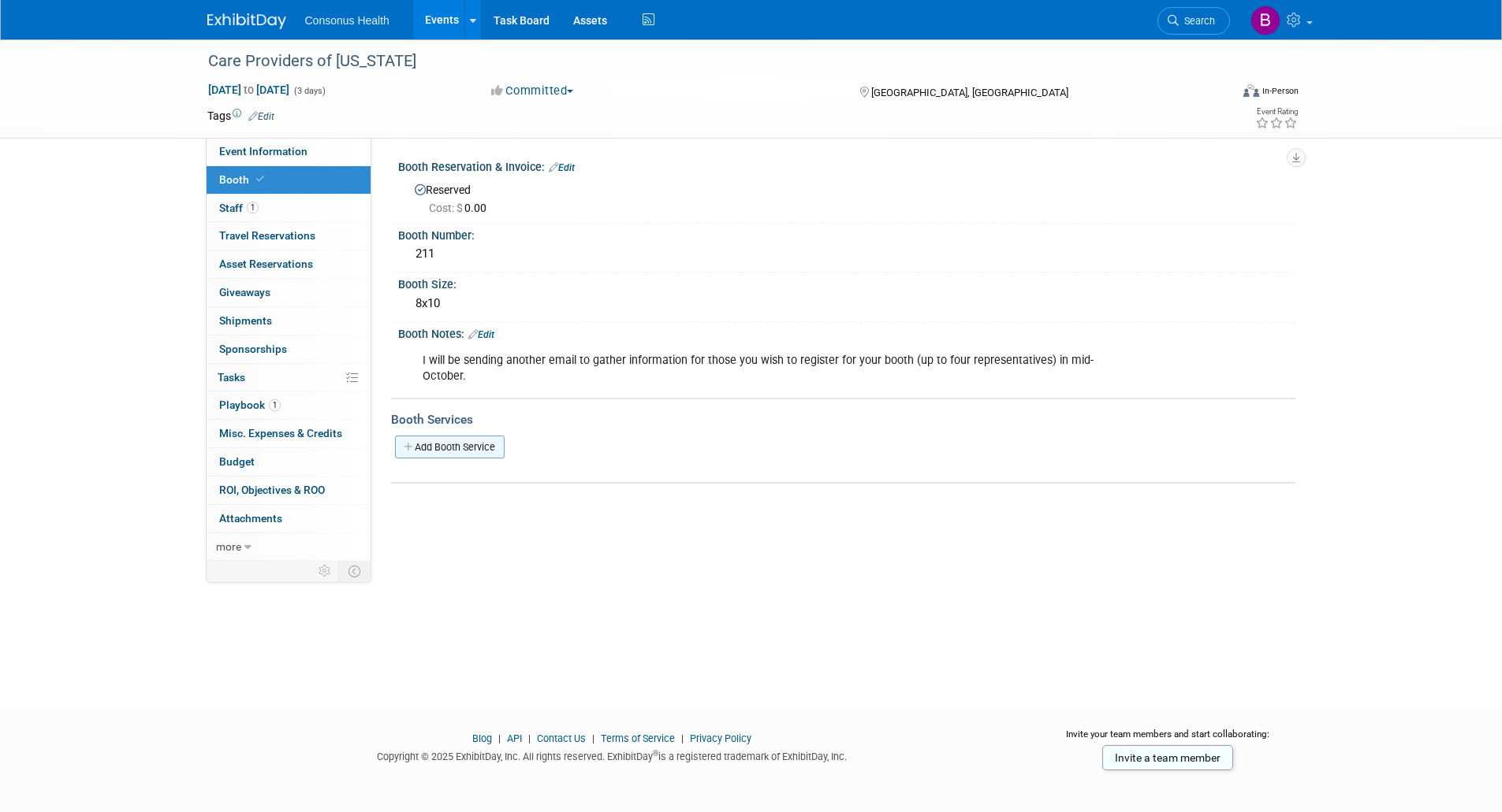
click at [442, 439] on link "Add Booth Service" at bounding box center [450, 448] width 109 height 23
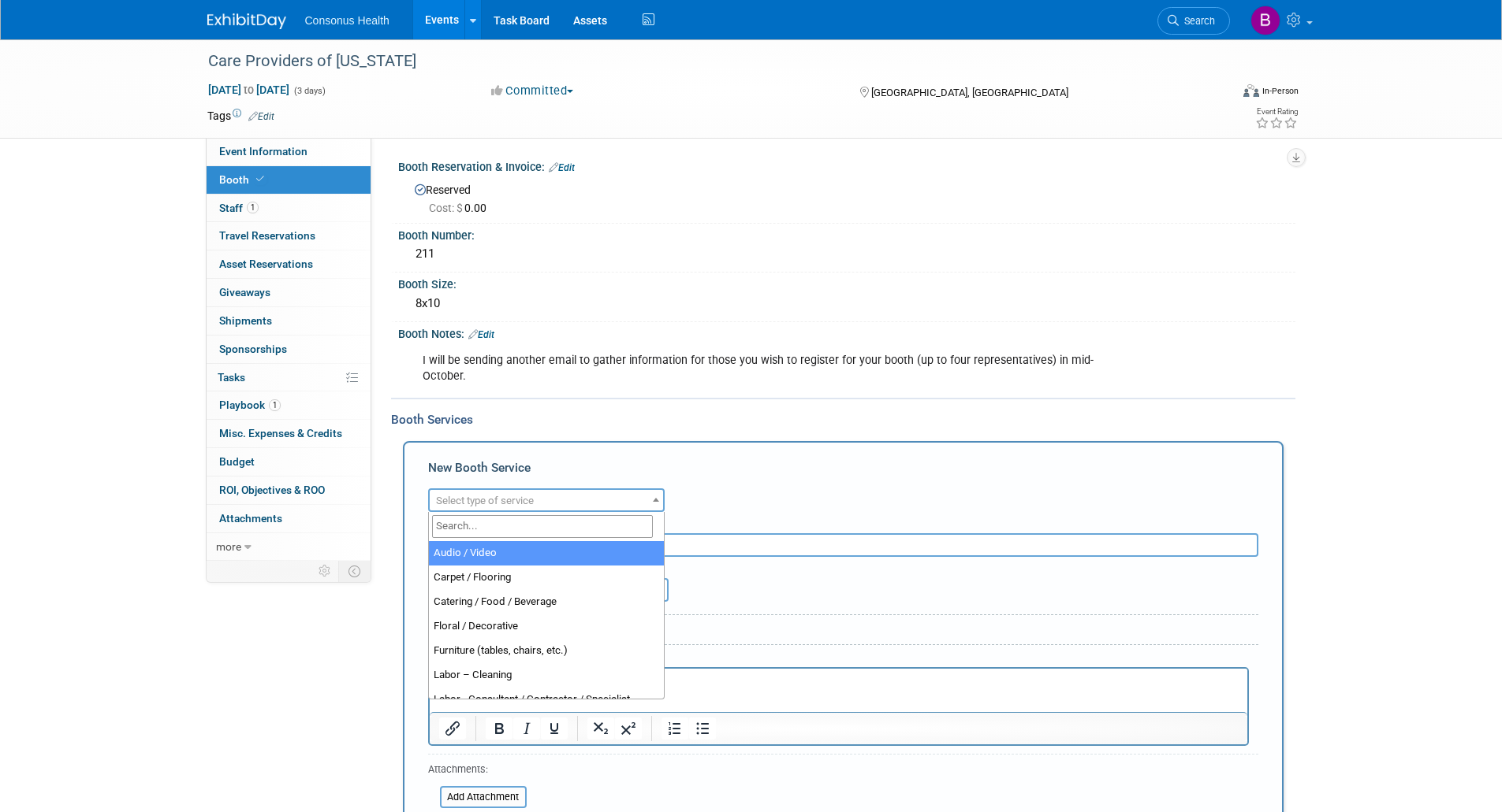
click at [526, 505] on span "Select type of service" at bounding box center [485, 500] width 98 height 12
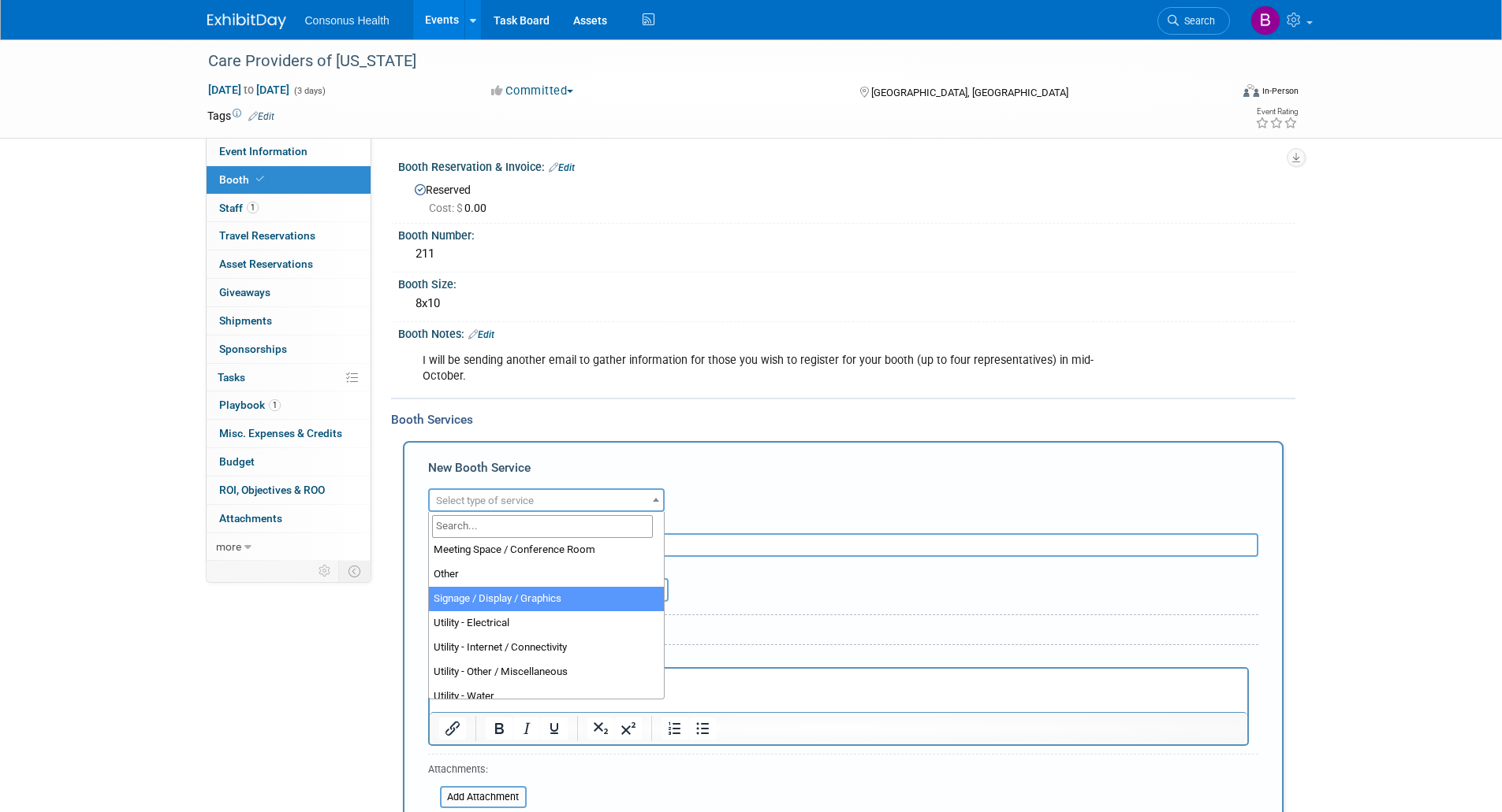
scroll to position [405, 0]
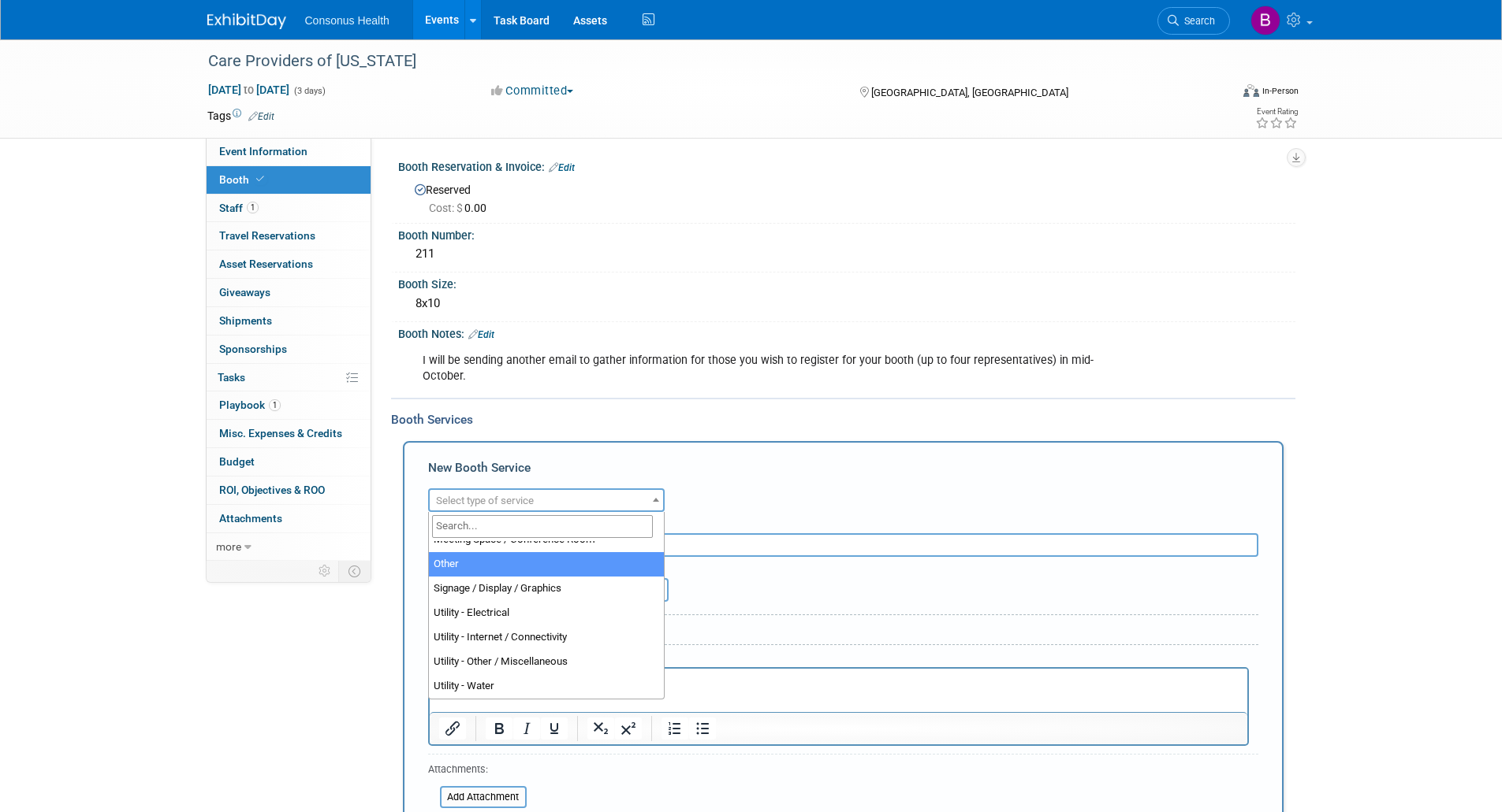
select select "1"
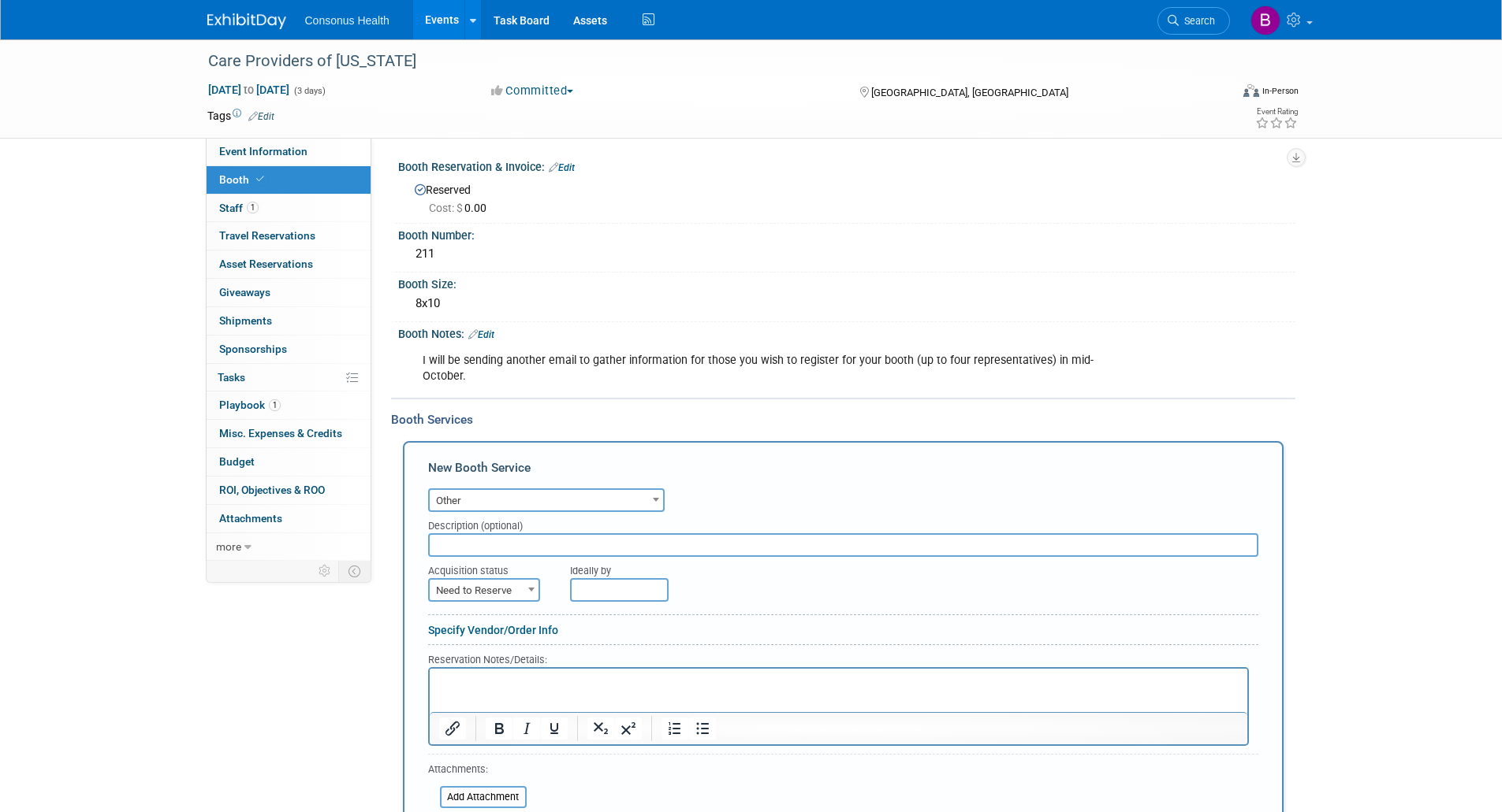
click at [481, 689] on html at bounding box center [837, 679] width 818 height 21
paste body "Rich Text Area. Press ALT-0 for help."
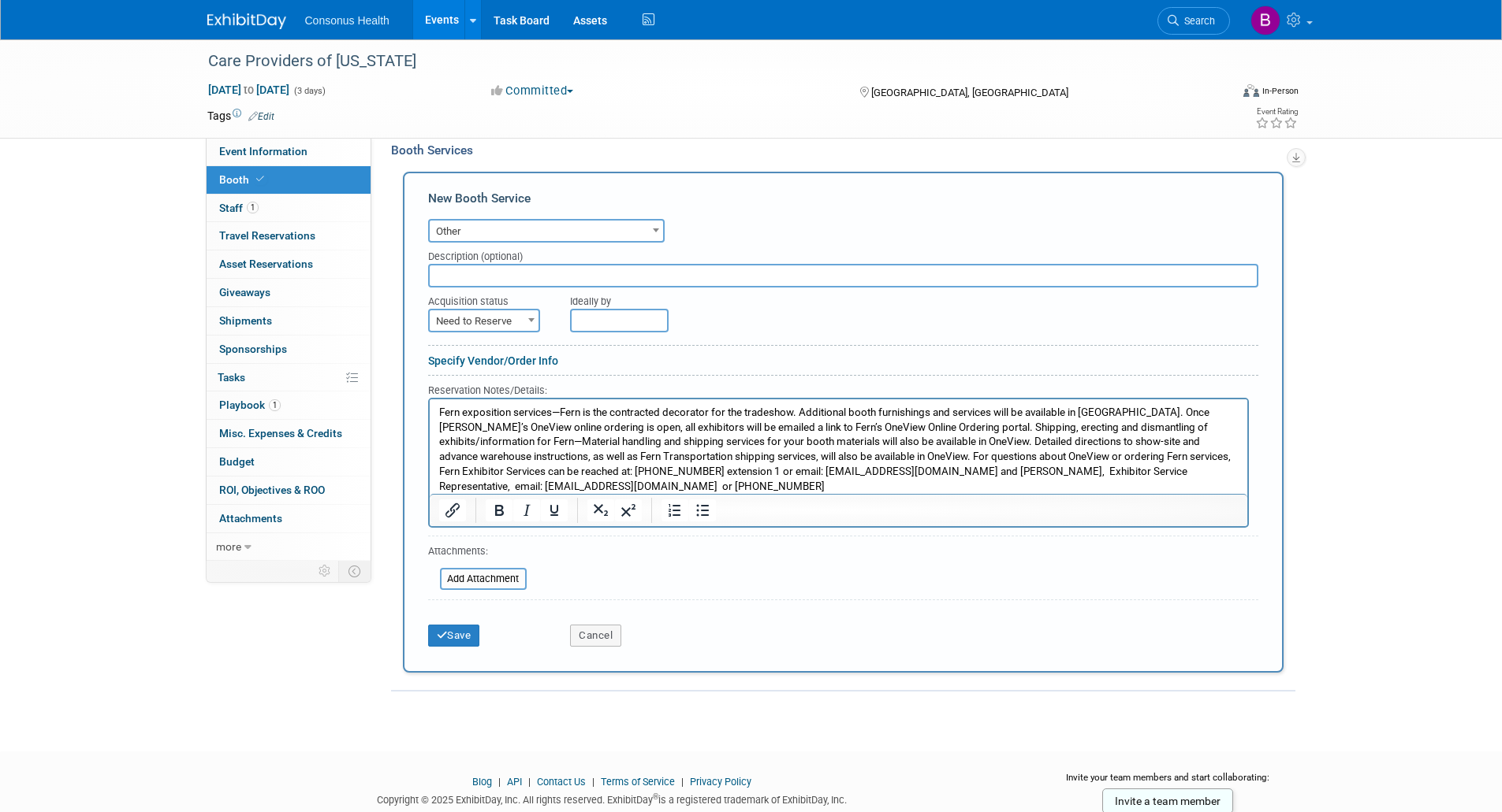
scroll to position [315, 0]
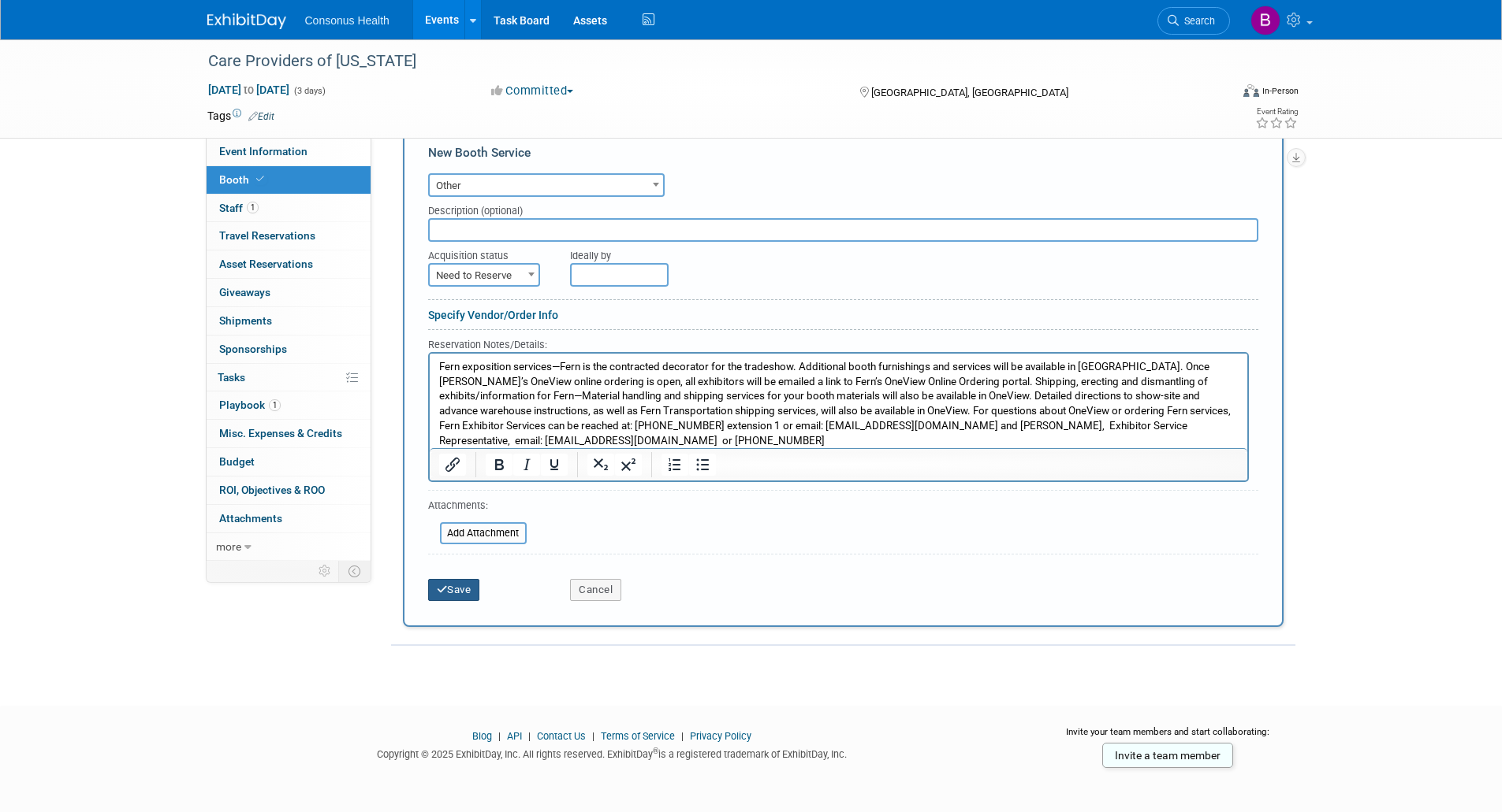
click at [451, 591] on button "Save" at bounding box center [454, 590] width 52 height 22
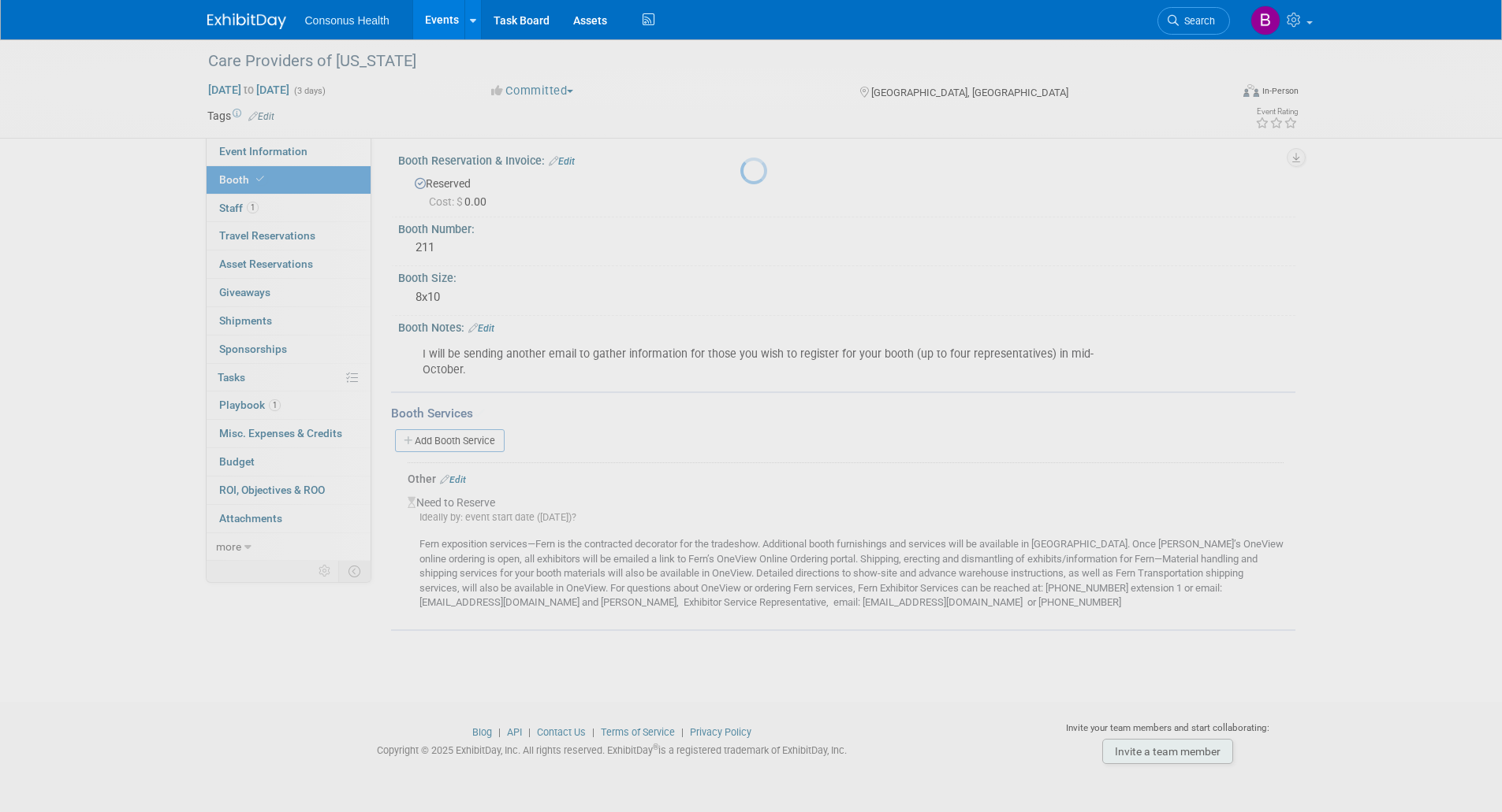
scroll to position [6, 0]
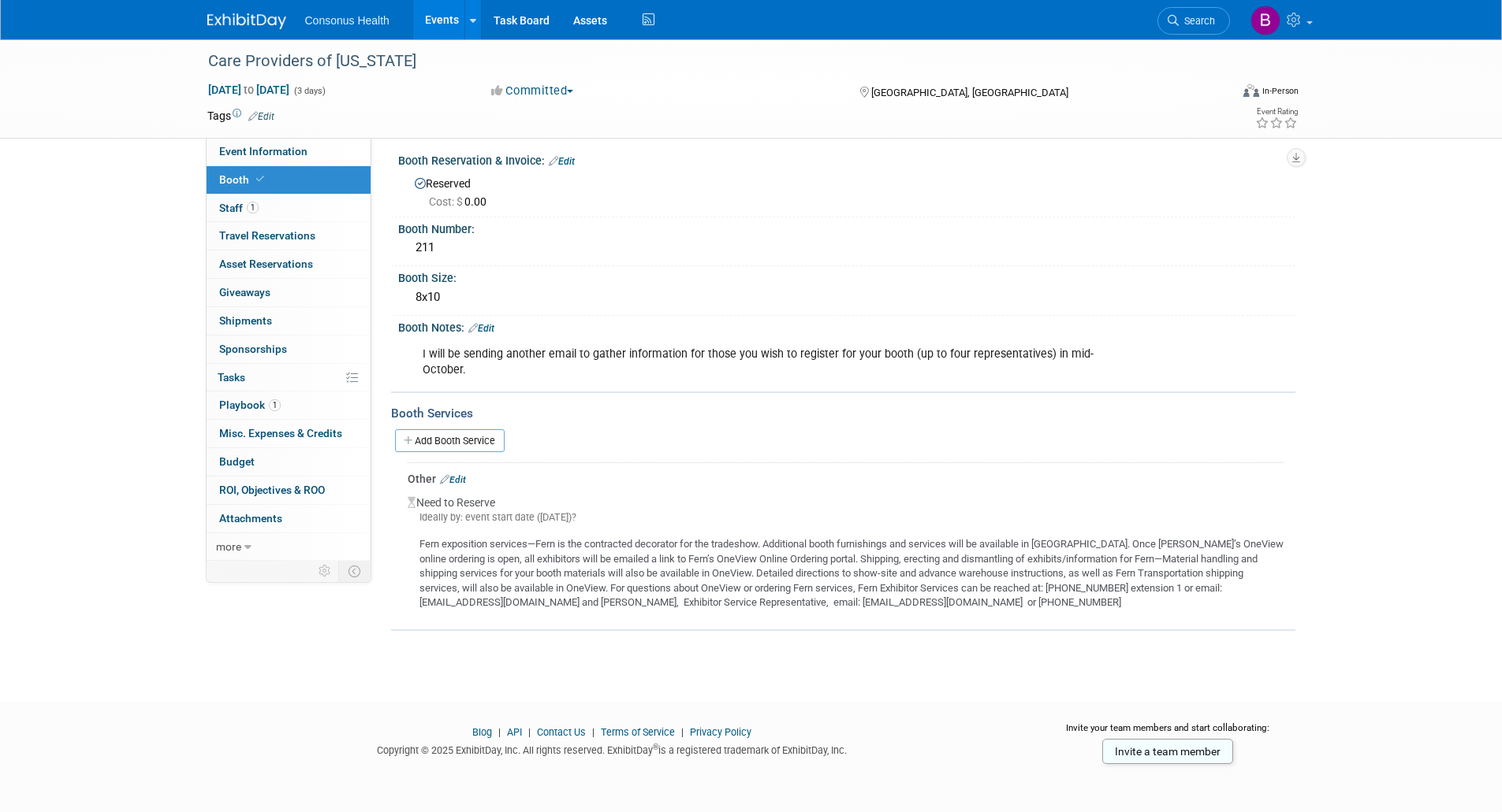
click at [437, 19] on link "Events" at bounding box center [442, 20] width 57 height 39
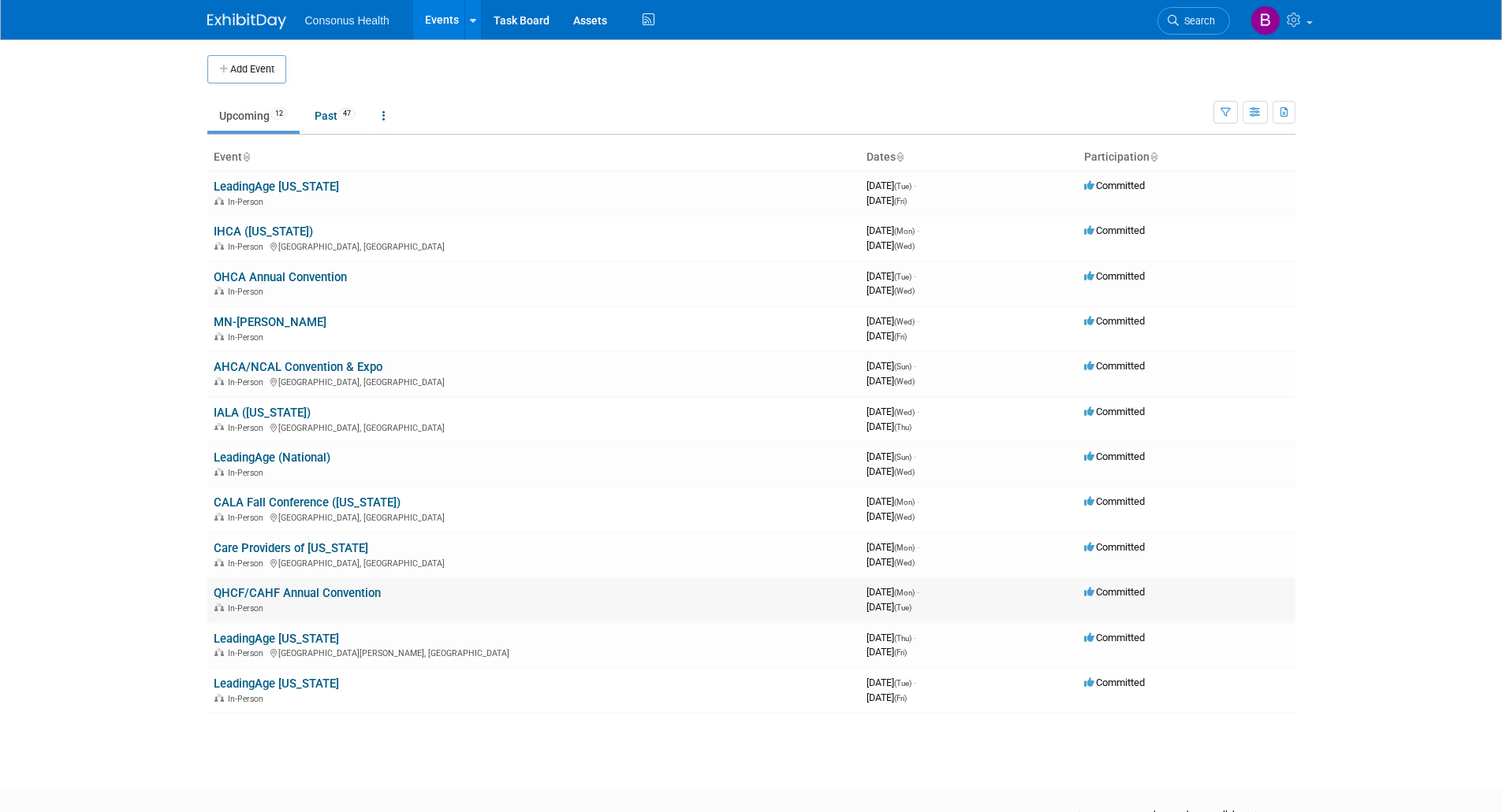
click at [256, 591] on link "QHCF/CAHF Annual Convention" at bounding box center [297, 594] width 167 height 14
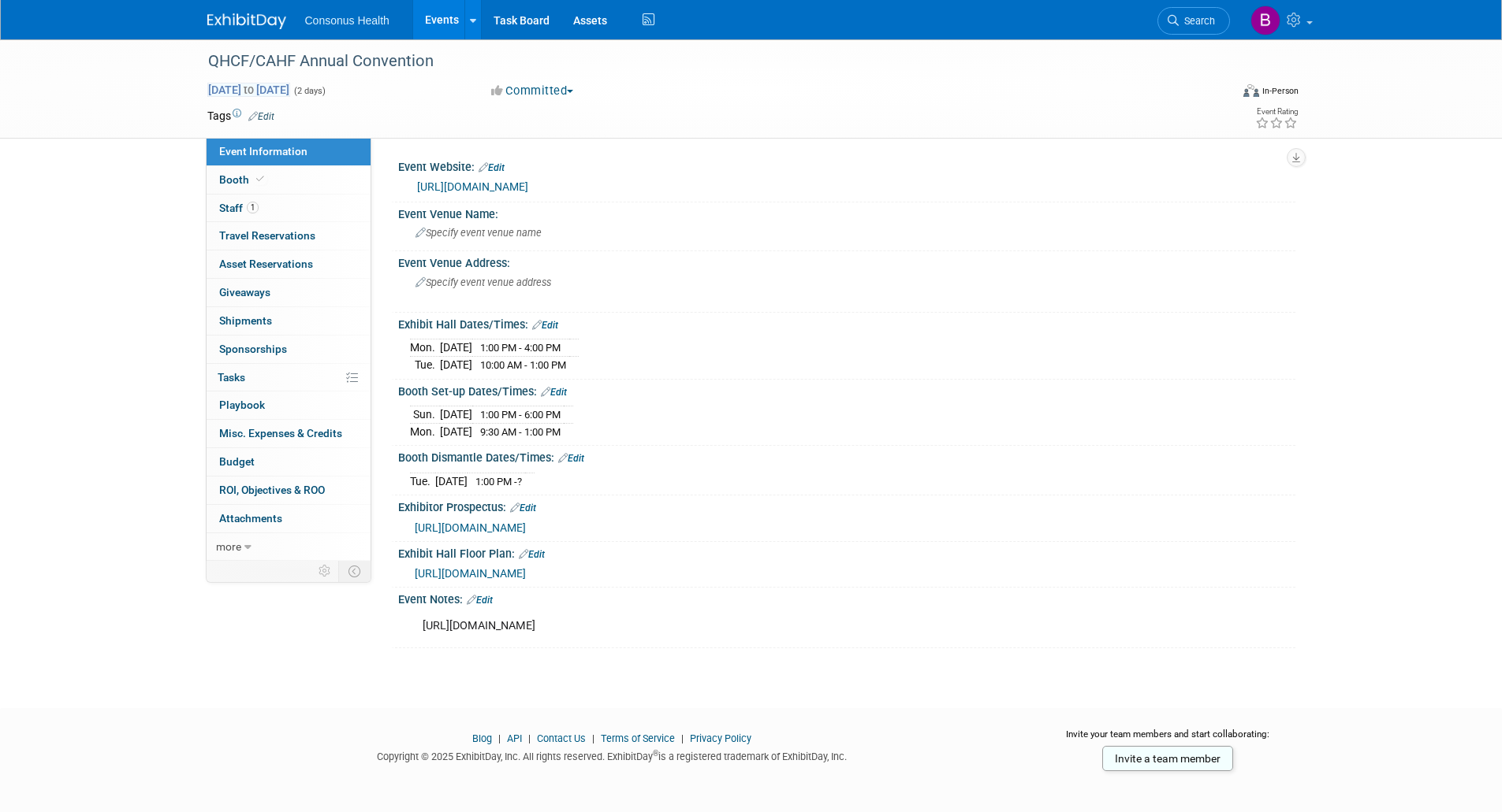
click at [240, 91] on span "[DATE] to [DATE]" at bounding box center [248, 90] width 82 height 14
select select "10"
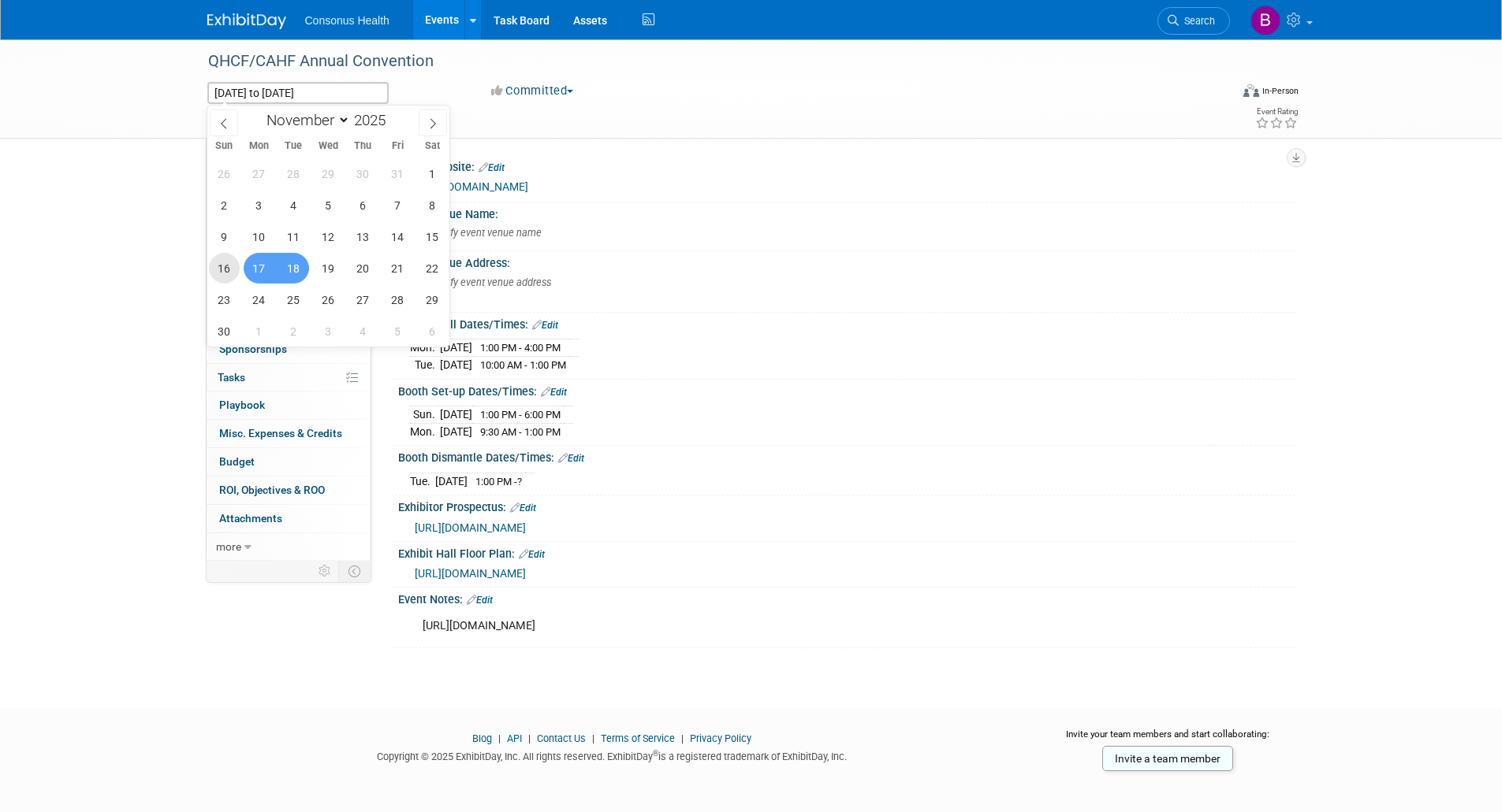
click at [219, 271] on span "16" at bounding box center [224, 269] width 30 height 30
type input "[DATE]"
click at [332, 271] on span "19" at bounding box center [328, 269] width 30 height 30
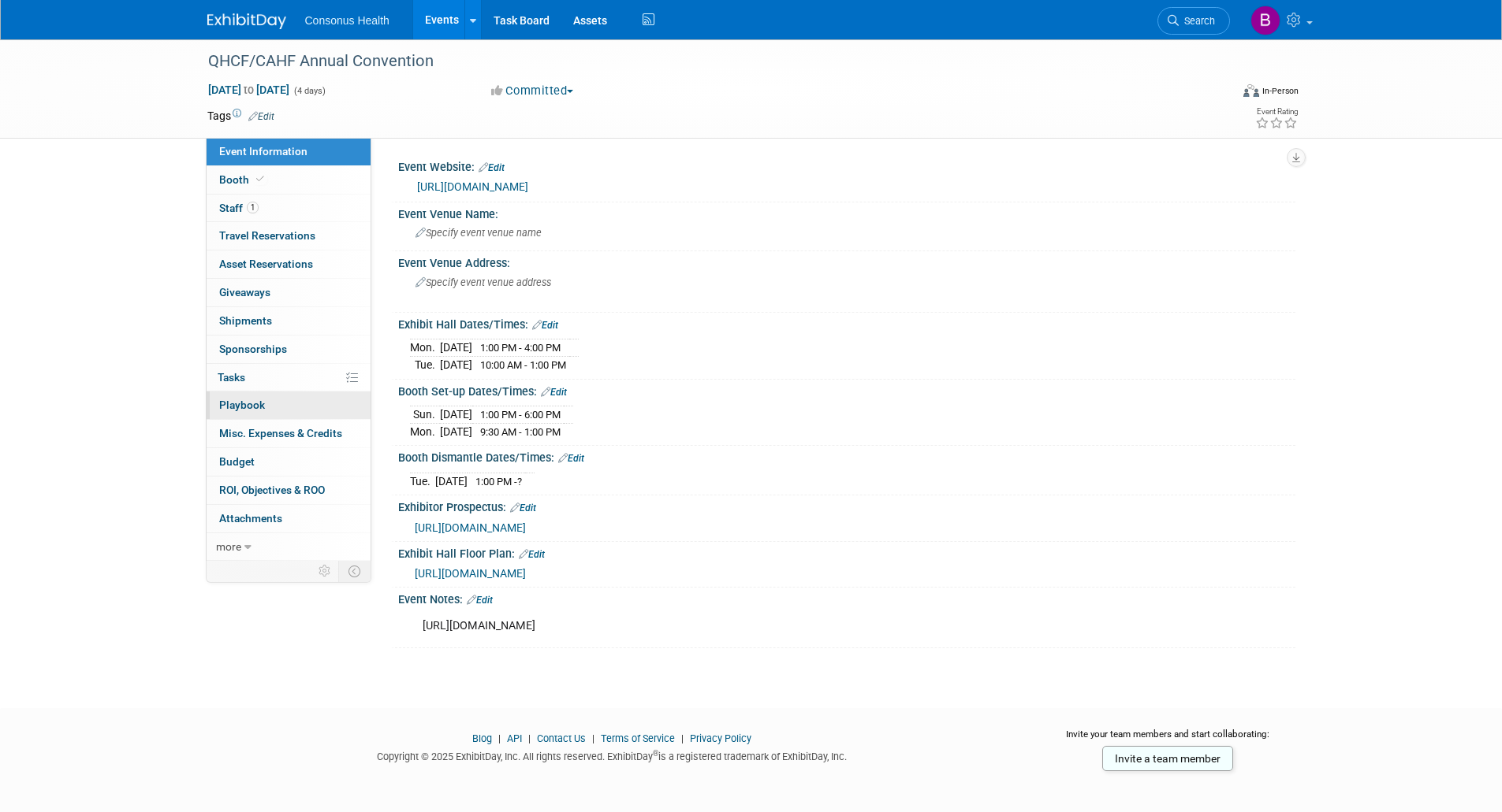
click at [228, 400] on span "Playbook 0" at bounding box center [242, 405] width 46 height 13
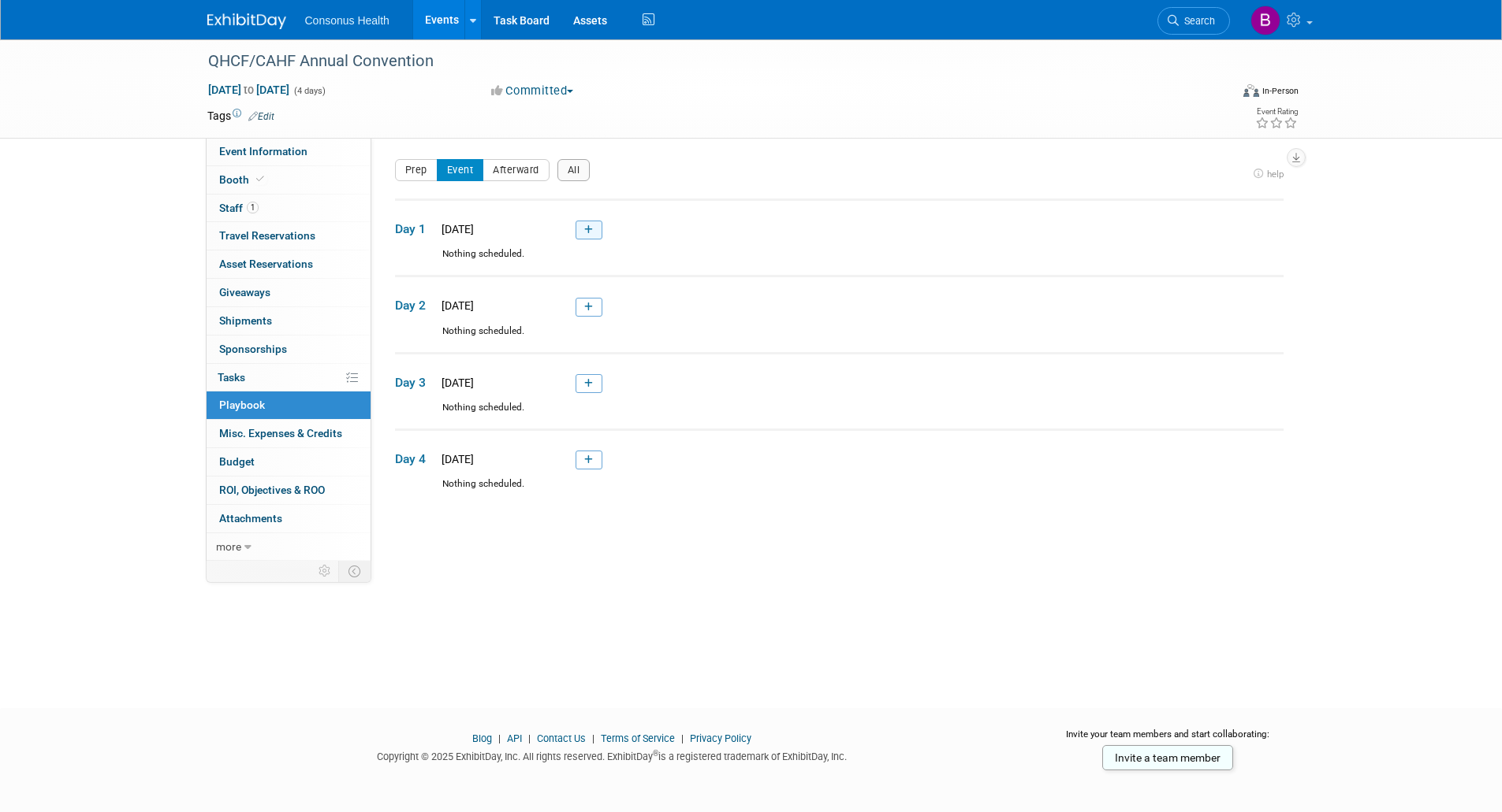
click at [586, 227] on icon at bounding box center [588, 230] width 9 height 10
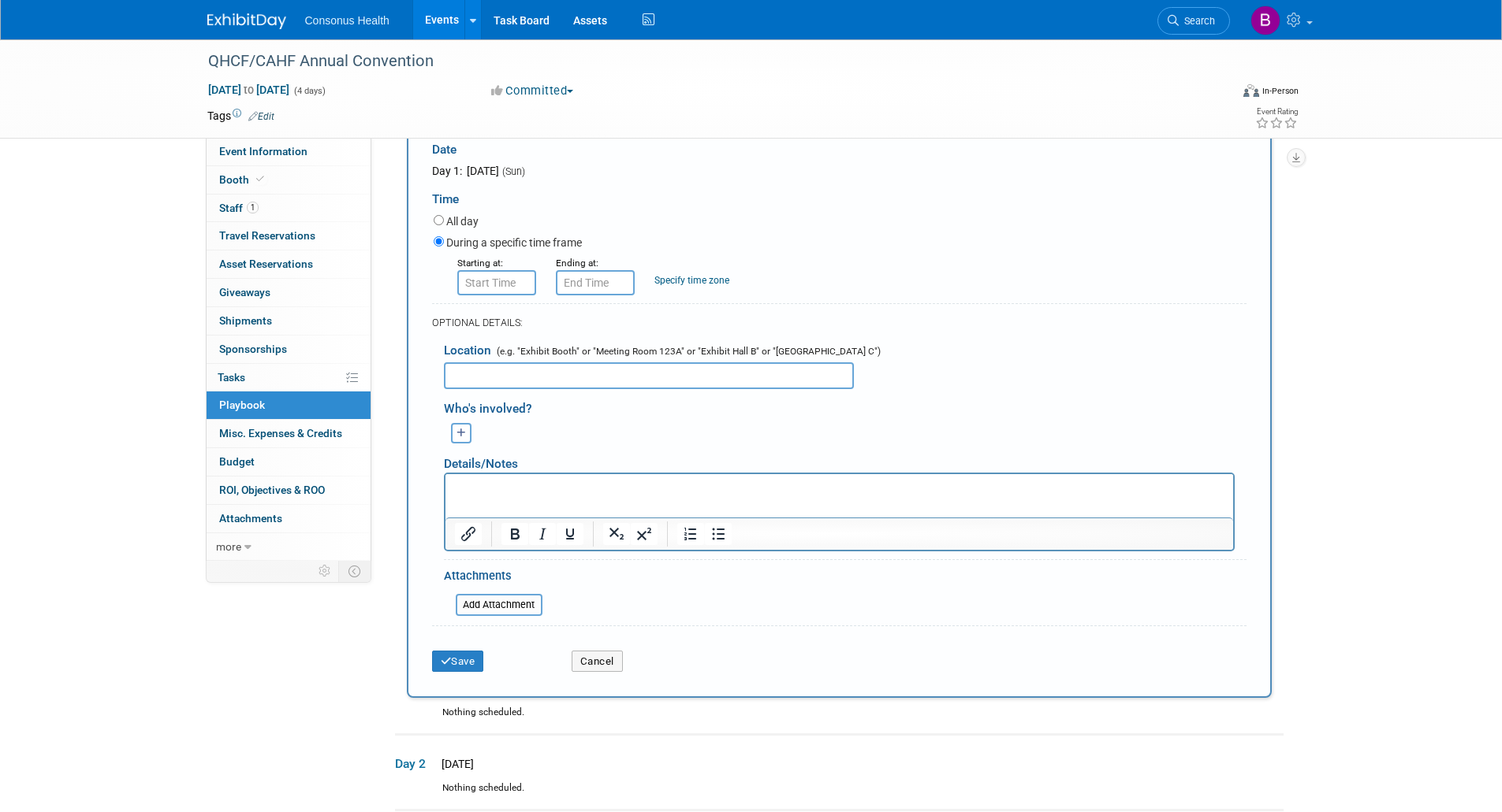
scroll to position [209, 0]
type input "Welcome Reception"
click at [448, 654] on button "Save" at bounding box center [458, 660] width 52 height 22
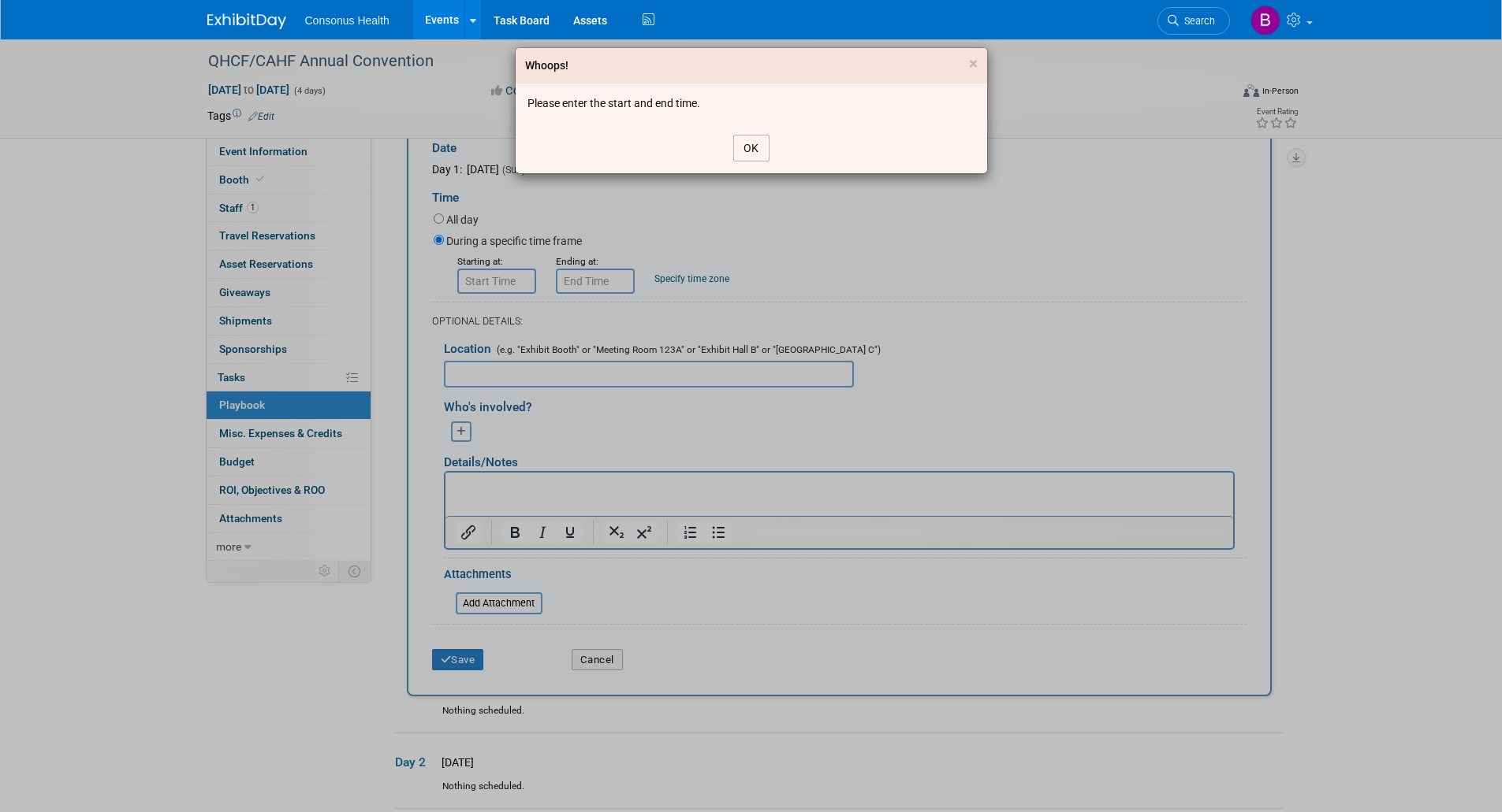
drag, startPoint x: 744, startPoint y: 152, endPoint x: 665, endPoint y: 173, distance: 81.7
click at [743, 152] on button "OK" at bounding box center [751, 149] width 36 height 27
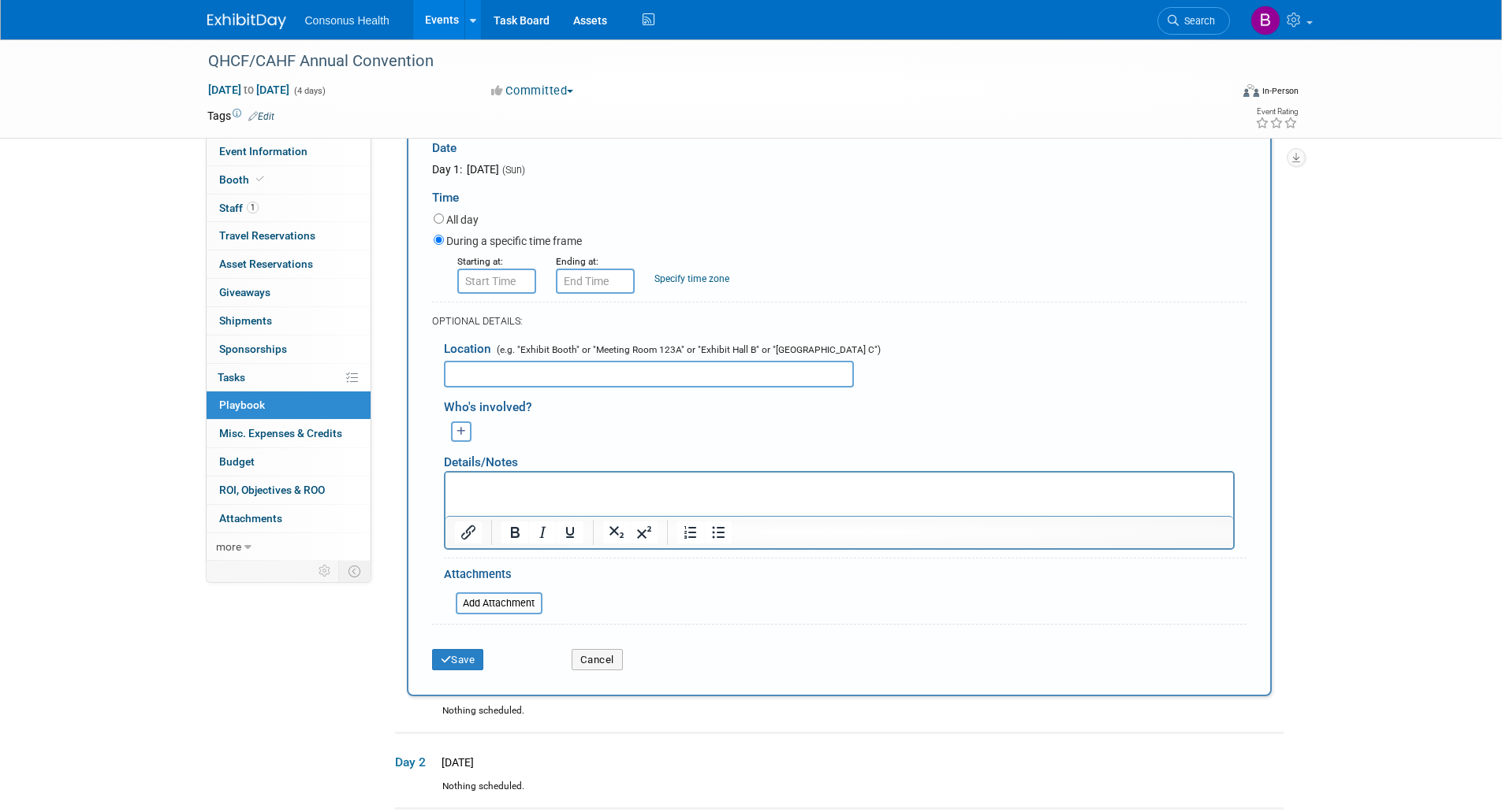
click at [459, 218] on label "All day" at bounding box center [462, 220] width 32 height 16
click at [444, 218] on input "All day" at bounding box center [438, 218] width 10 height 10
radio input "true"
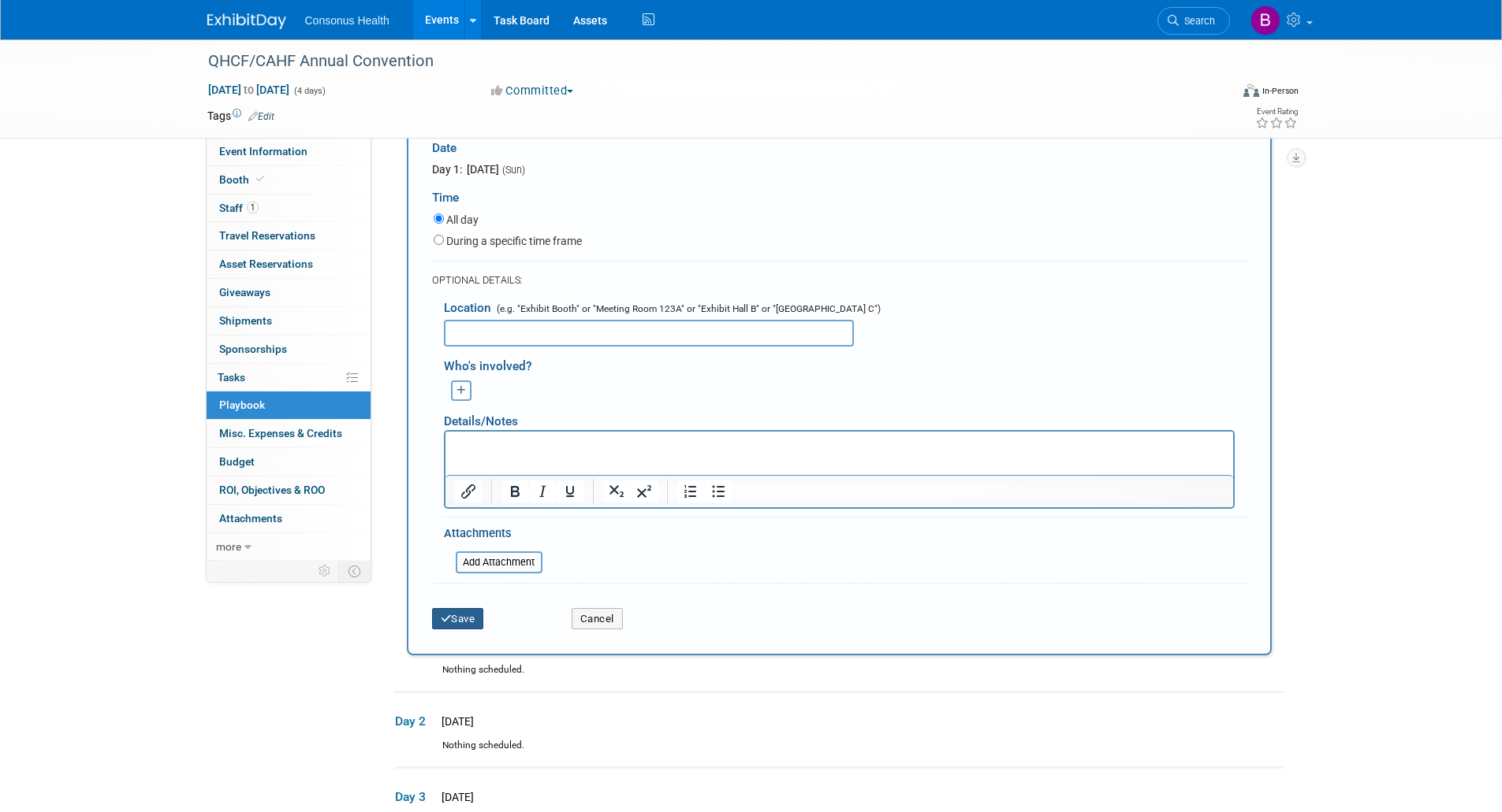
click at [454, 615] on button "Save" at bounding box center [458, 619] width 52 height 22
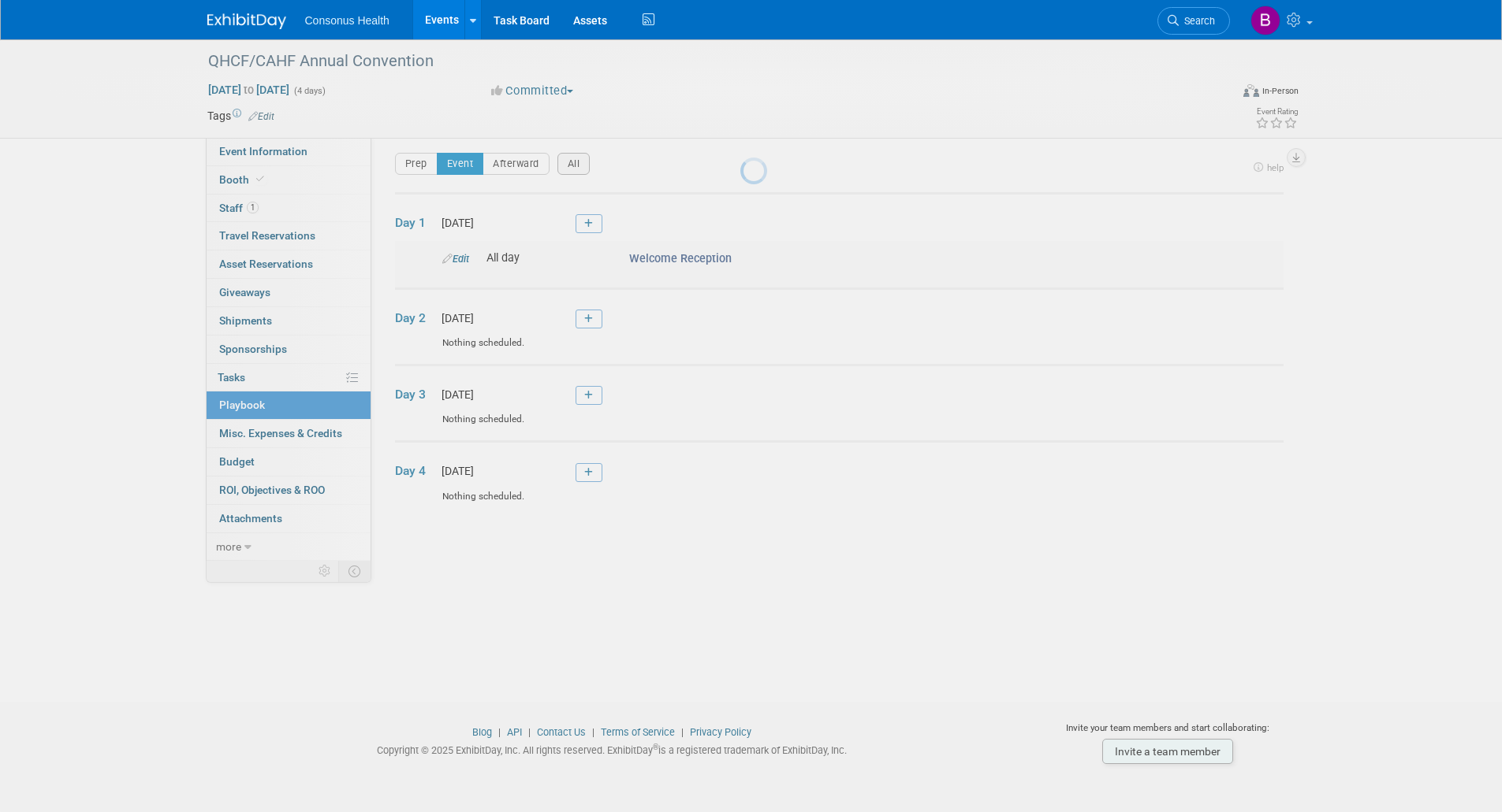
scroll to position [6, 0]
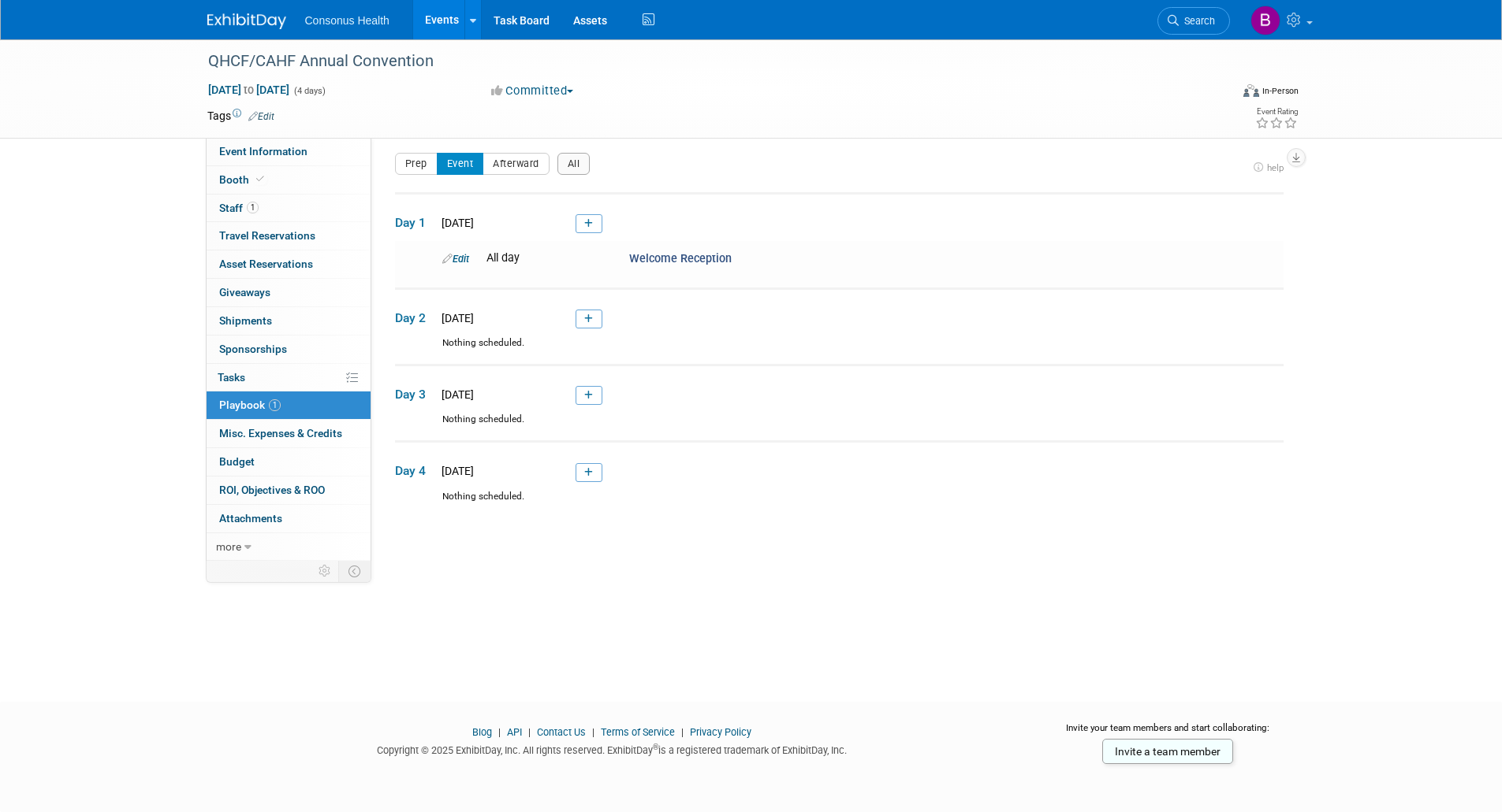
click at [451, 22] on link "Events" at bounding box center [442, 20] width 57 height 39
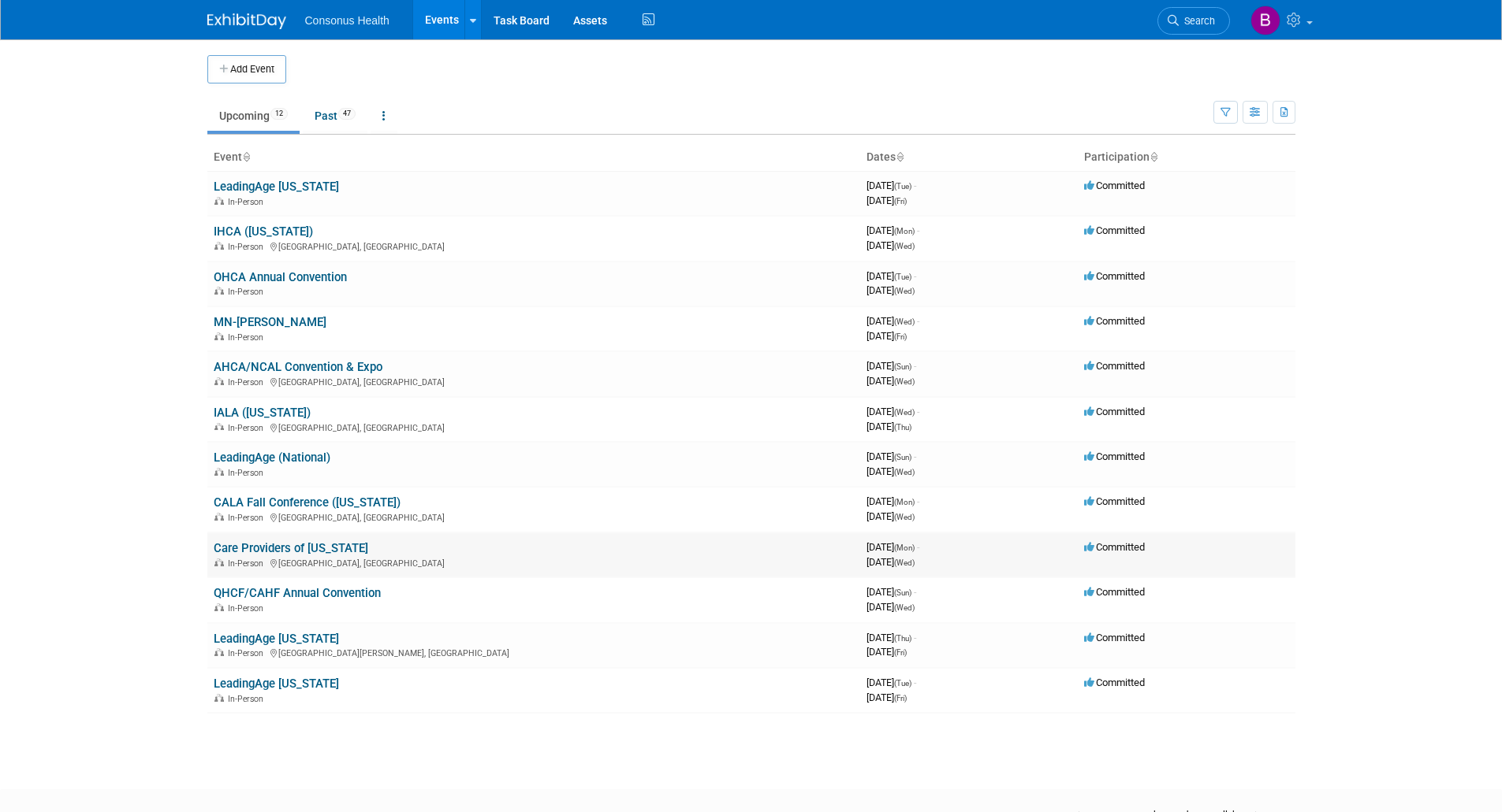
click at [253, 544] on link "Care Providers of [US_STATE]" at bounding box center [291, 549] width 155 height 14
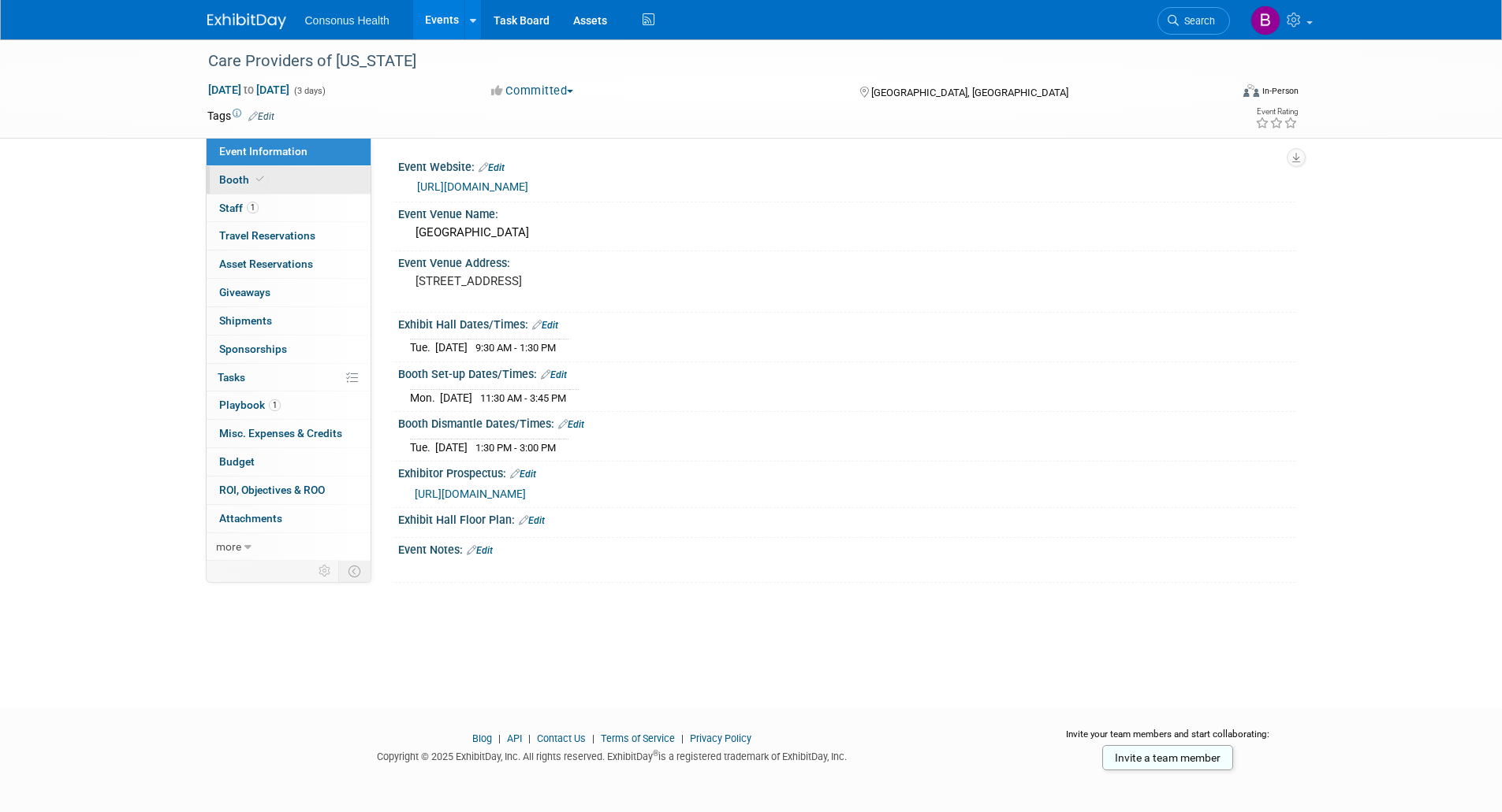
click at [231, 171] on link "Booth" at bounding box center [288, 180] width 164 height 28
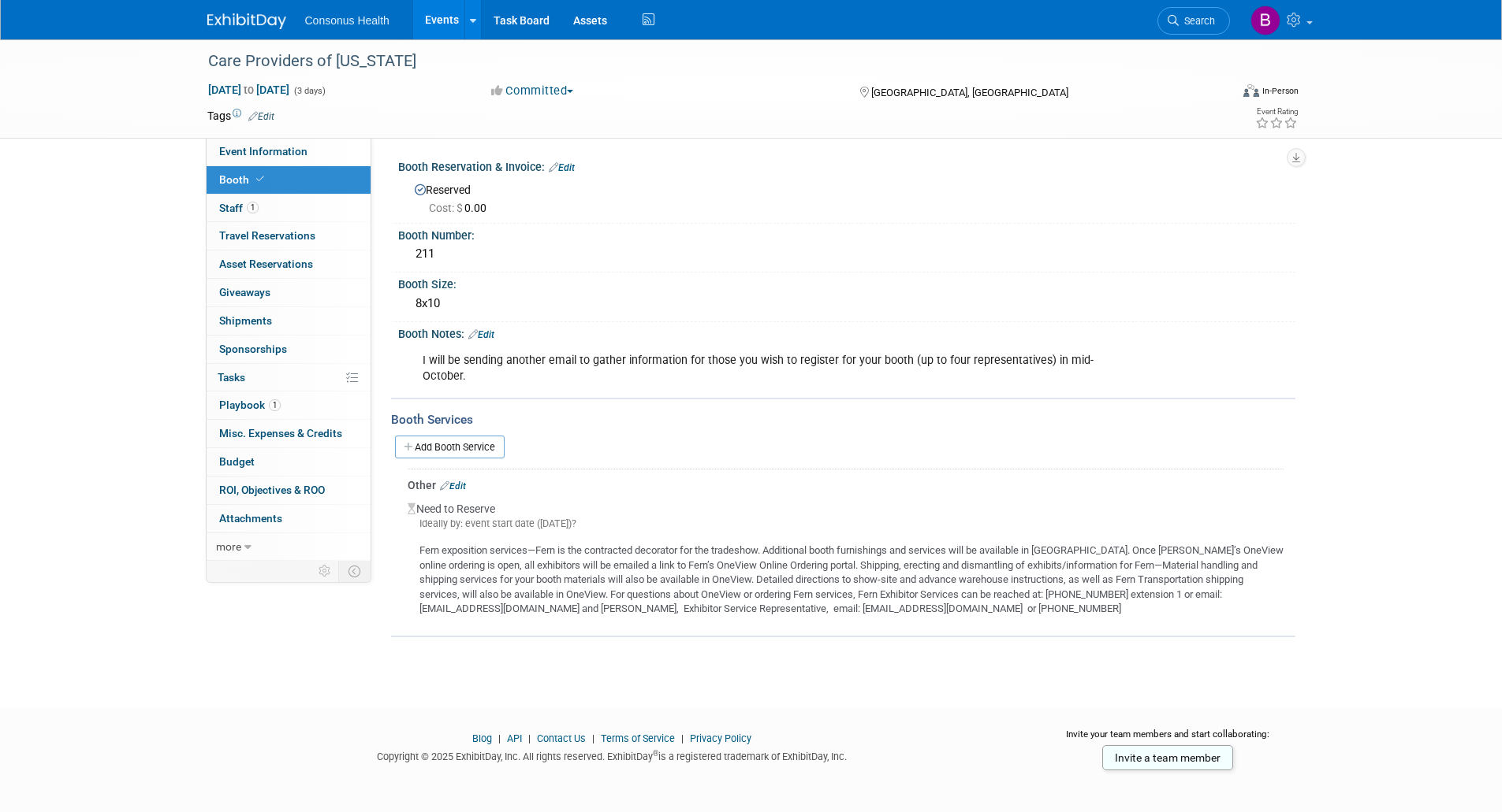
click at [442, 18] on link "Events" at bounding box center [442, 20] width 57 height 39
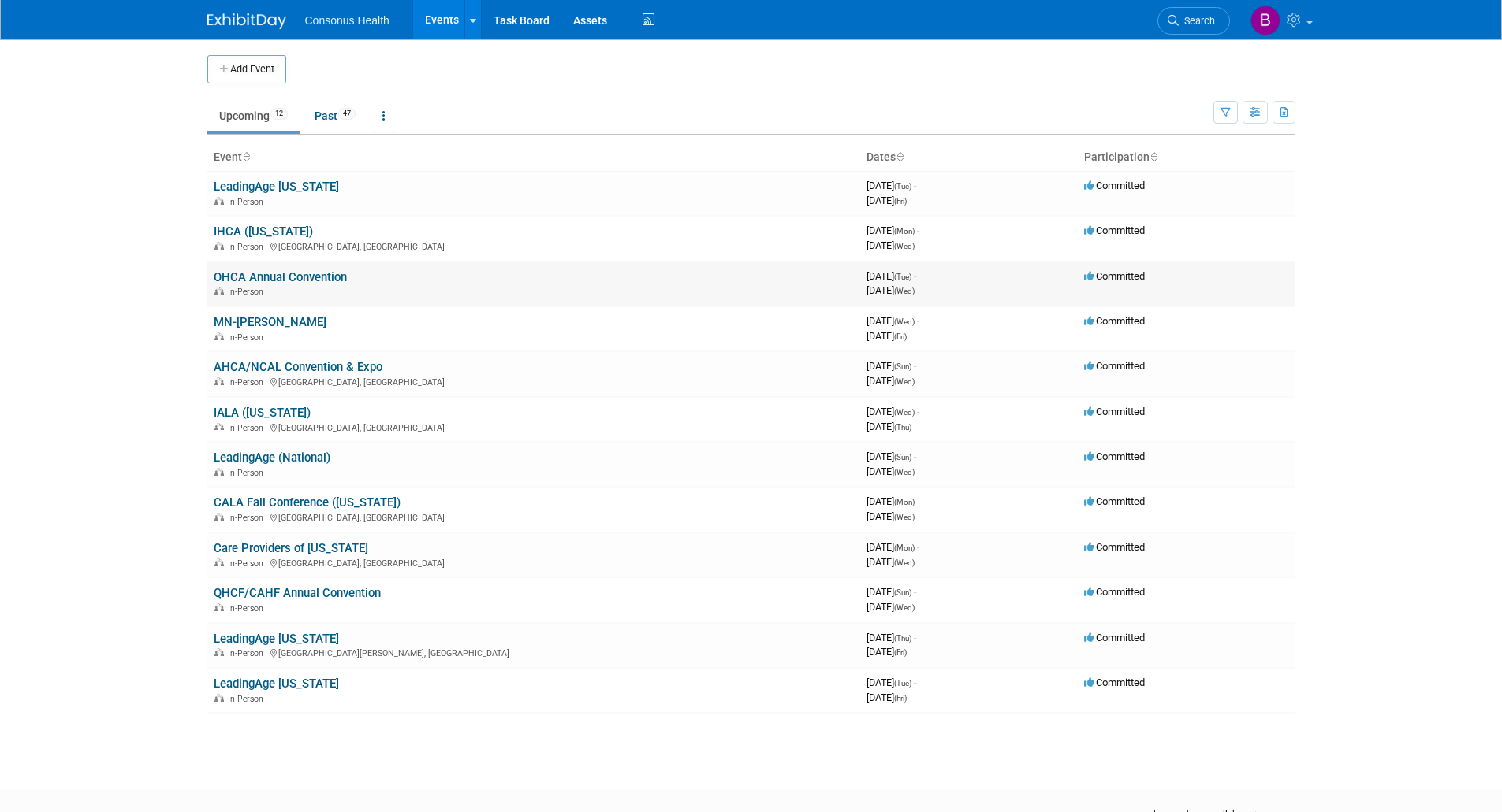
click at [248, 272] on link "OHCA Annual Convention" at bounding box center [280, 278] width 133 height 14
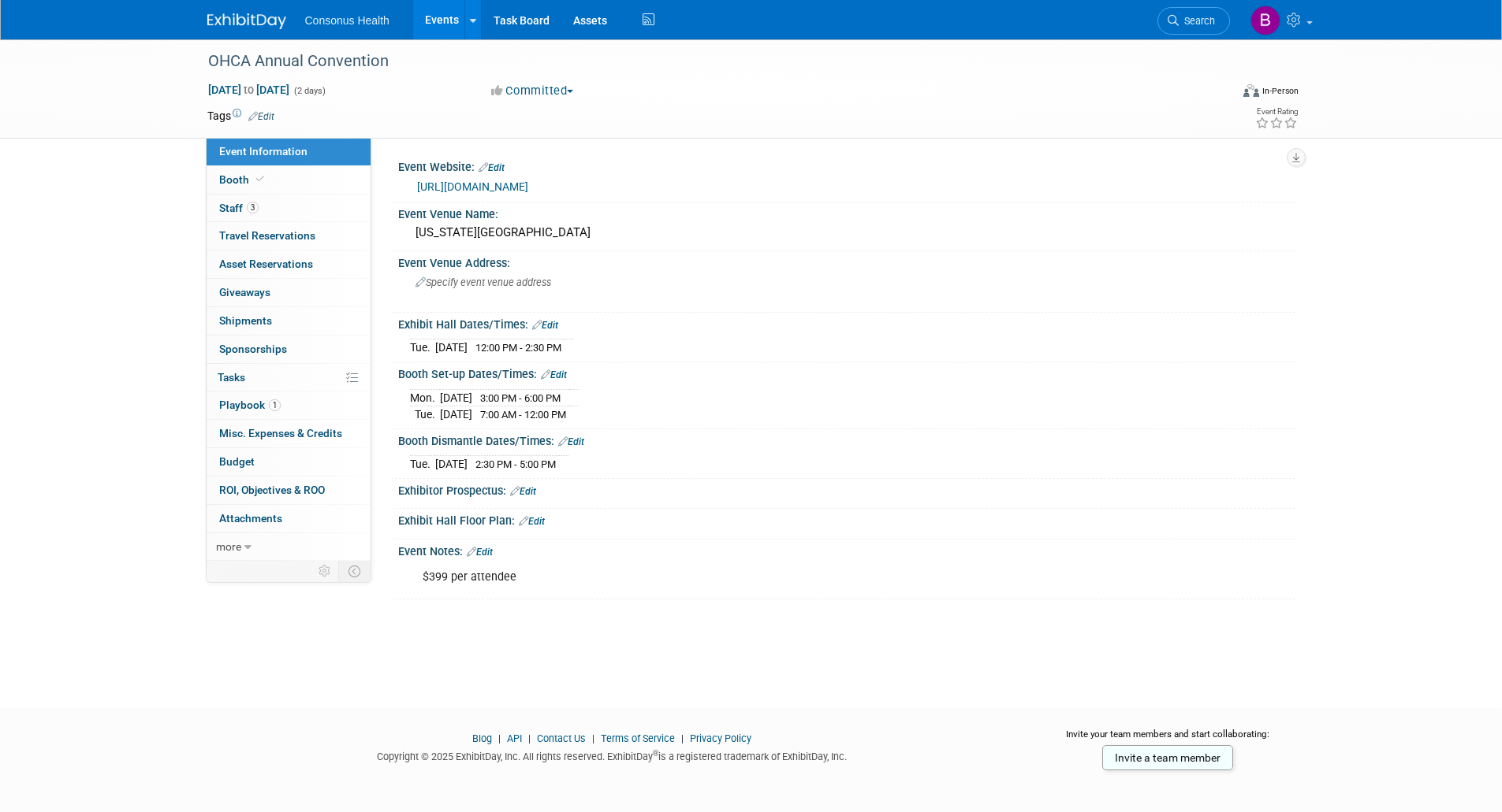
click at [502, 184] on link "[URL][DOMAIN_NAME]" at bounding box center [473, 187] width 111 height 13
click at [234, 181] on span "Booth" at bounding box center [244, 180] width 48 height 13
